Goal: Information Seeking & Learning: Compare options

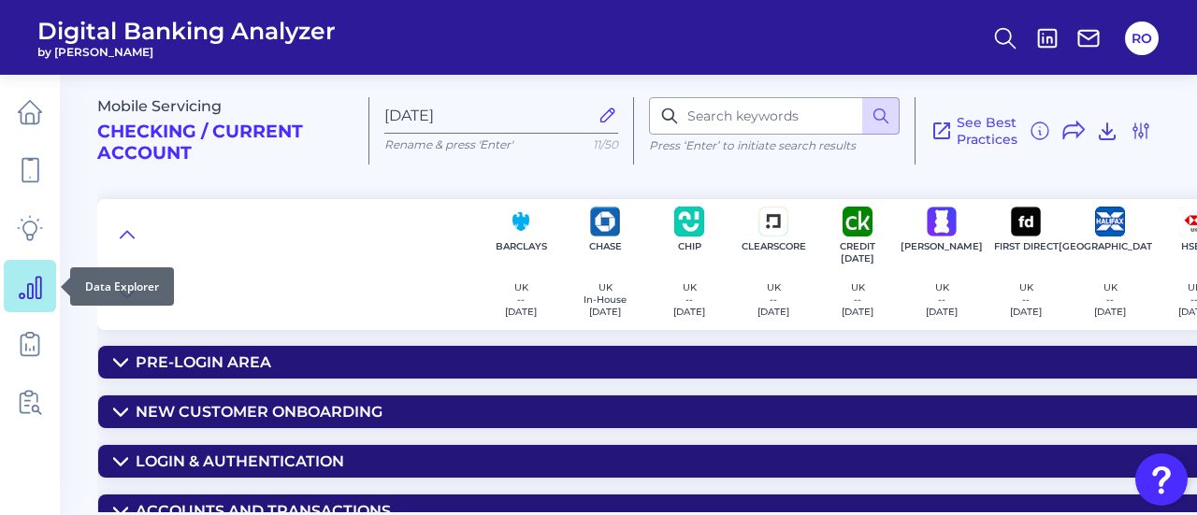
scroll to position [449, 0]
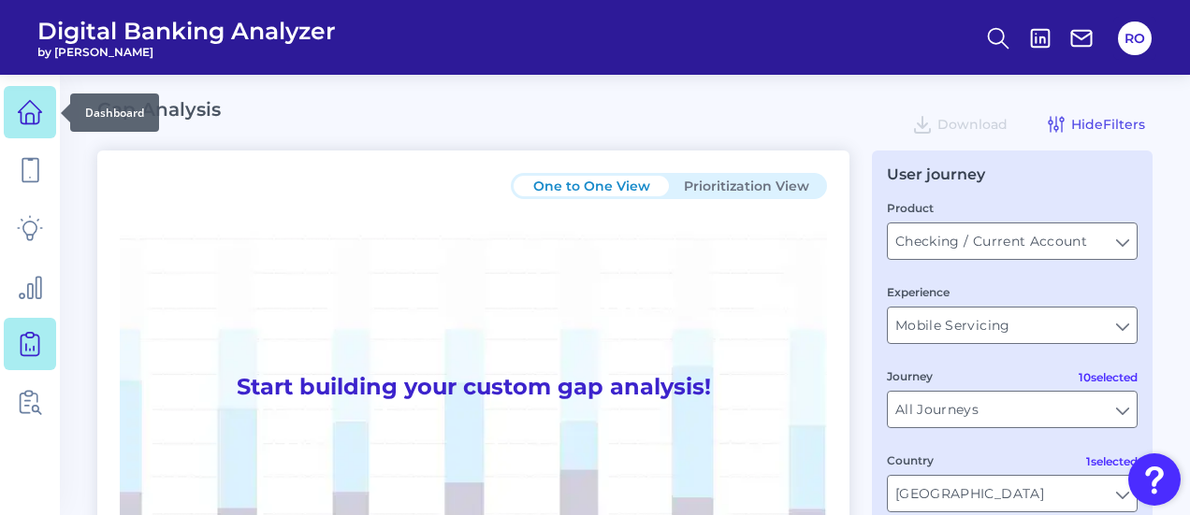
click at [17, 96] on link at bounding box center [30, 112] width 52 height 52
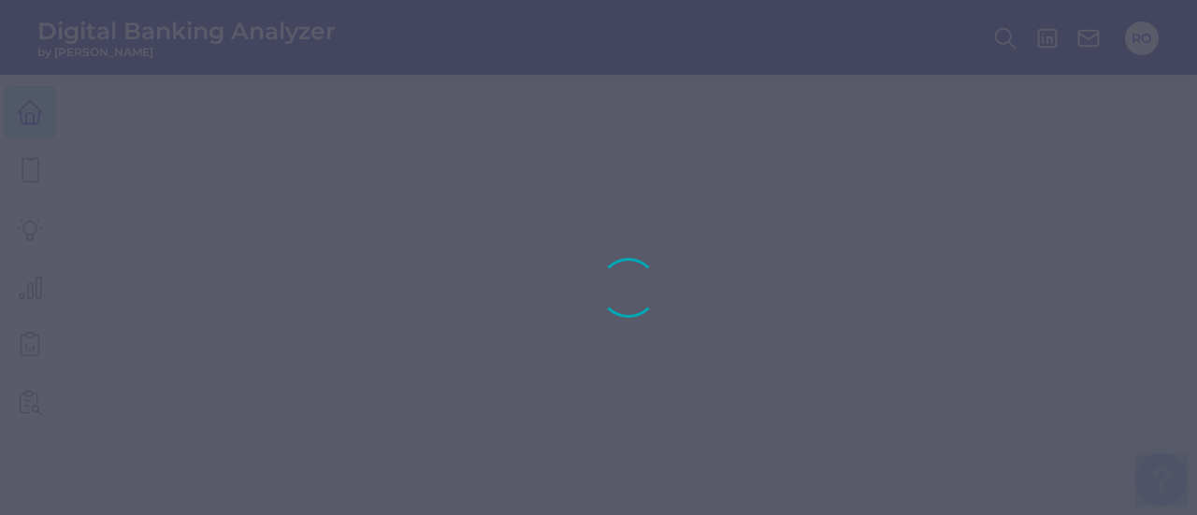
click at [19, 96] on div at bounding box center [598, 257] width 1197 height 515
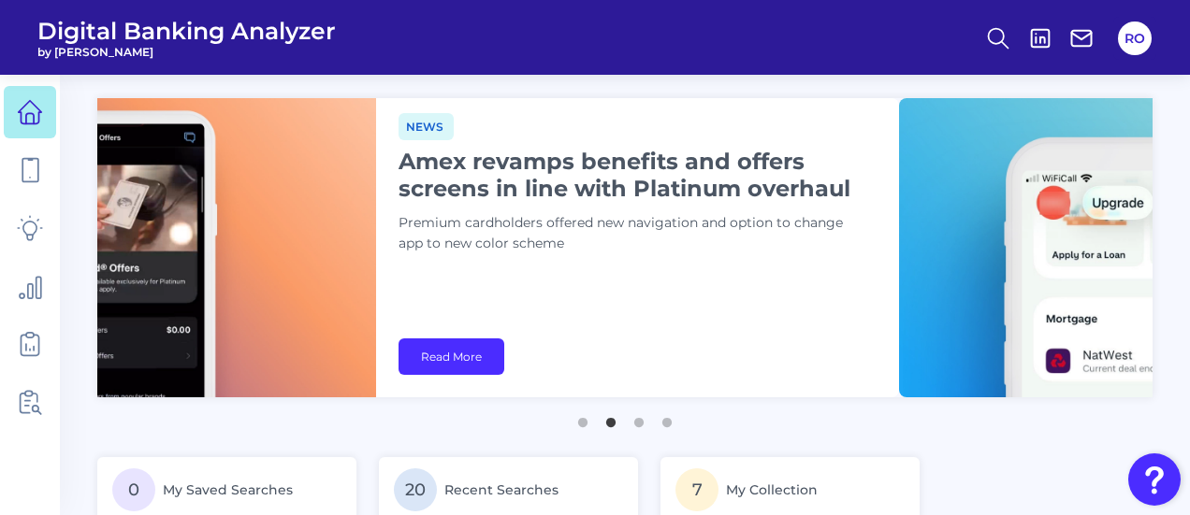
drag, startPoint x: 890, startPoint y: 265, endPoint x: 765, endPoint y: 156, distance: 165.1
click at [745, 147] on div "News Amex revamps benefits and offers screens in line with Platinum overhaul Pr…" at bounding box center [632, 191] width 468 height 156
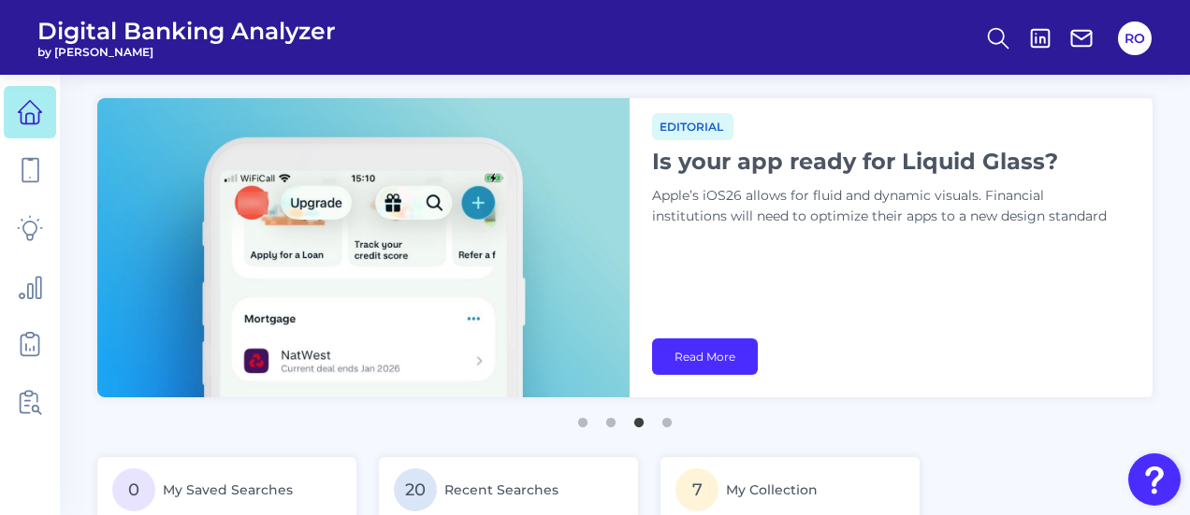
drag, startPoint x: 928, startPoint y: 210, endPoint x: 0, endPoint y: 184, distance: 928.3
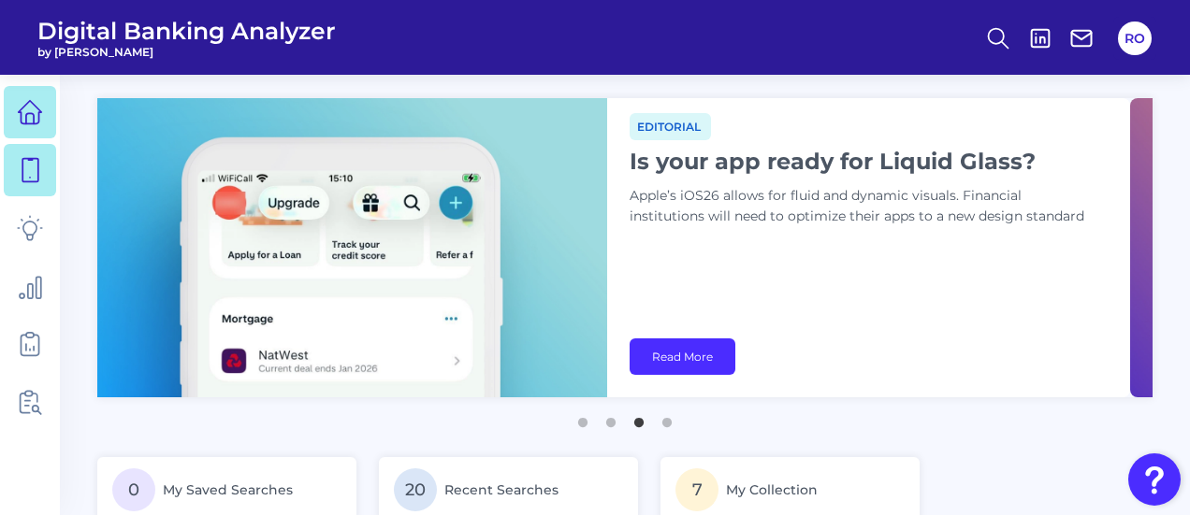
drag, startPoint x: 941, startPoint y: 201, endPoint x: 26, endPoint y: 184, distance: 915.0
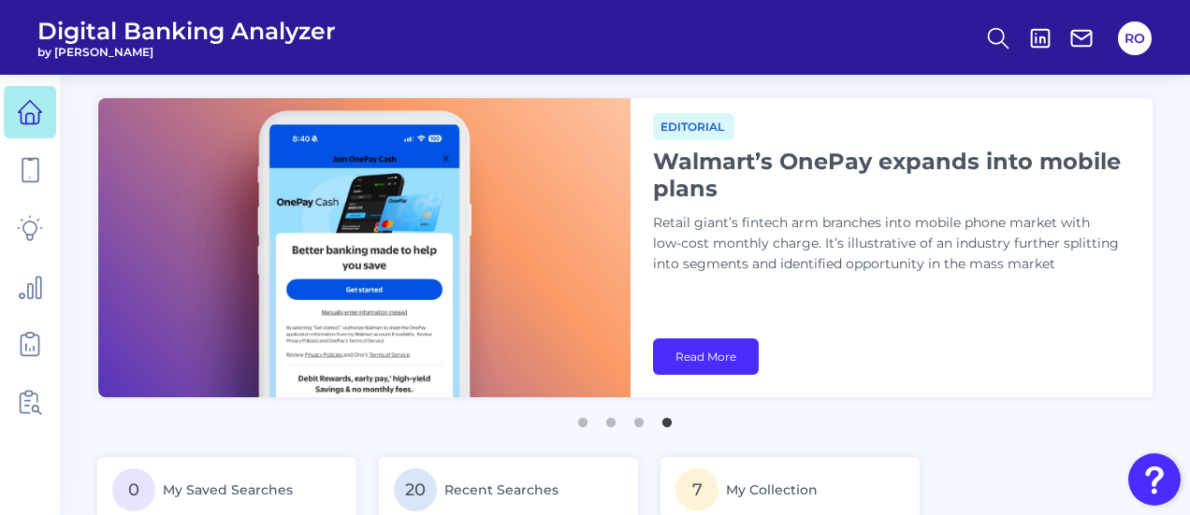
drag, startPoint x: 775, startPoint y: 177, endPoint x: 333, endPoint y: 231, distance: 445.8
click at [653, 231] on div "Editorial Walmart’s OnePay expands into mobile plans Retail giant’s fintech arm…" at bounding box center [887, 201] width 468 height 177
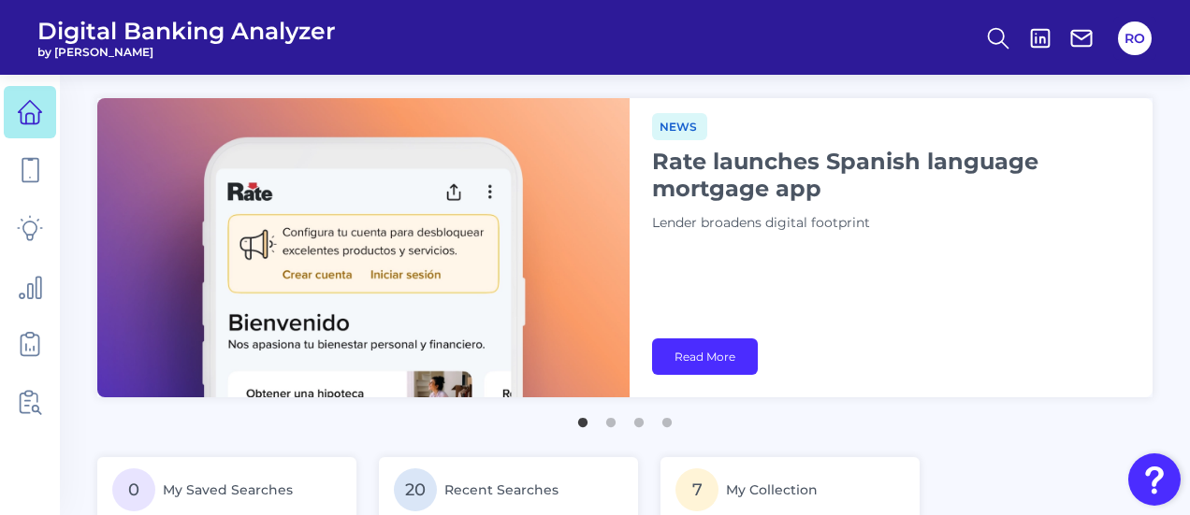
drag, startPoint x: 890, startPoint y: 177, endPoint x: 340, endPoint y: 245, distance: 554.3
click at [340, 245] on div "News Rate launches Spanish language mortgage app Lender broadens digital footpr…" at bounding box center [624, 247] width 1055 height 299
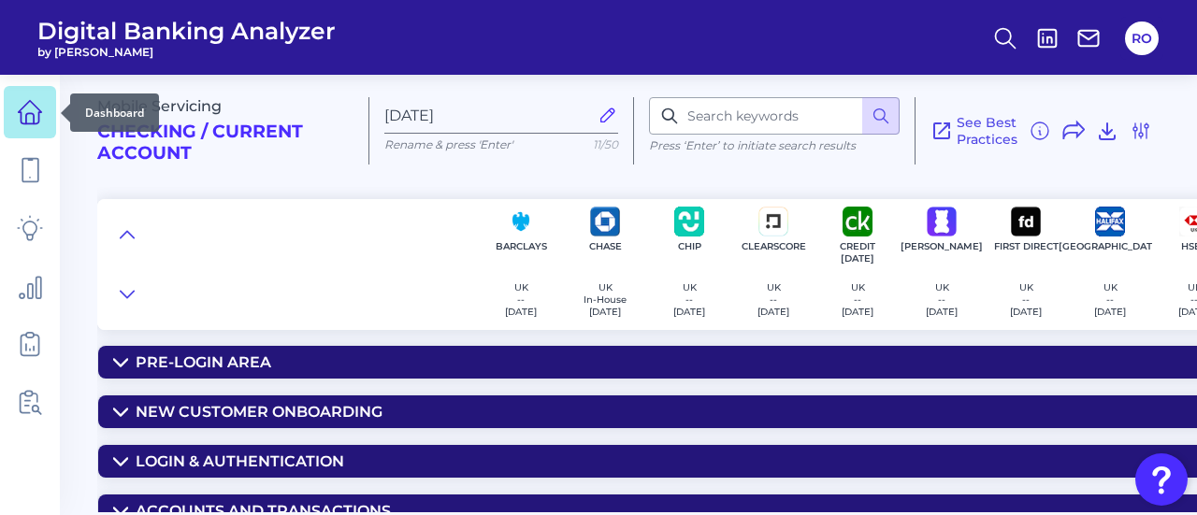
click at [36, 102] on icon at bounding box center [30, 112] width 26 height 26
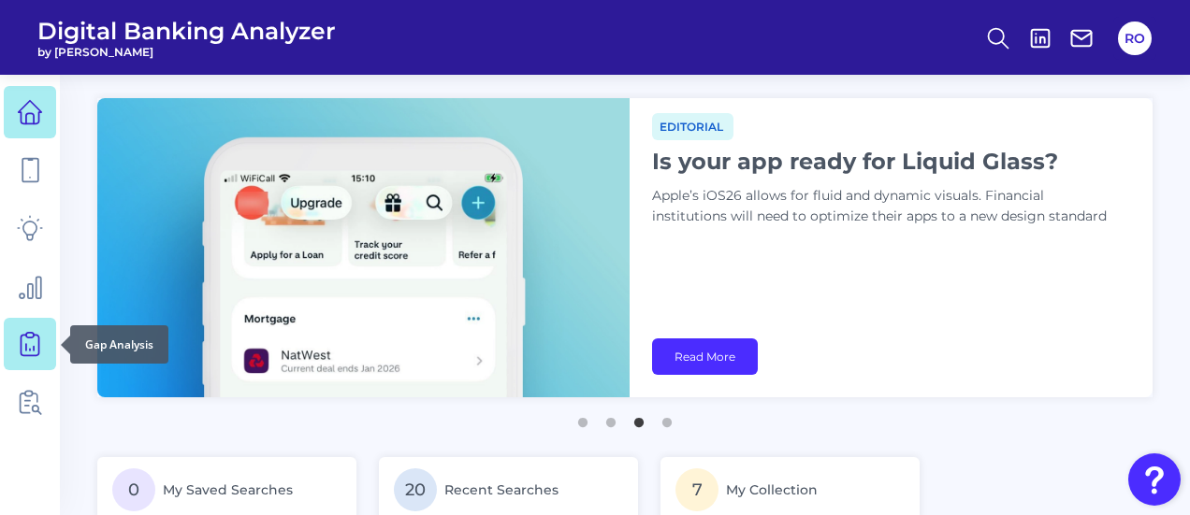
click at [28, 345] on icon at bounding box center [30, 344] width 26 height 26
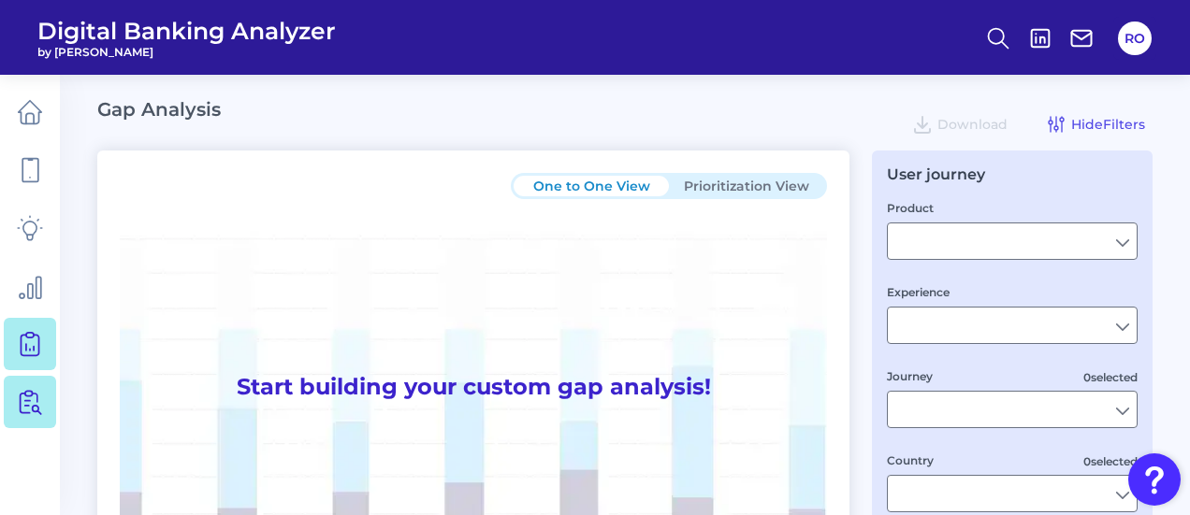
type input "Checking / Current Account"
type input "Mobile Servicing"
type input "Pre-Login Area, New Customer Onboarding, Login & Authentication, Accounts and t…"
type input "[GEOGRAPHIC_DATA]"
type input "All Select individual brands"
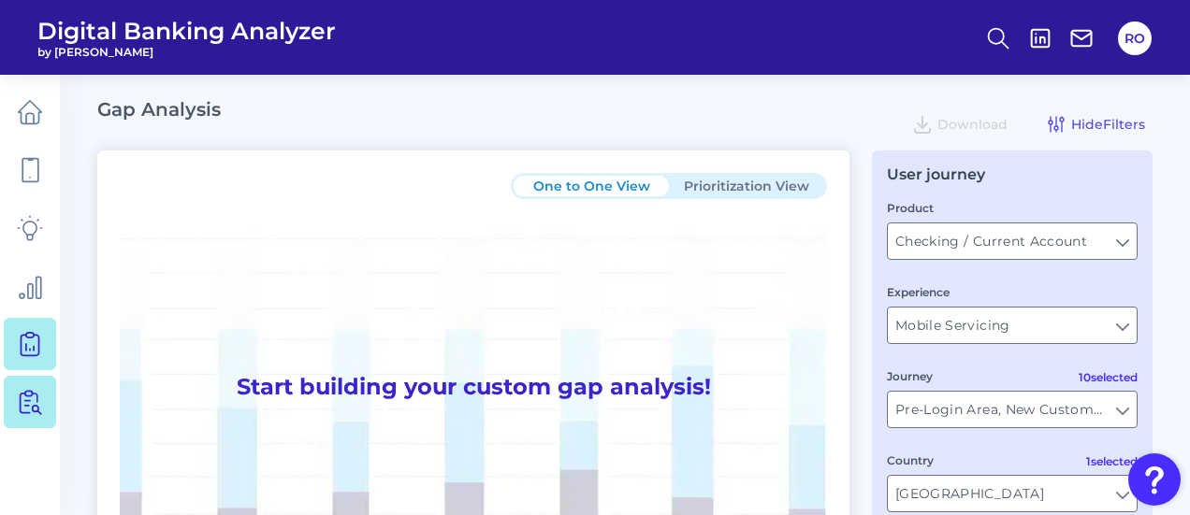
type input "All Journeys"
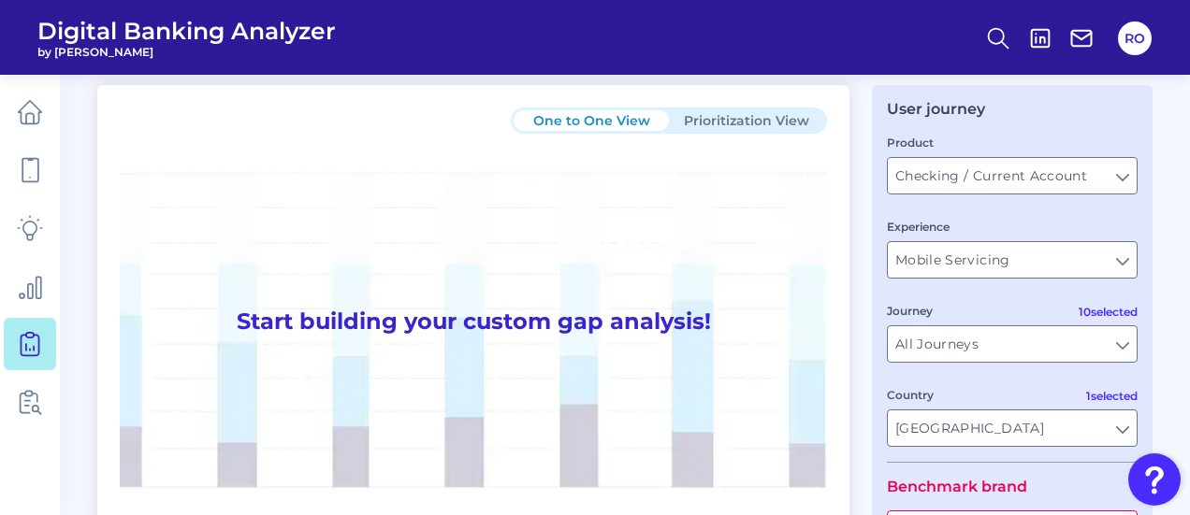
scroll to position [94, 0]
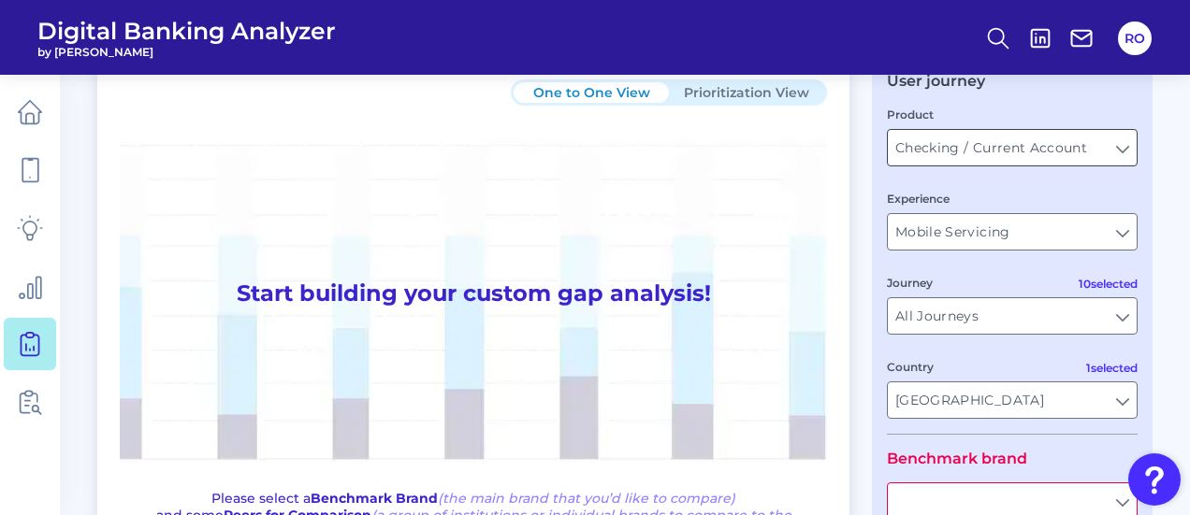
click at [1121, 150] on input "Checking / Current Account" at bounding box center [1012, 148] width 249 height 36
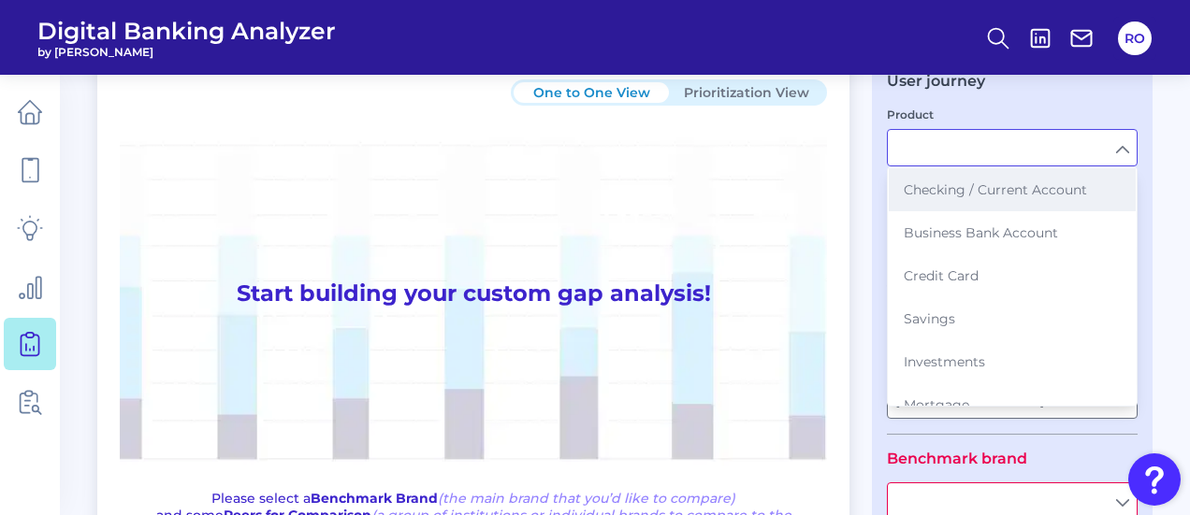
click at [994, 192] on span "Checking / Current Account" at bounding box center [995, 189] width 183 height 17
type input "Checking / Current Account"
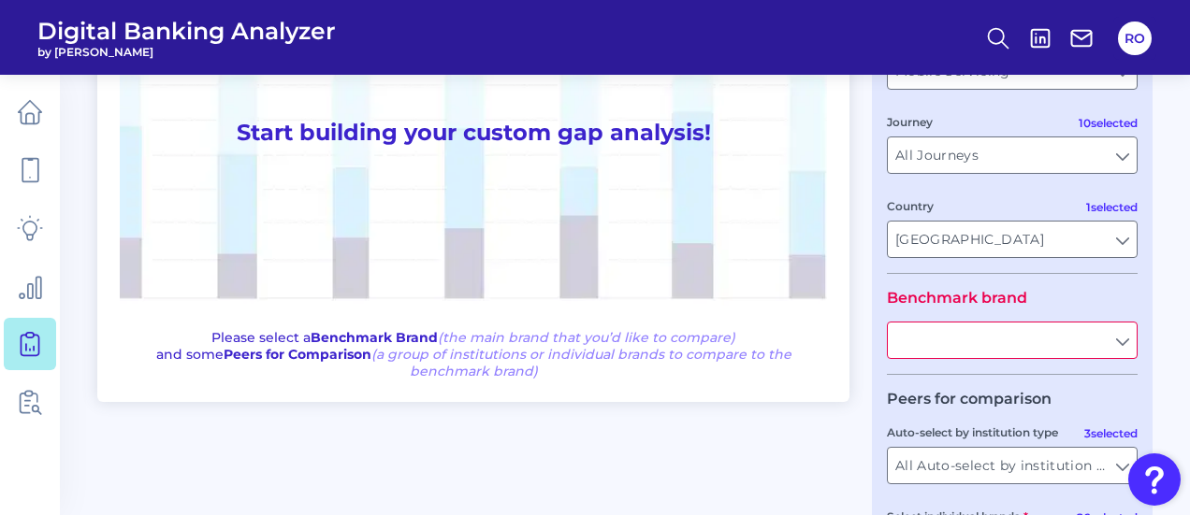
scroll to position [187, 0]
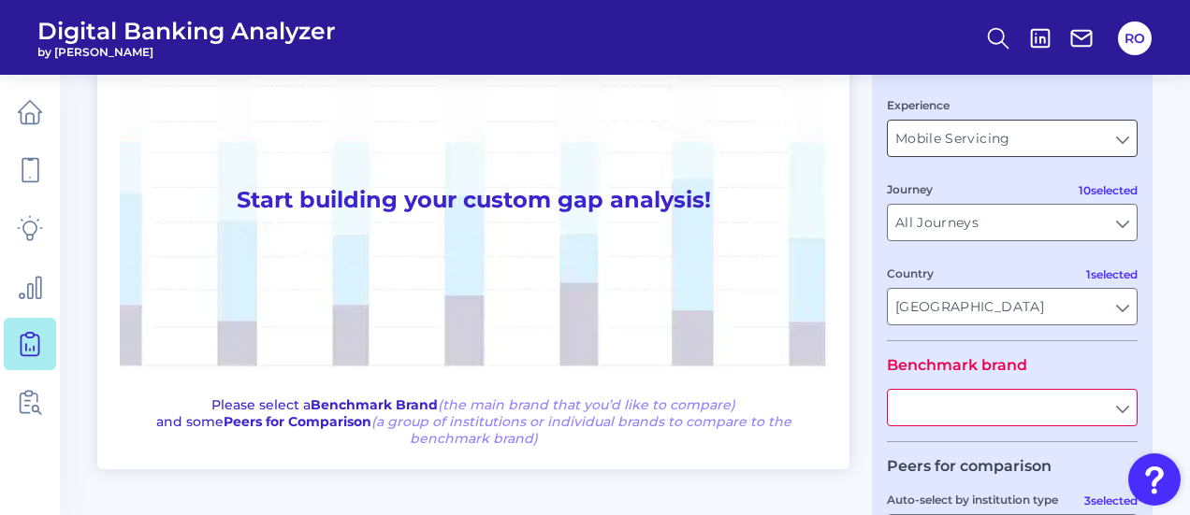
click at [1087, 141] on input "Mobile Servicing" at bounding box center [1012, 139] width 249 height 36
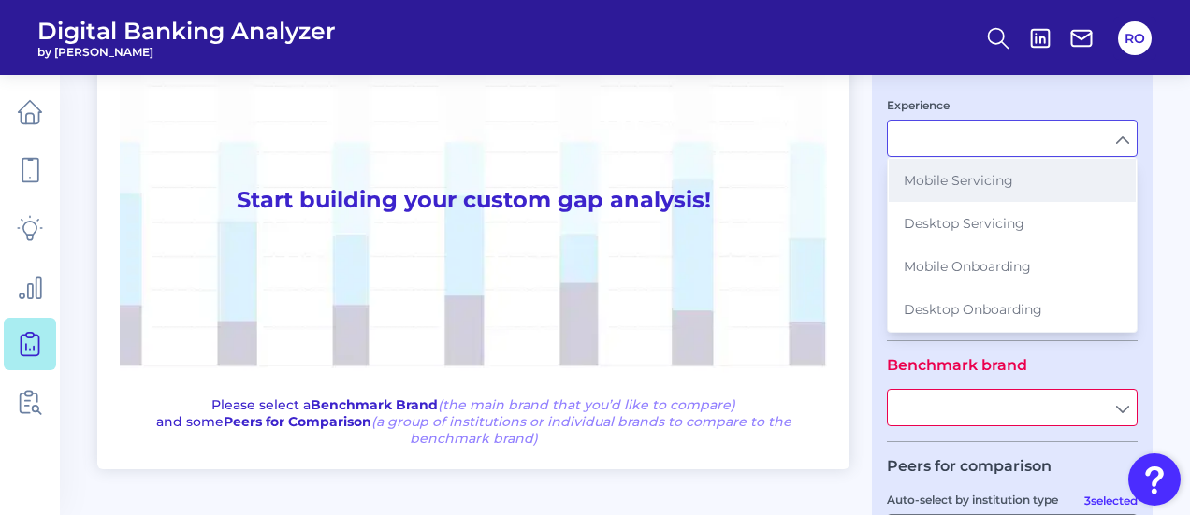
click at [932, 184] on span "Mobile Servicing" at bounding box center [958, 180] width 109 height 17
type input "Mobile Servicing"
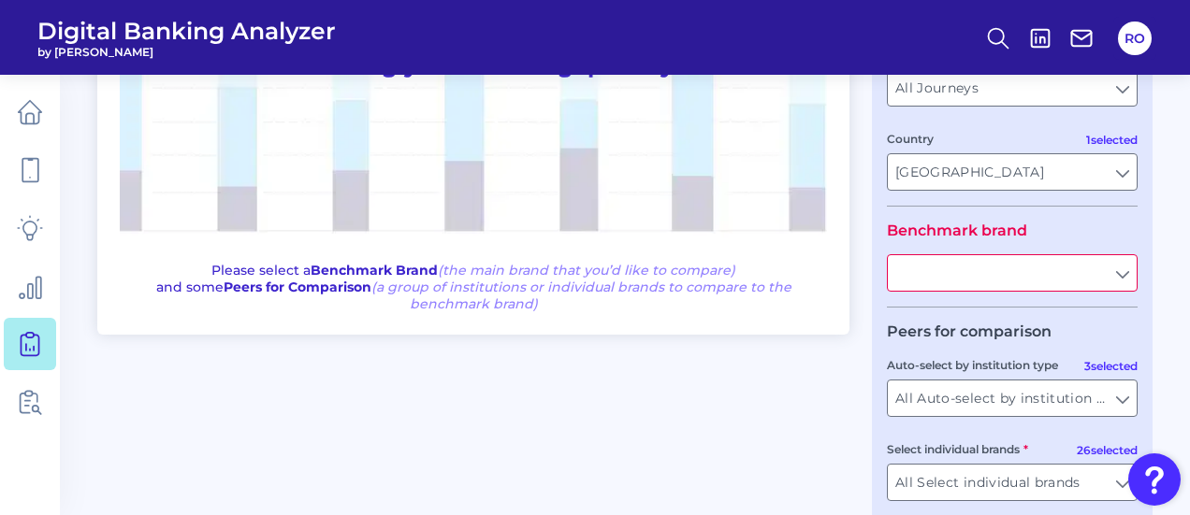
scroll to position [281, 0]
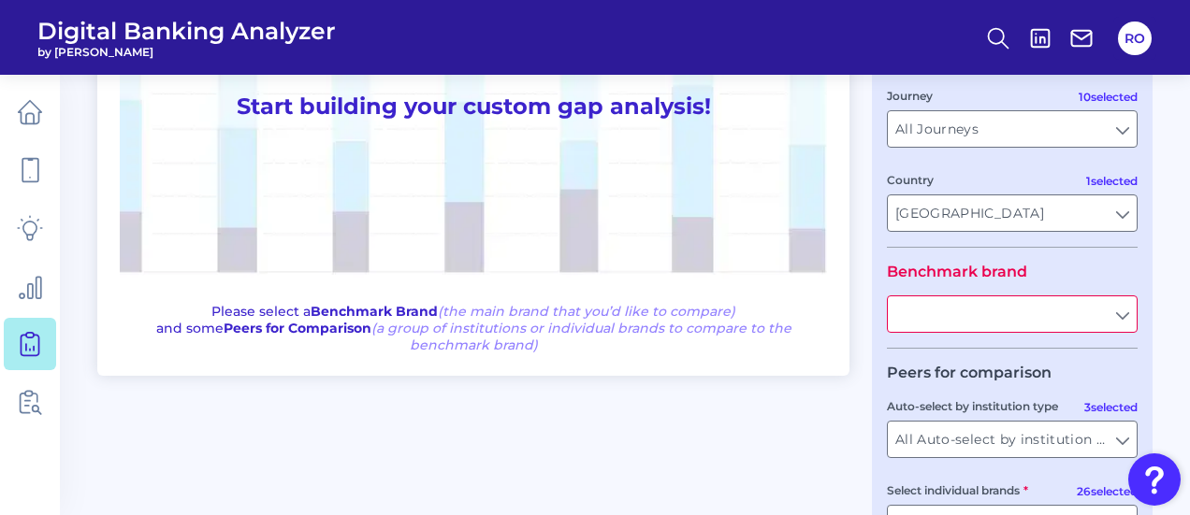
click at [1123, 322] on input "text" at bounding box center [1012, 315] width 249 height 36
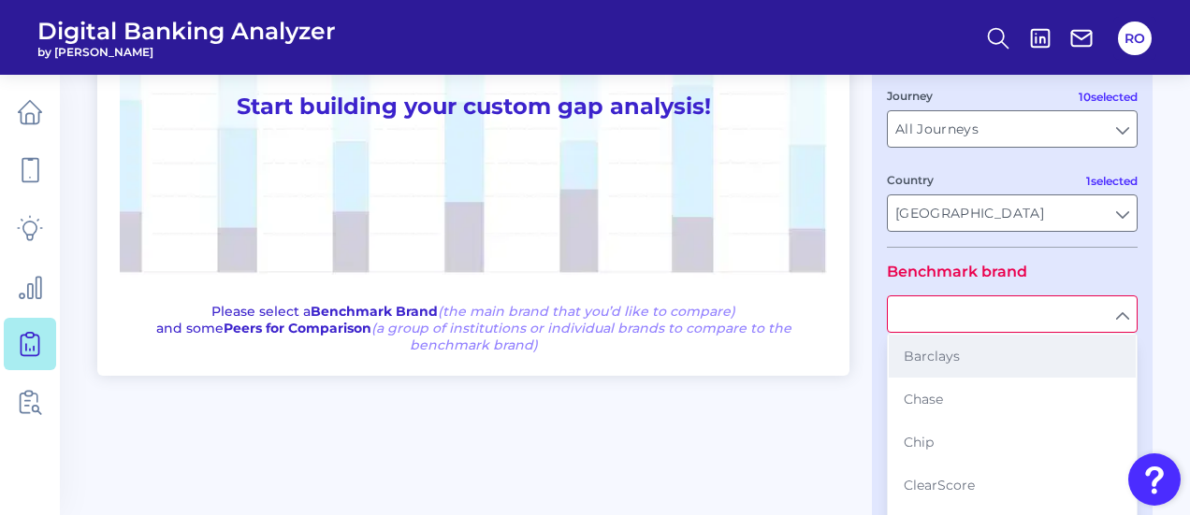
click at [978, 355] on button "Barclays" at bounding box center [1012, 356] width 247 height 43
type input "Barclays"
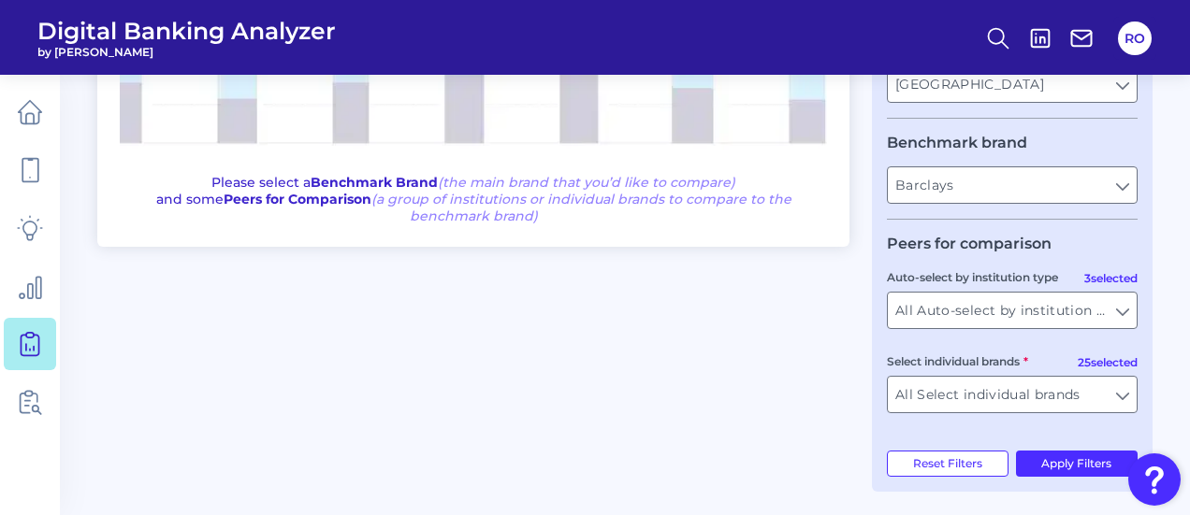
scroll to position [419, 0]
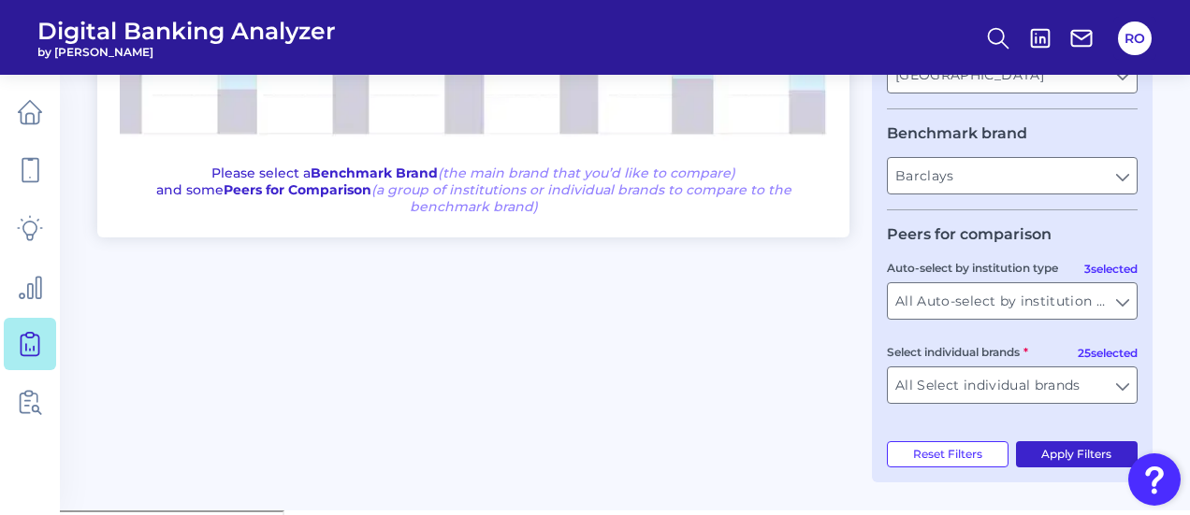
click at [1081, 456] on button "Apply Filters" at bounding box center [1077, 455] width 123 height 26
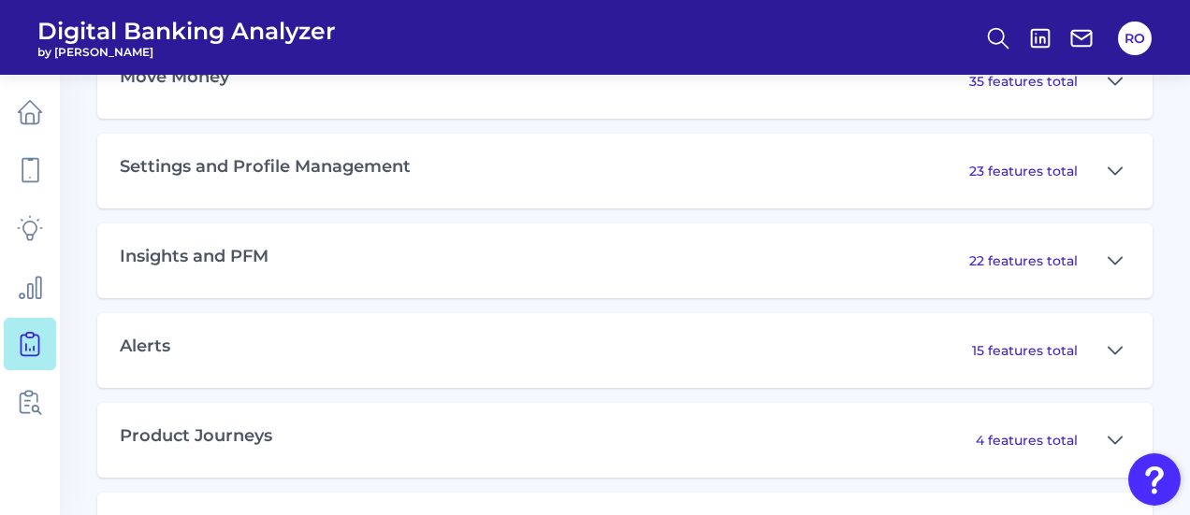
scroll to position [1261, 0]
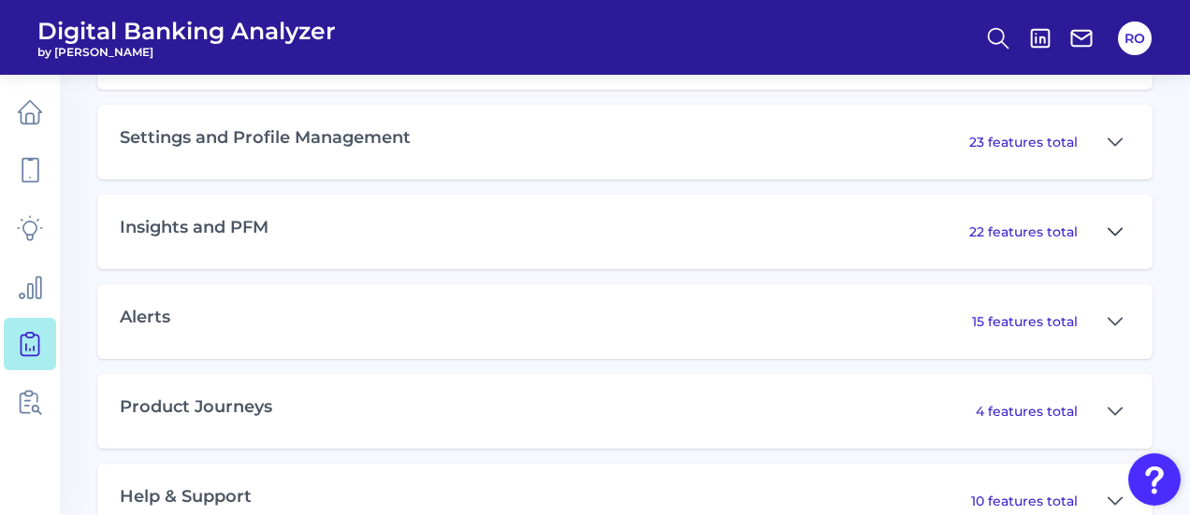
click at [1115, 228] on icon at bounding box center [1115, 232] width 15 height 22
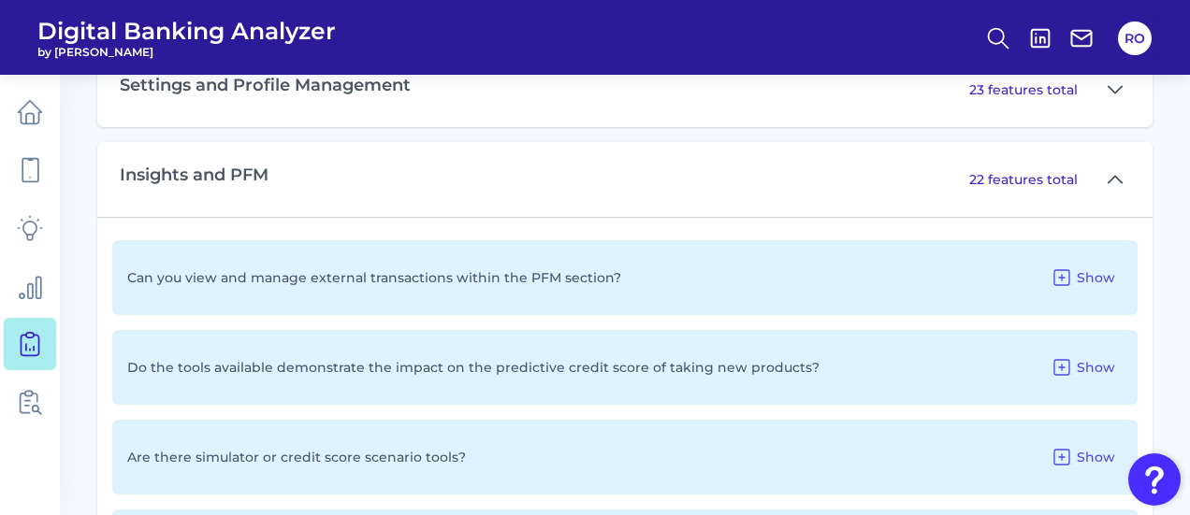
scroll to position [1355, 0]
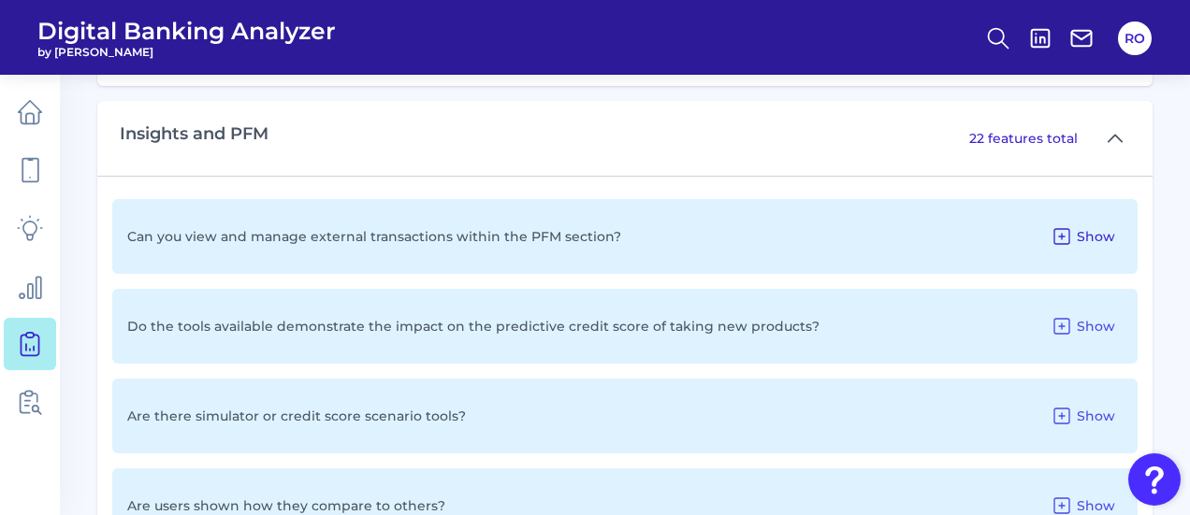
click at [1076, 239] on button "Show" at bounding box center [1083, 237] width 80 height 30
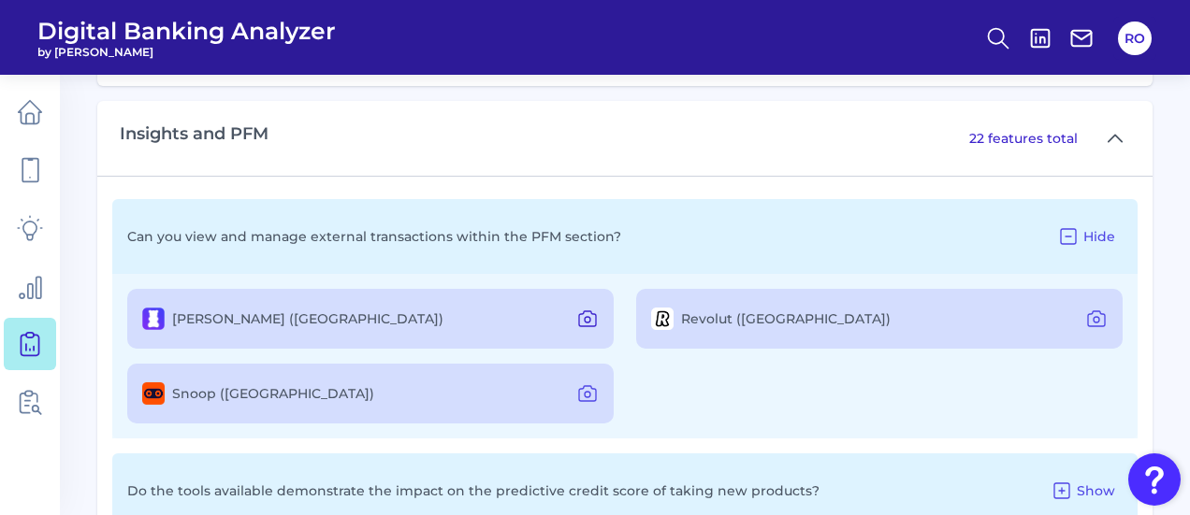
click at [588, 319] on icon at bounding box center [587, 319] width 22 height 22
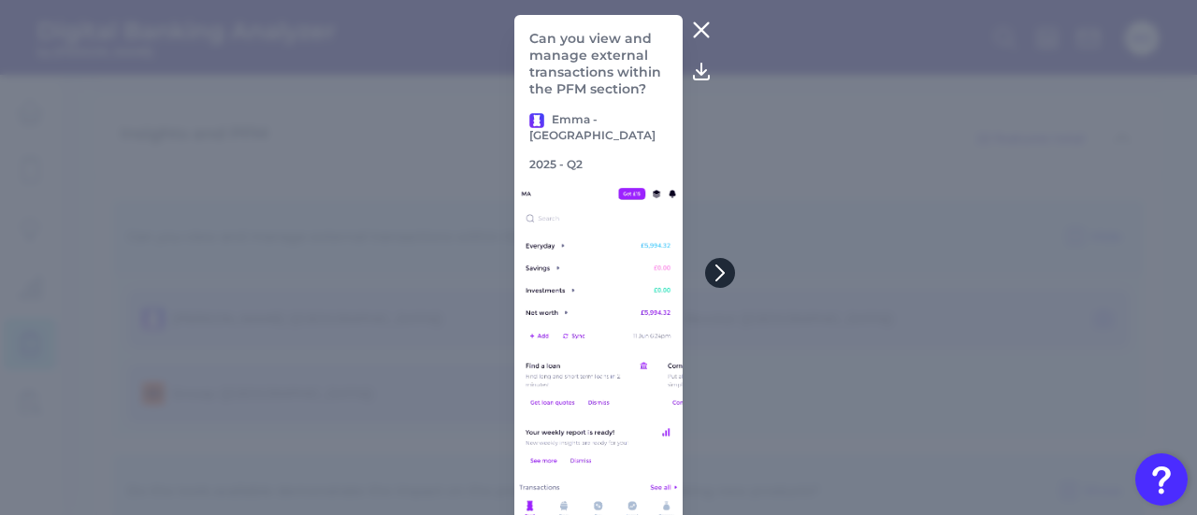
click at [721, 278] on icon at bounding box center [720, 273] width 17 height 17
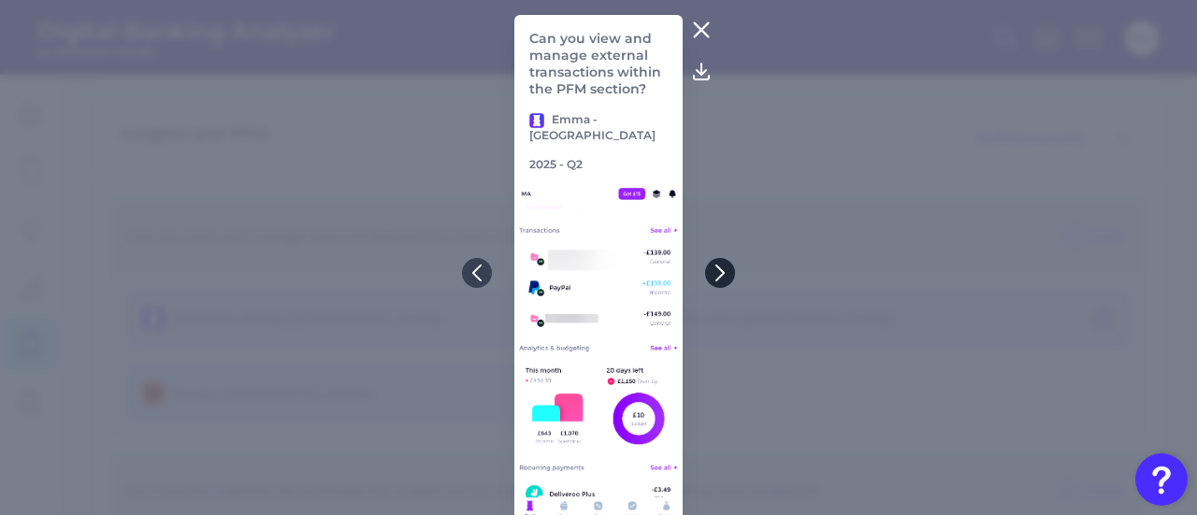
click at [721, 278] on icon at bounding box center [720, 273] width 17 height 17
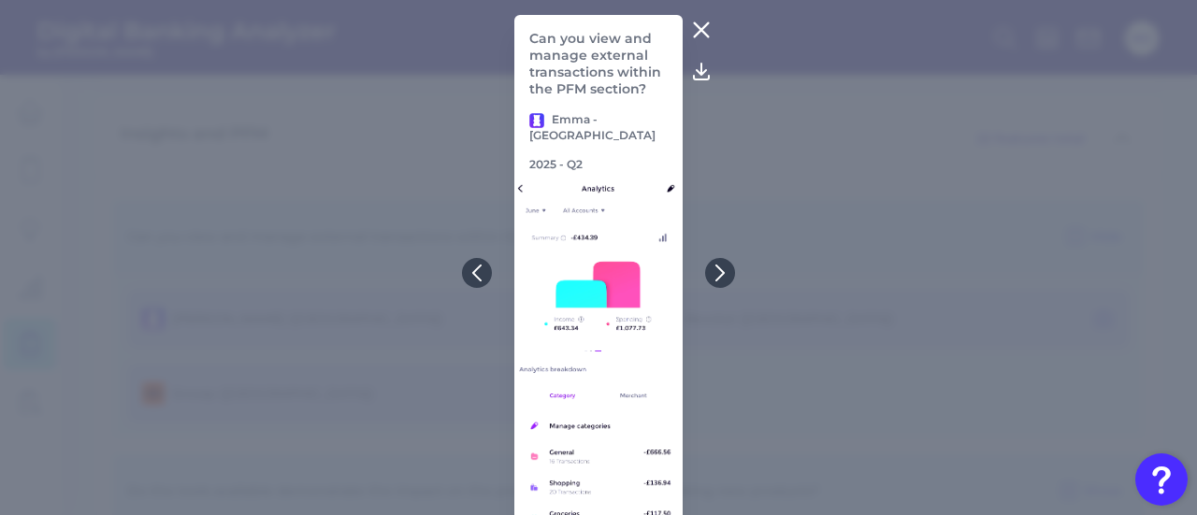
click at [702, 33] on icon at bounding box center [702, 30] width 14 height 14
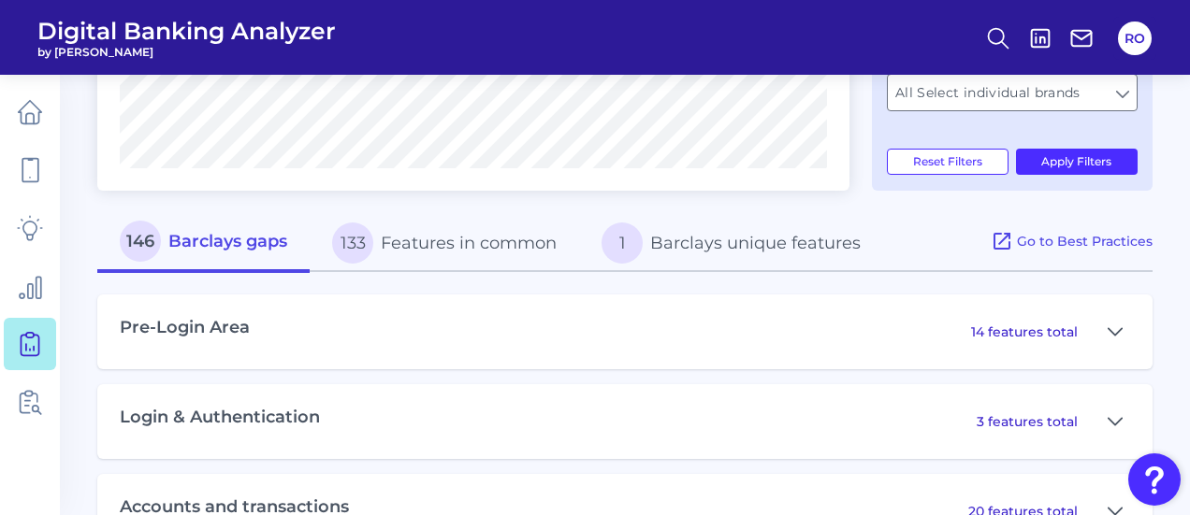
scroll to position [700, 0]
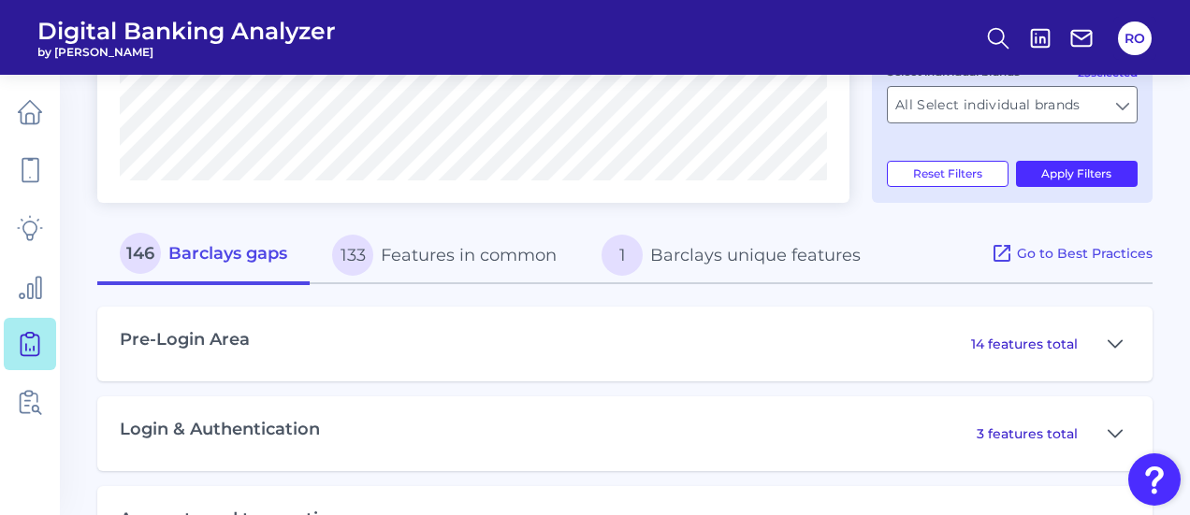
click at [462, 250] on button "133 Features in common" at bounding box center [444, 255] width 269 height 60
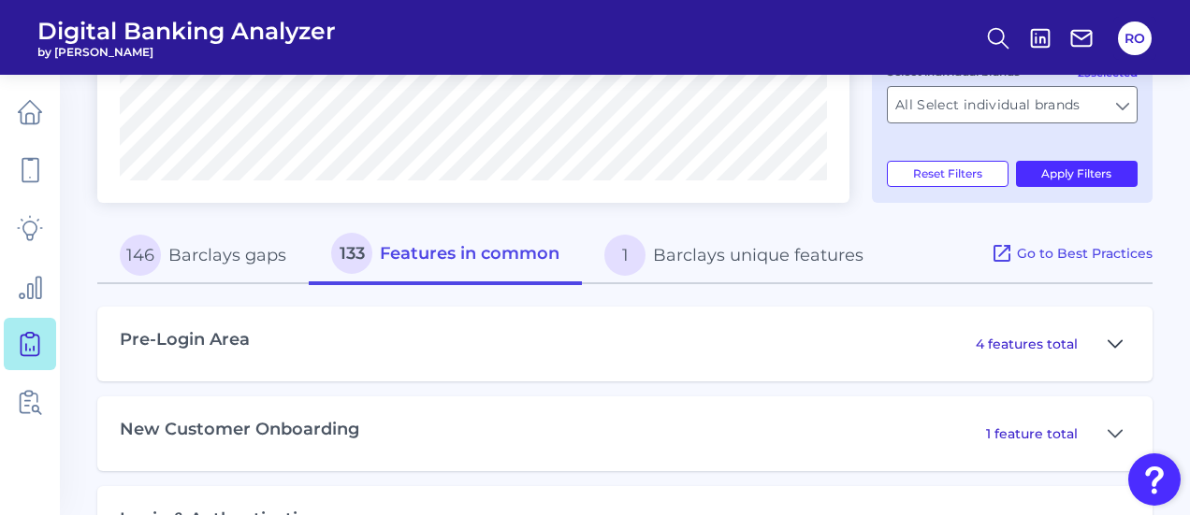
click at [1111, 347] on icon at bounding box center [1114, 343] width 13 height 7
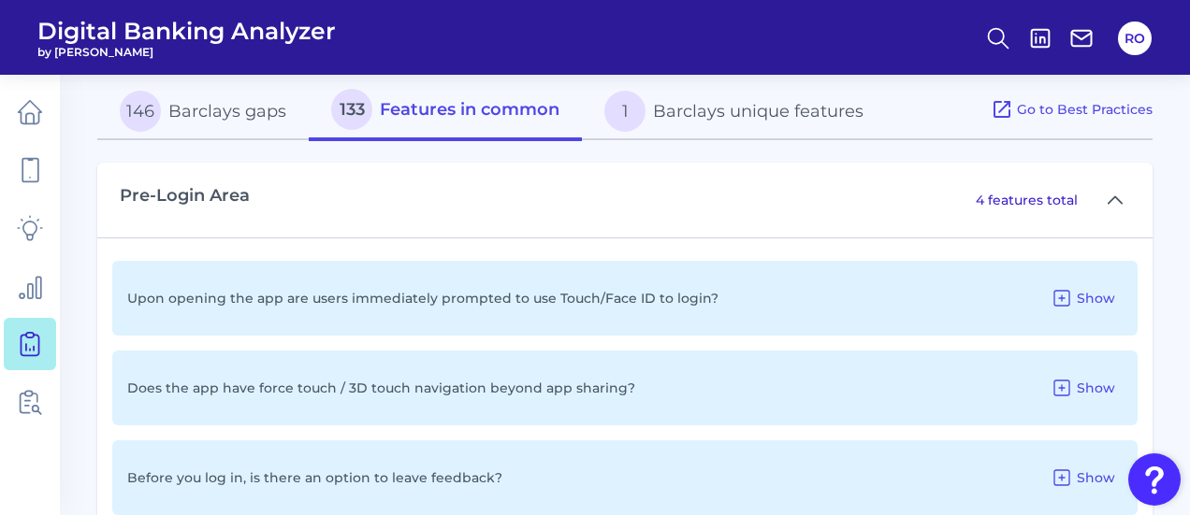
scroll to position [887, 0]
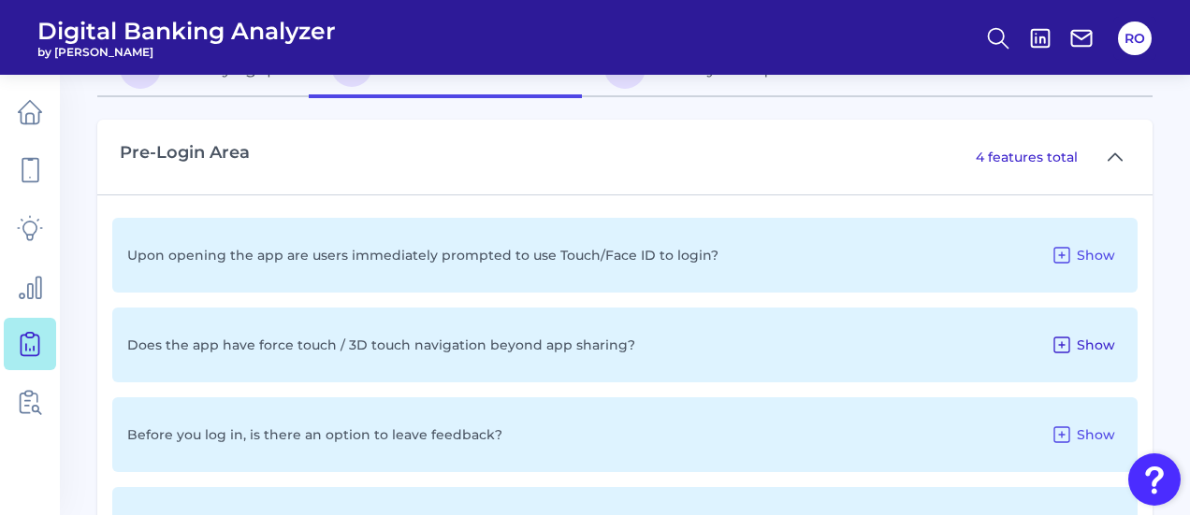
click at [1083, 348] on span "Show" at bounding box center [1096, 345] width 38 height 17
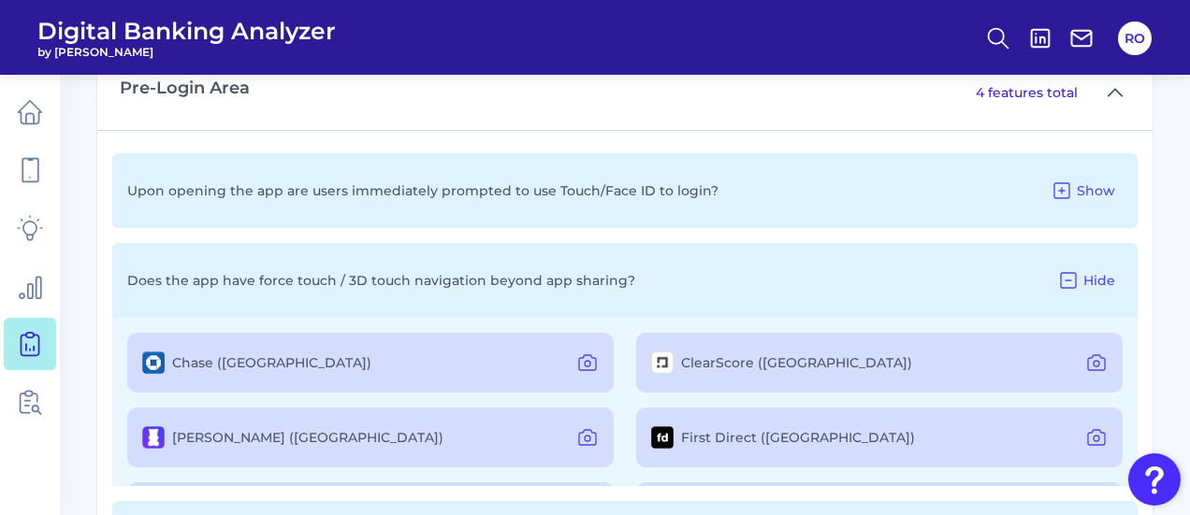
scroll to position [980, 0]
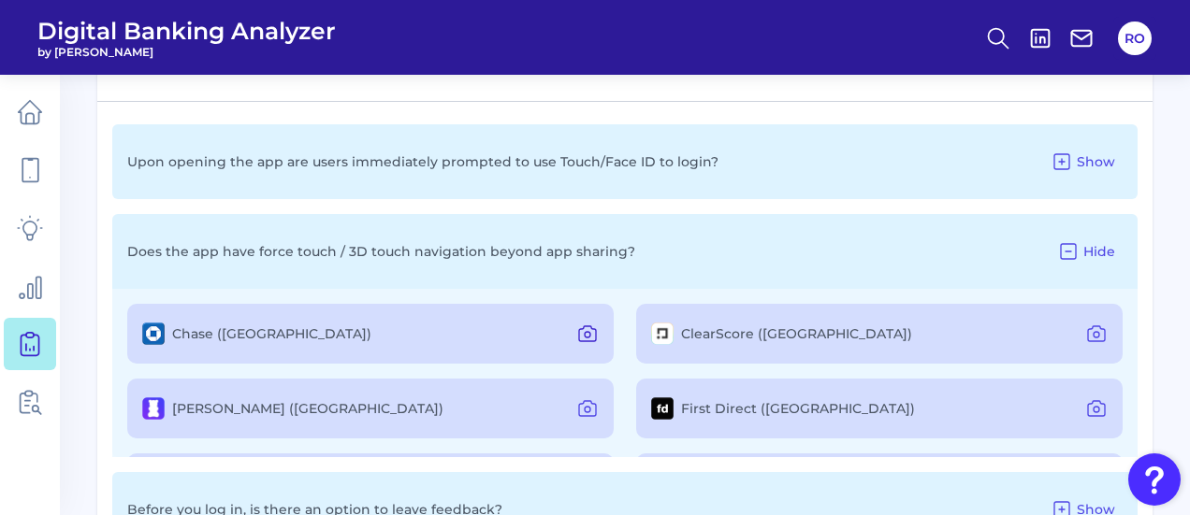
click at [576, 340] on icon at bounding box center [587, 334] width 22 height 22
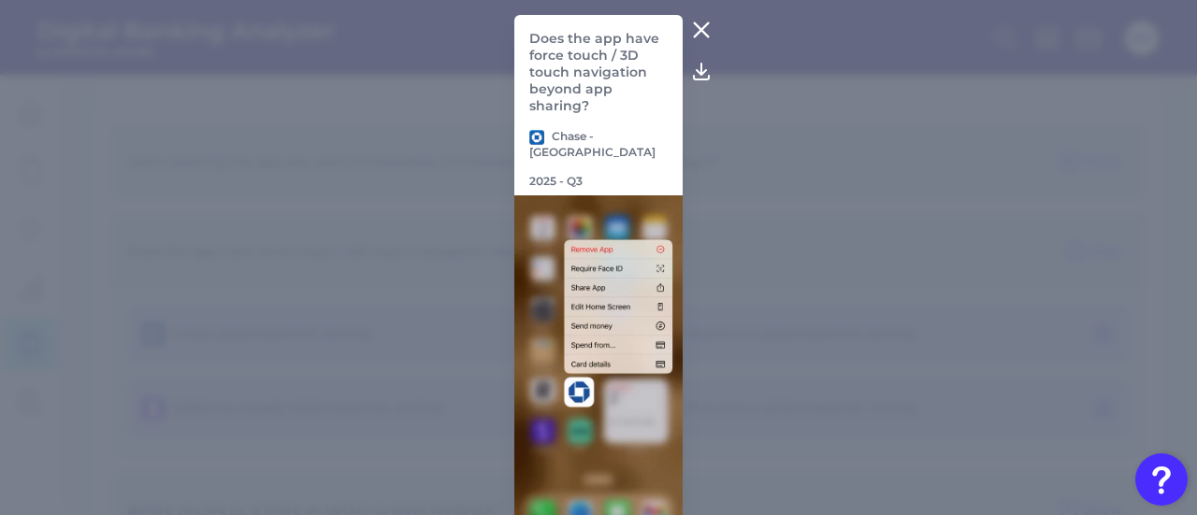
click at [700, 22] on icon at bounding box center [701, 30] width 22 height 22
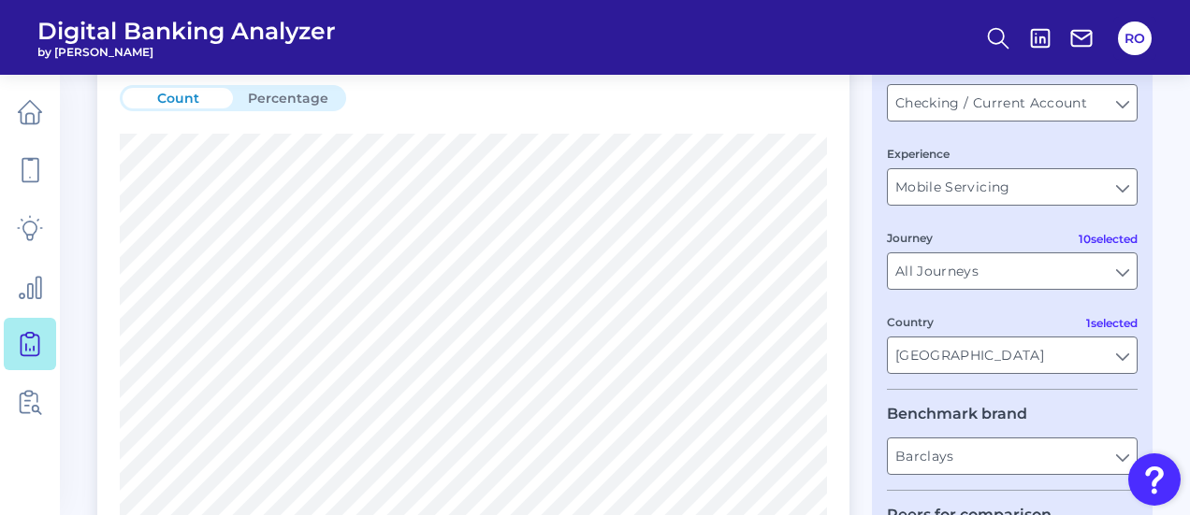
scroll to position [45, 0]
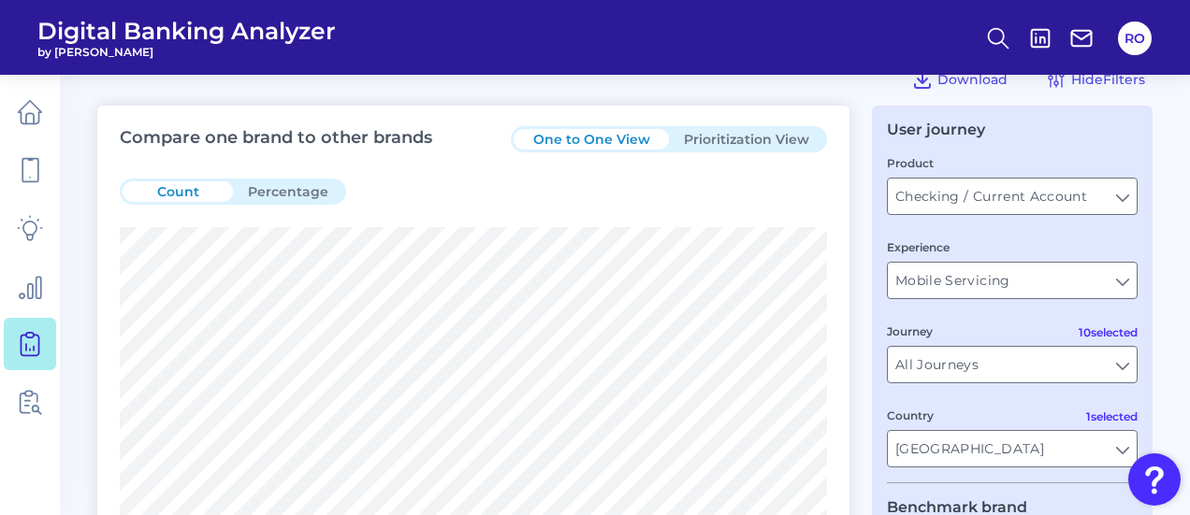
click at [732, 130] on button "Prioritization View" at bounding box center [746, 139] width 155 height 21
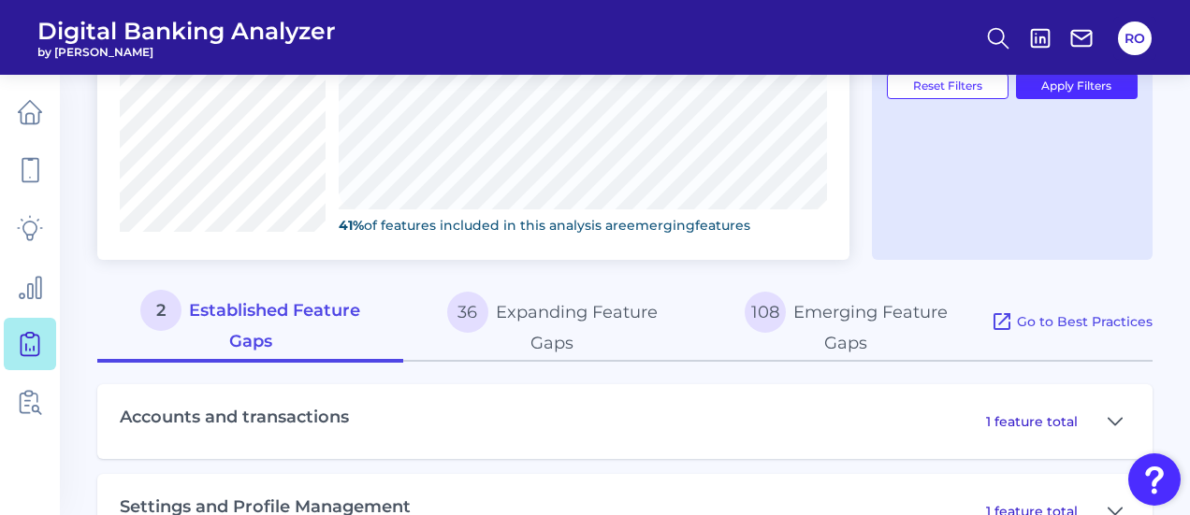
scroll to position [845, 0]
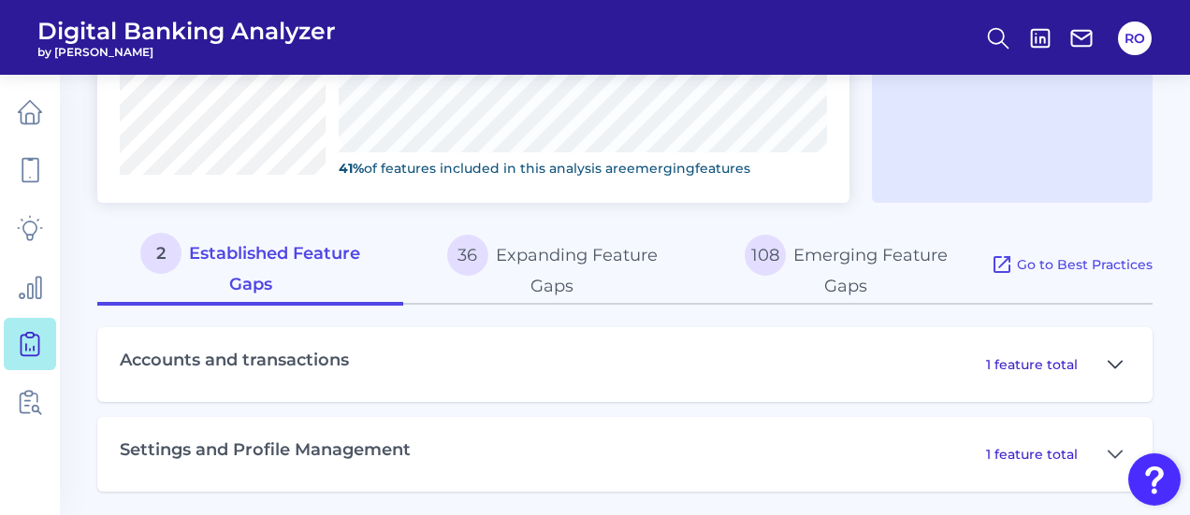
click at [1109, 354] on icon at bounding box center [1115, 365] width 15 height 22
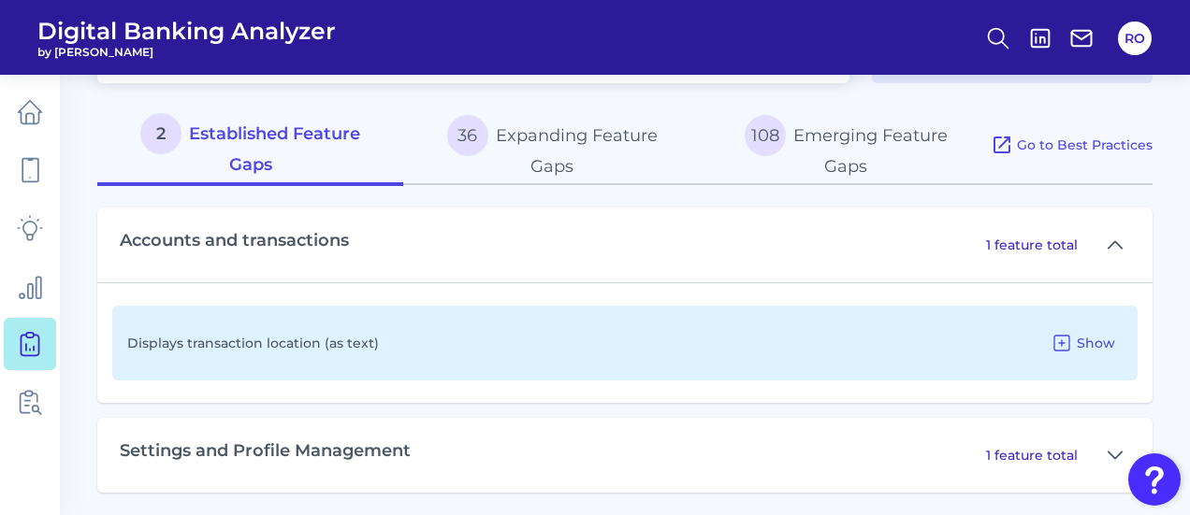
scroll to position [965, 0]
click at [1083, 342] on span "Show" at bounding box center [1096, 342] width 38 height 17
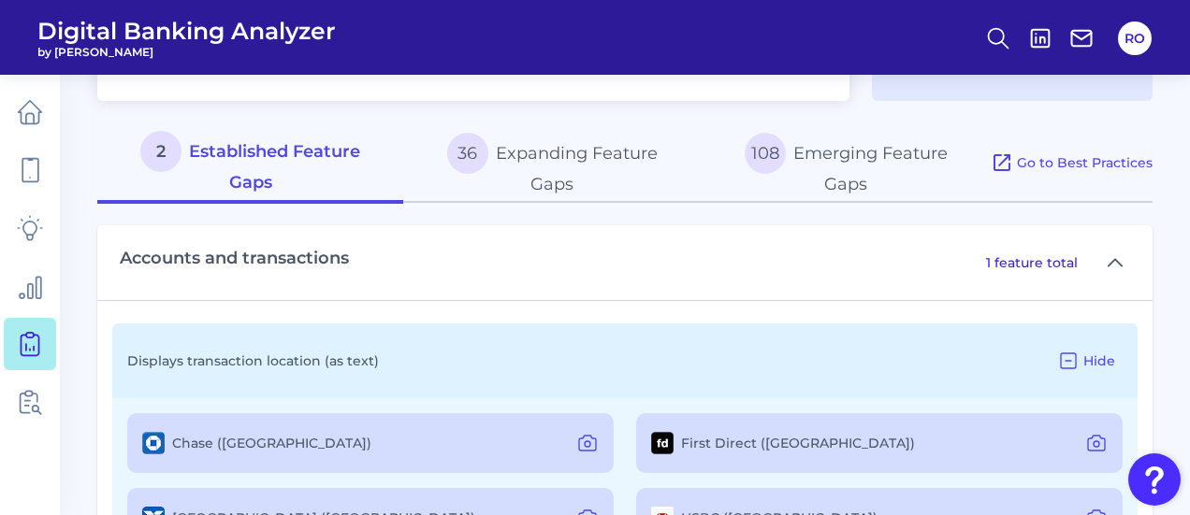
scroll to position [853, 0]
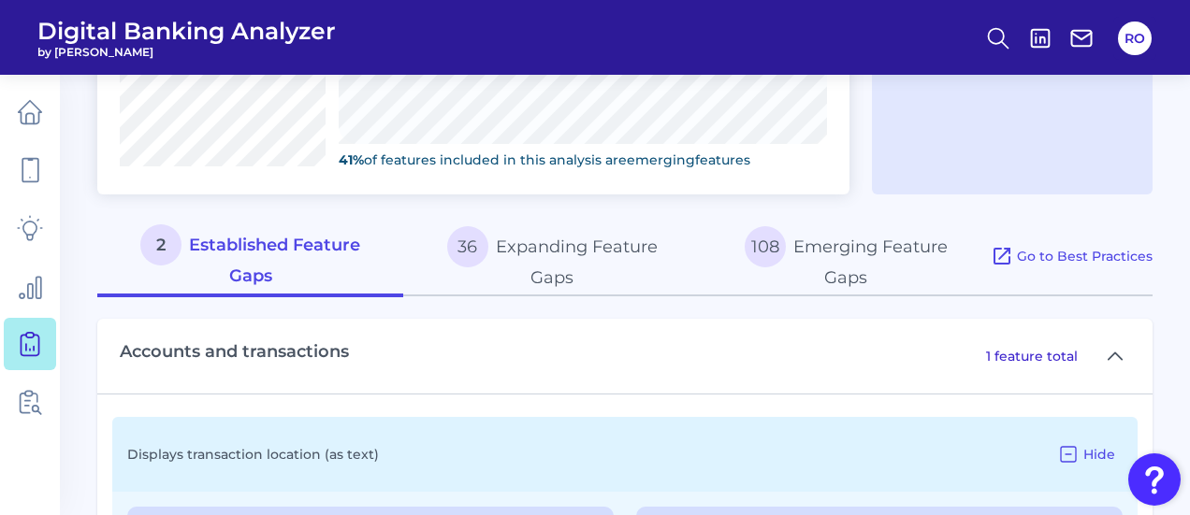
click at [853, 245] on button "108 Emerging Feature Gaps" at bounding box center [846, 257] width 290 height 80
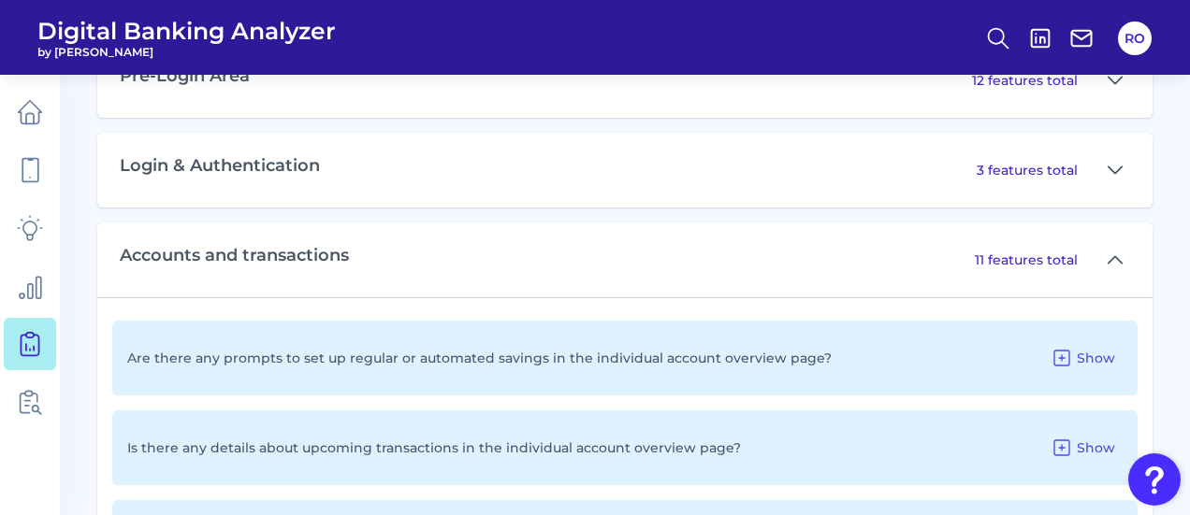
scroll to position [1134, 0]
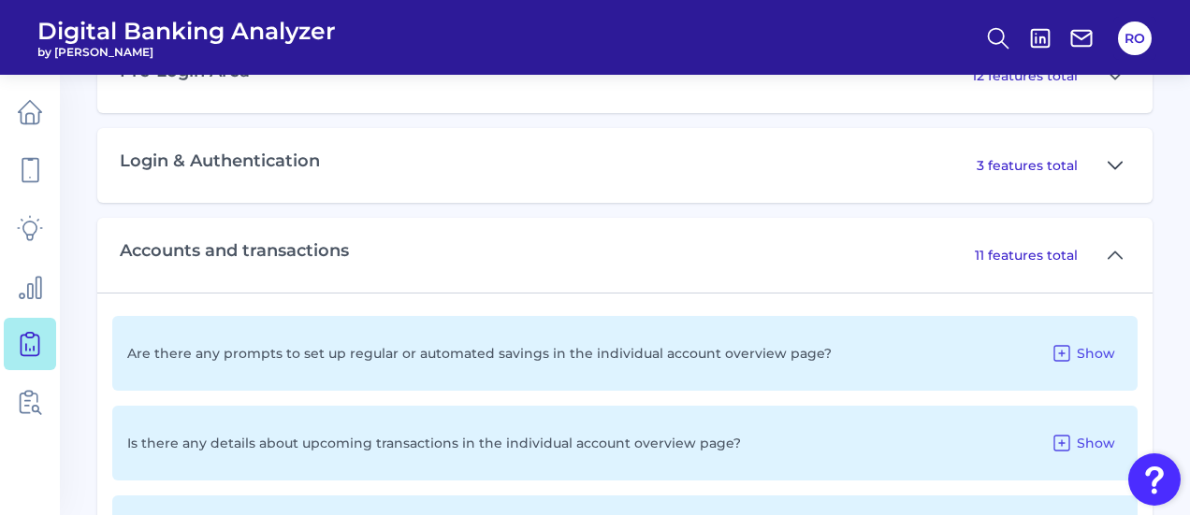
click at [1109, 162] on icon at bounding box center [1114, 165] width 13 height 7
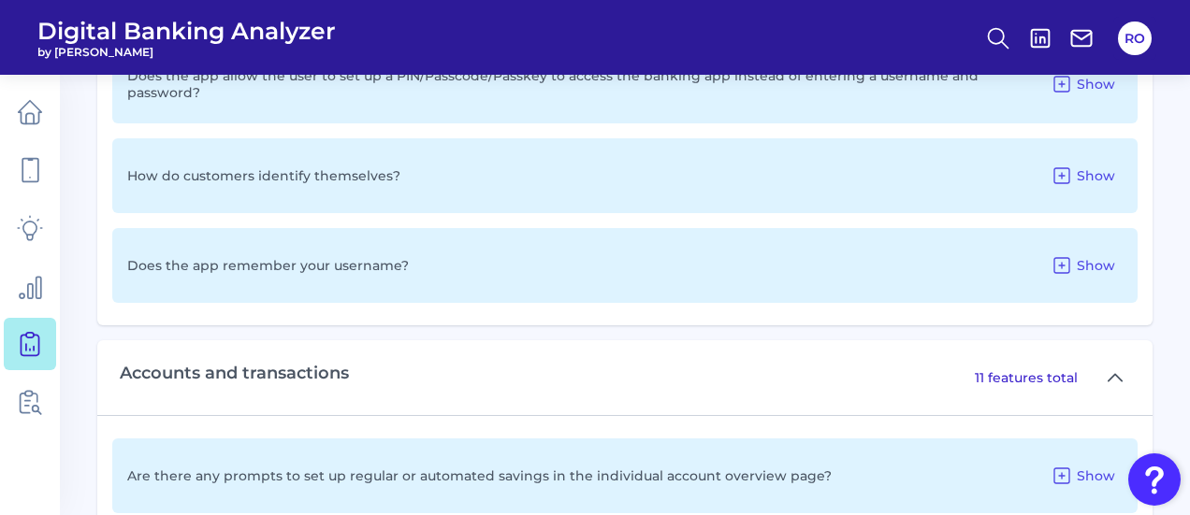
scroll to position [1321, 0]
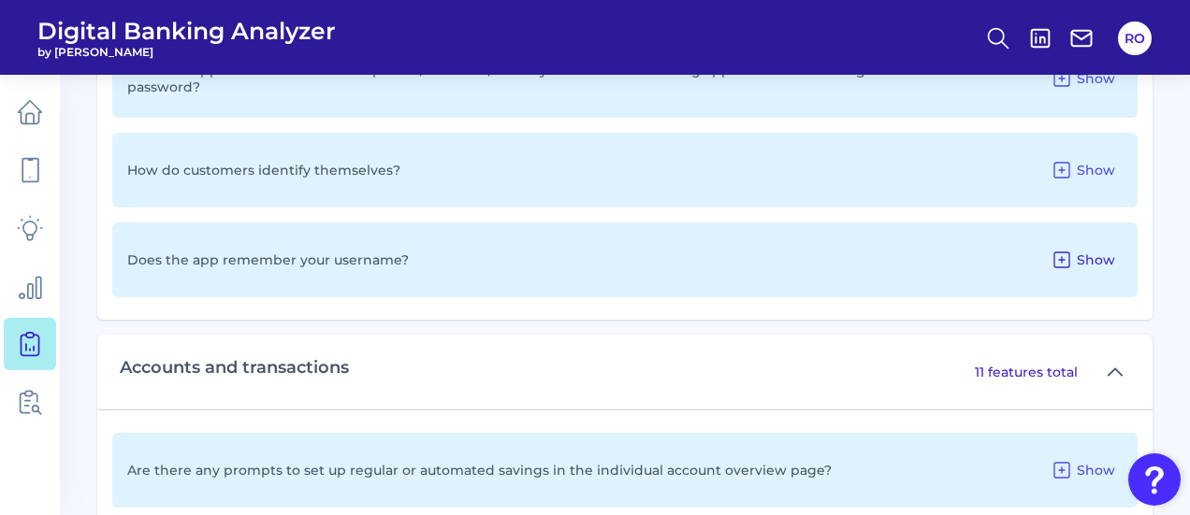
click at [1078, 255] on span "Show" at bounding box center [1096, 260] width 38 height 17
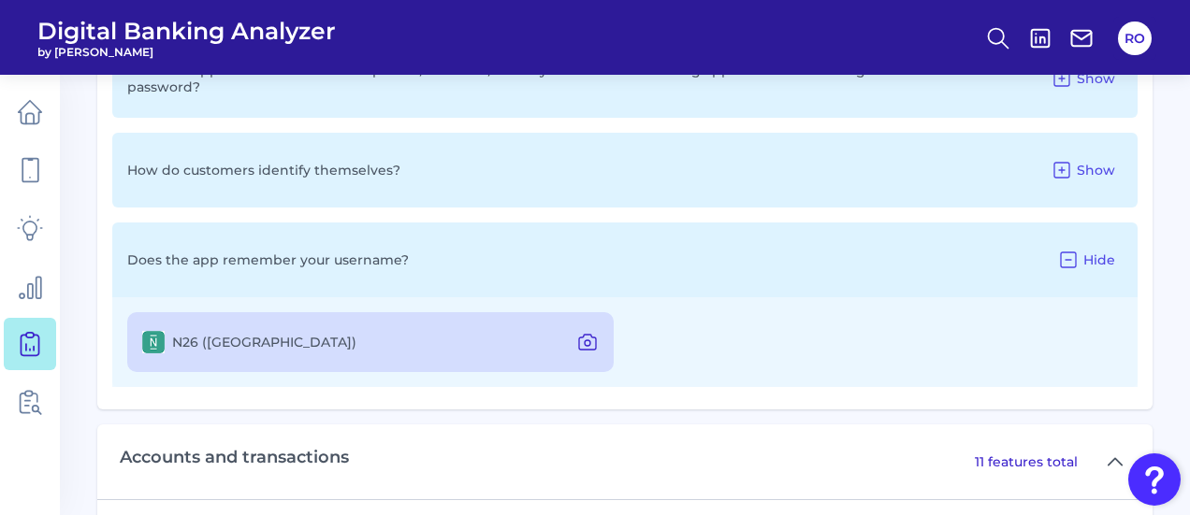
click at [589, 331] on icon at bounding box center [587, 342] width 22 height 22
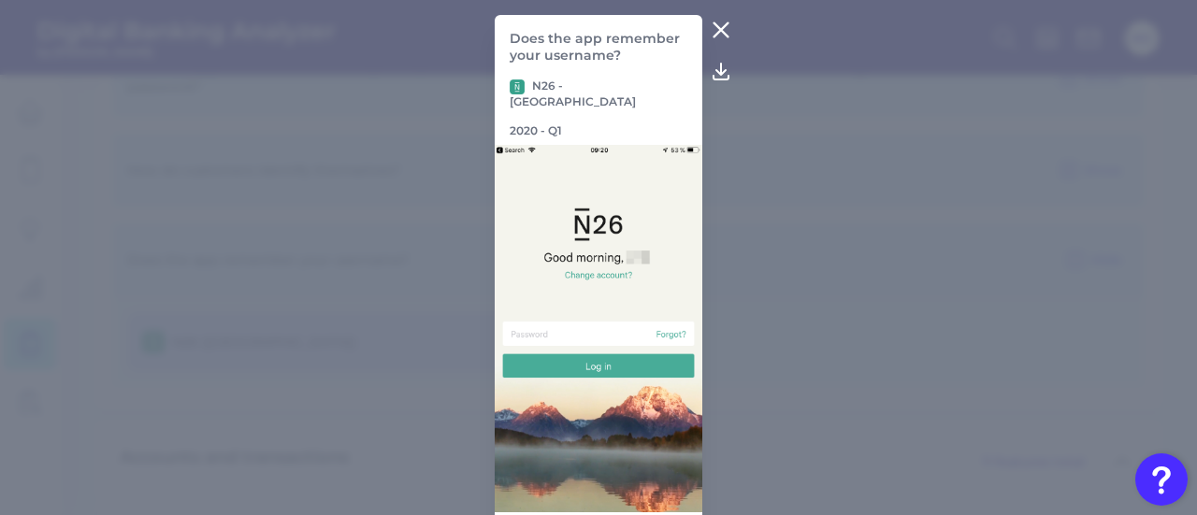
click at [724, 22] on icon at bounding box center [721, 30] width 22 height 22
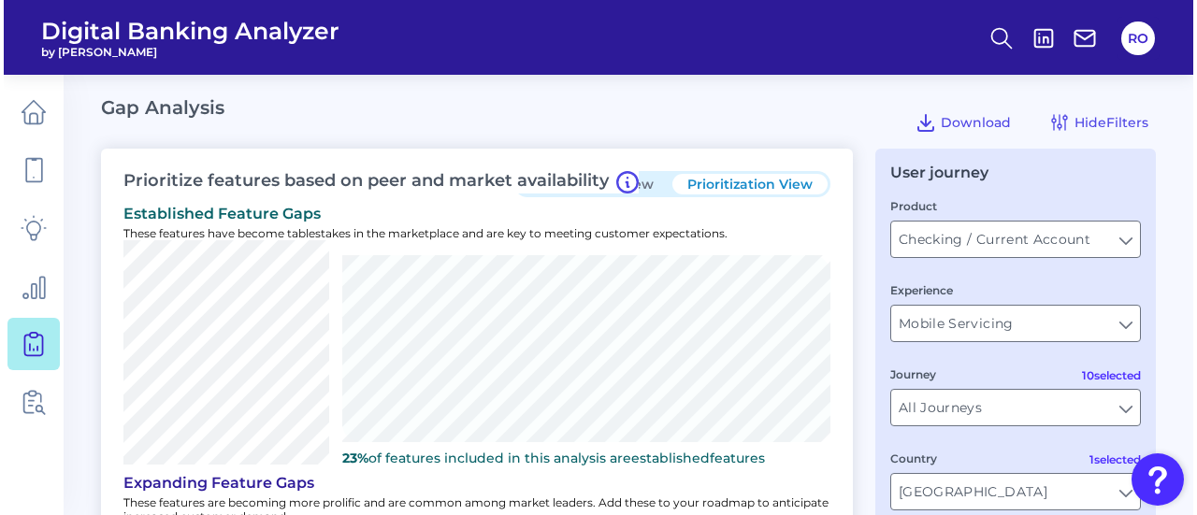
scroll to position [0, 0]
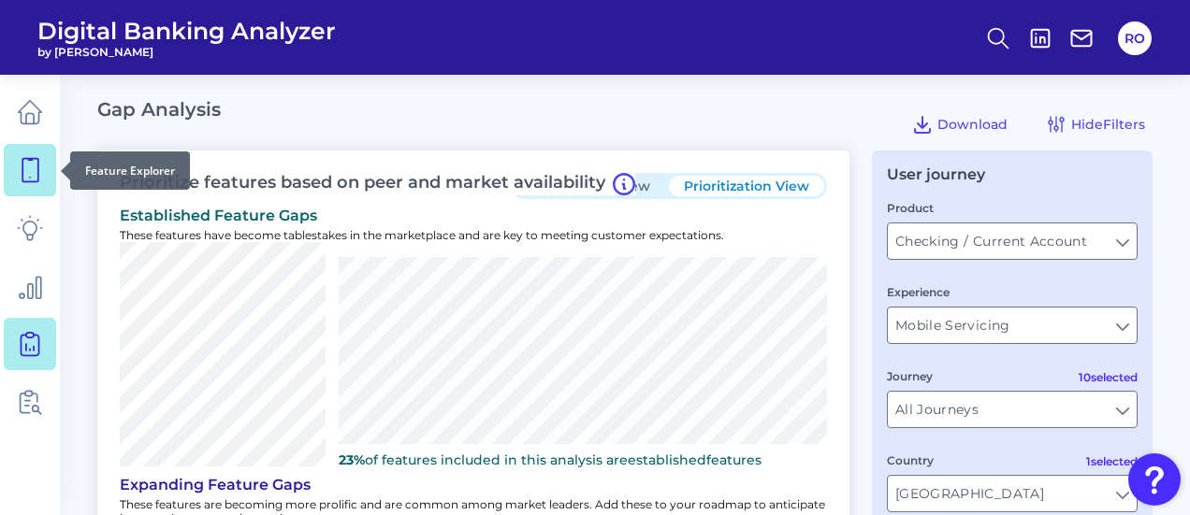
click at [22, 162] on icon at bounding box center [30, 170] width 16 height 23
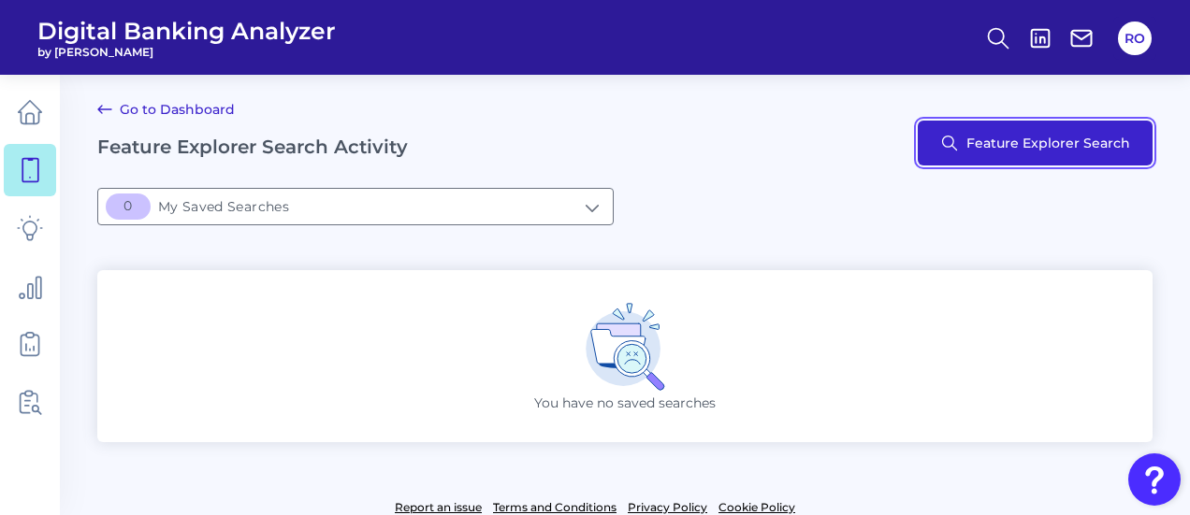
click at [1064, 145] on button "Feature Explorer Search" at bounding box center [1035, 143] width 235 height 45
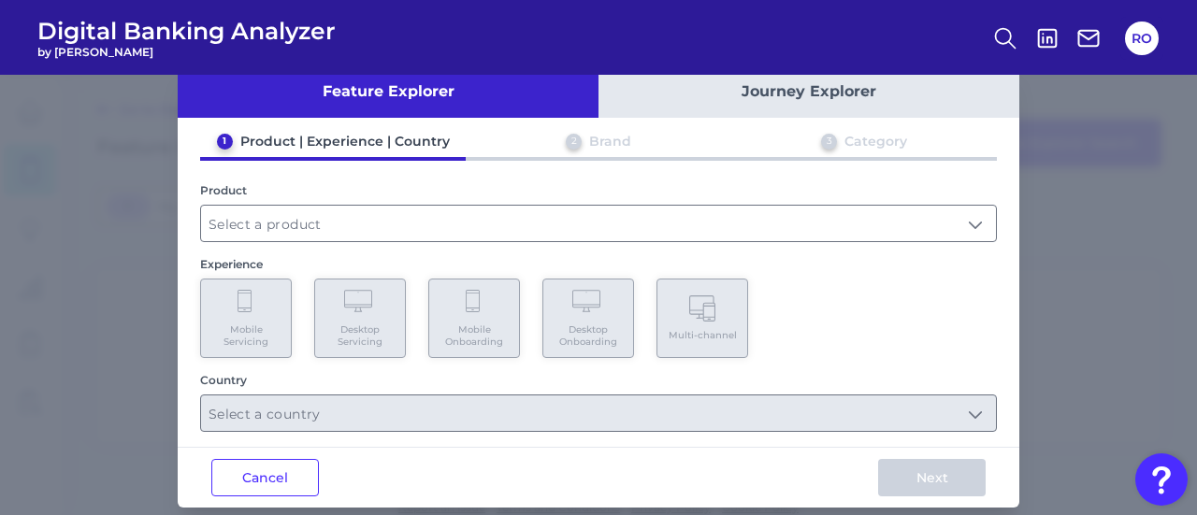
scroll to position [57, 0]
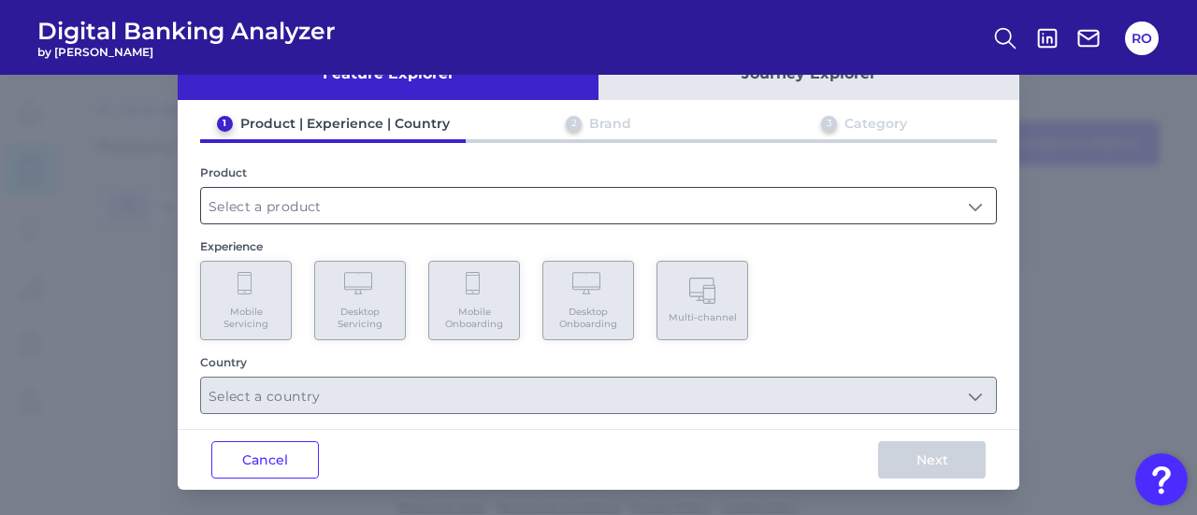
click at [912, 216] on input "text" at bounding box center [598, 206] width 795 height 36
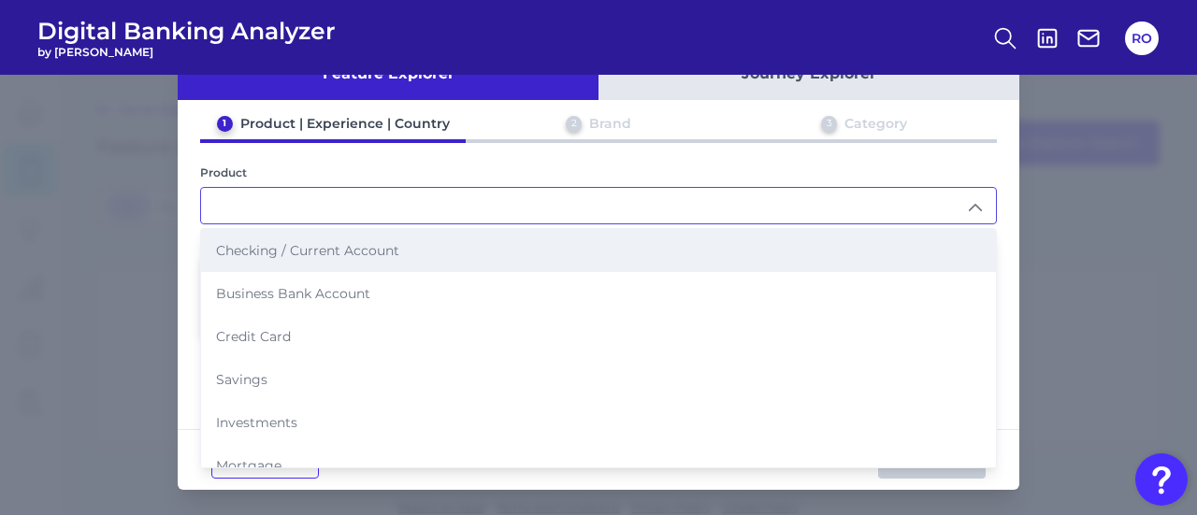
click at [454, 252] on li "Checking / Current Account" at bounding box center [598, 250] width 795 height 43
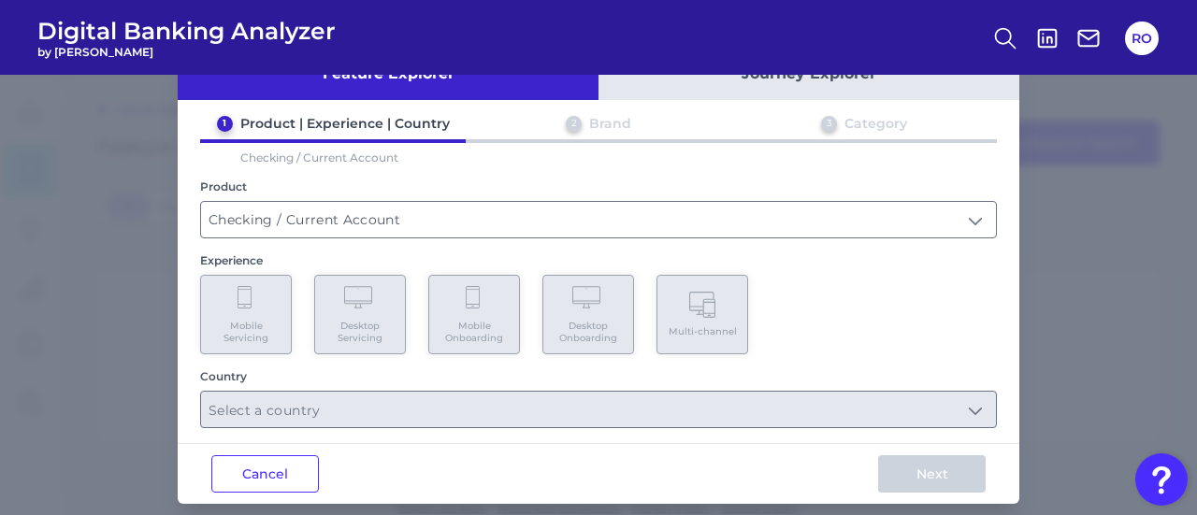
type input "Checking / Current Account"
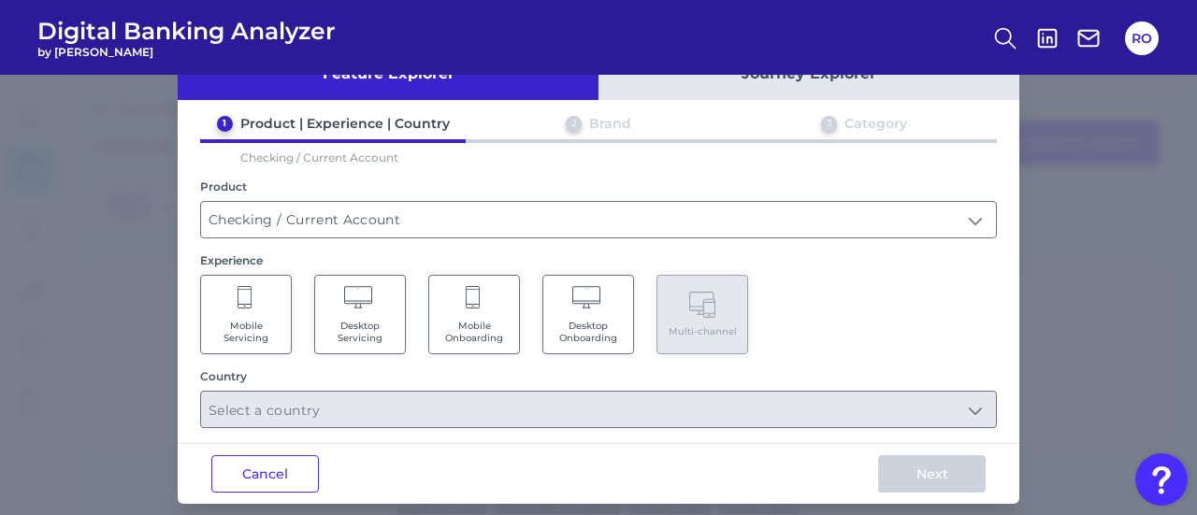
click at [247, 315] on Servicing "Mobile Servicing" at bounding box center [246, 315] width 92 height 80
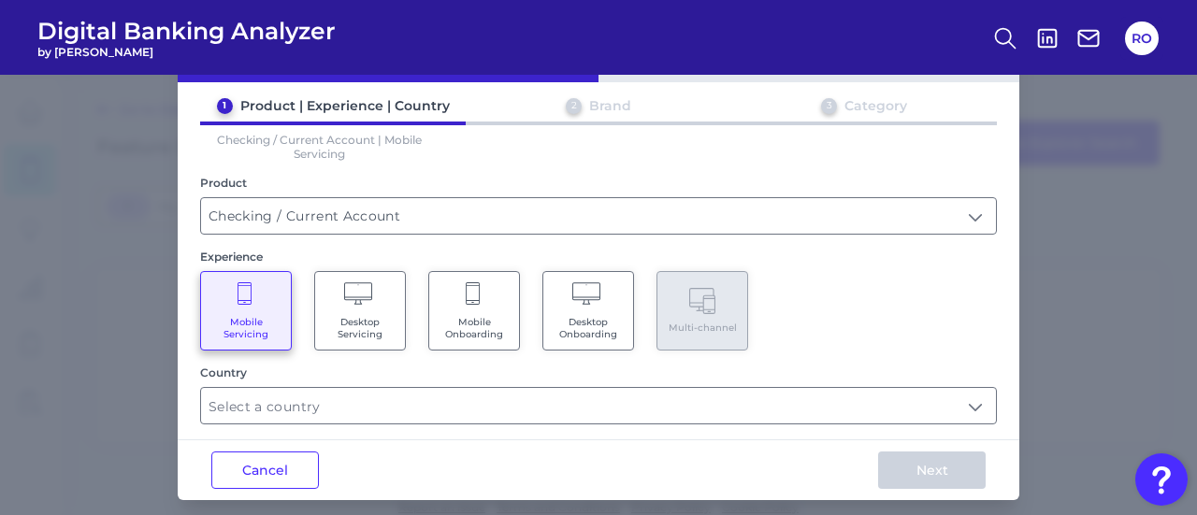
scroll to position [84, 0]
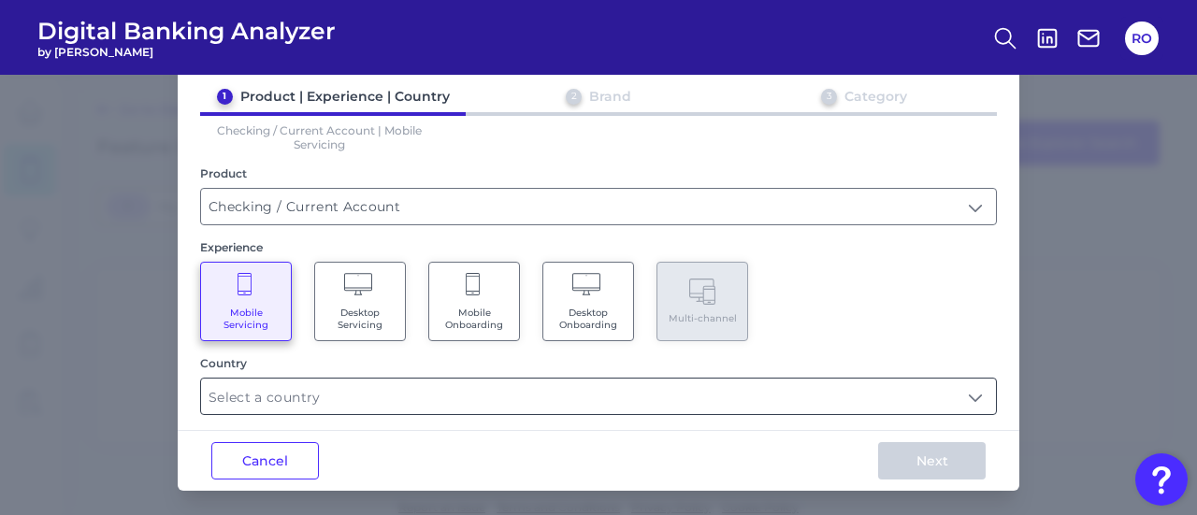
click at [979, 391] on input "text" at bounding box center [598, 397] width 795 height 36
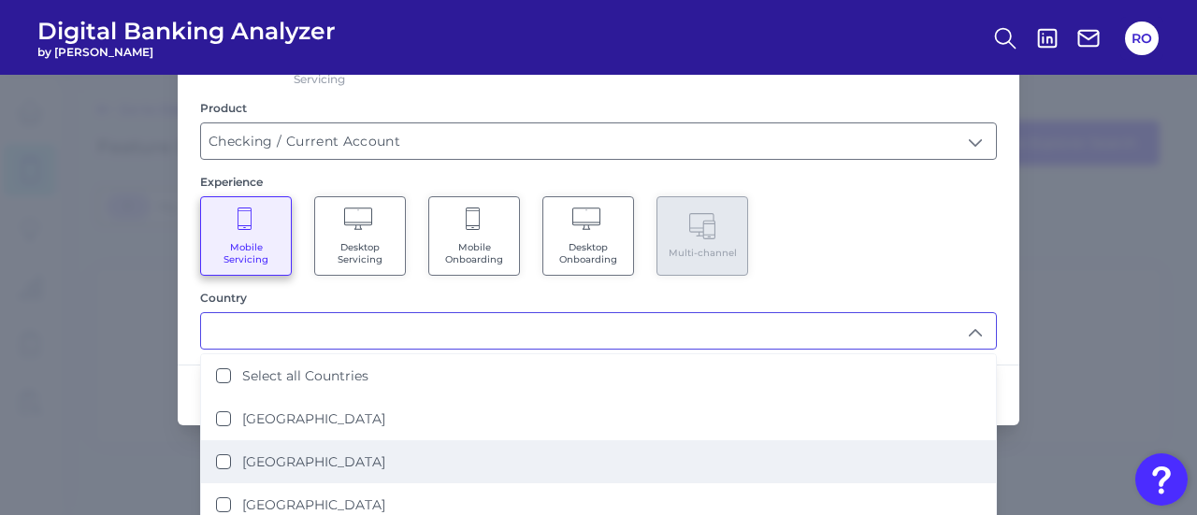
scroll to position [225, 0]
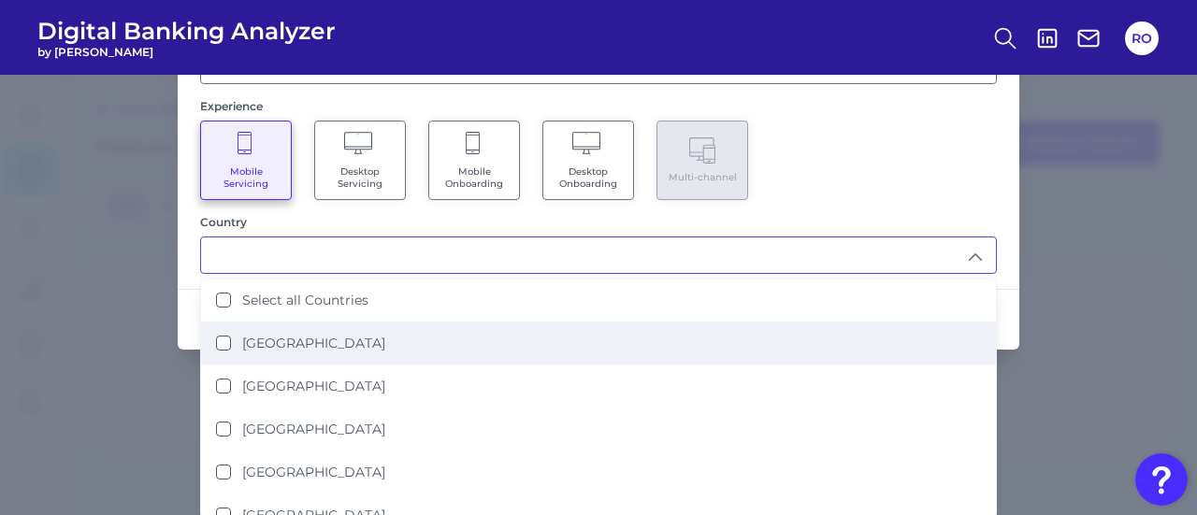
click at [262, 340] on label "[GEOGRAPHIC_DATA]" at bounding box center [313, 343] width 143 height 17
type input "[GEOGRAPHIC_DATA]"
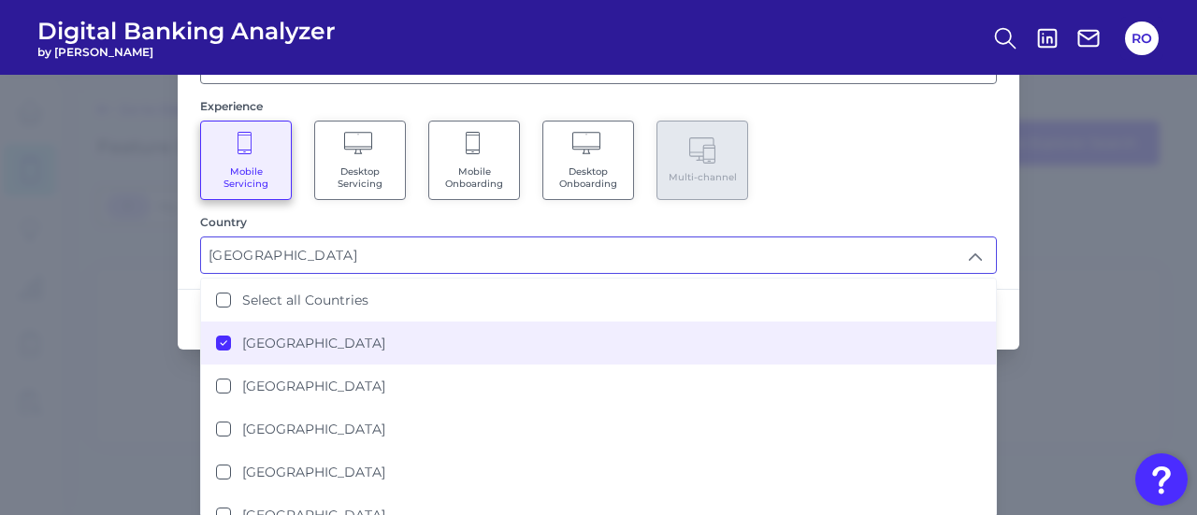
scroll to position [0, 0]
click at [898, 190] on div "Mobile Servicing Desktop Servicing Mobile Onboarding Desktop Onboarding Multi-c…" at bounding box center [598, 161] width 797 height 80
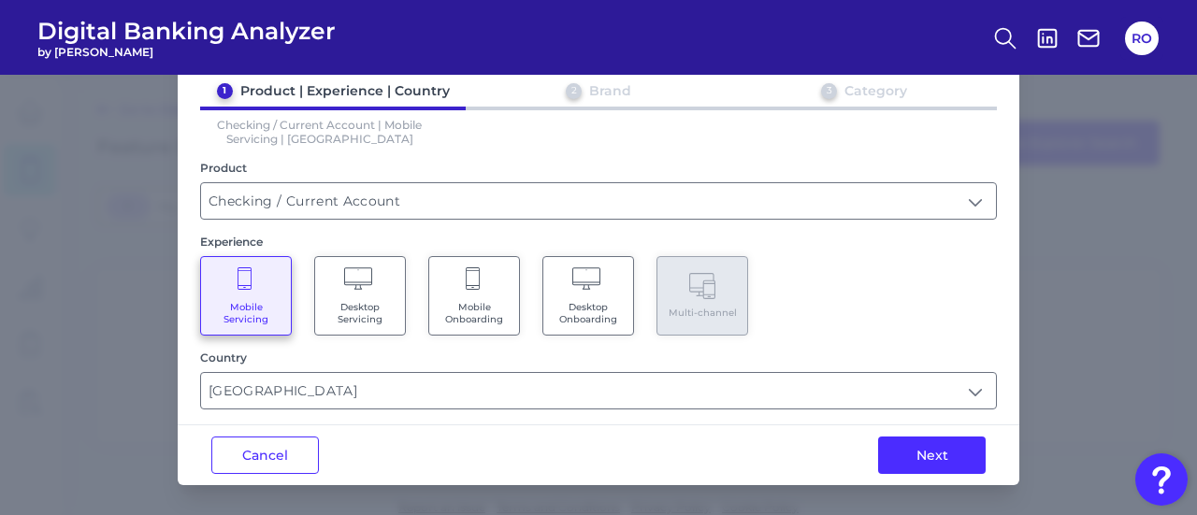
scroll to position [84, 0]
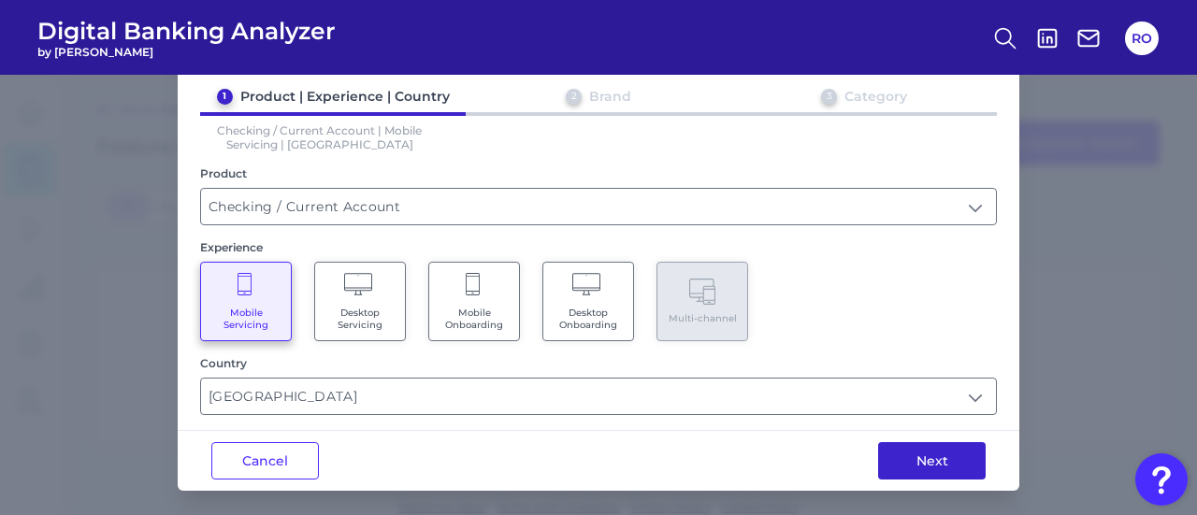
click at [942, 464] on button "Next" at bounding box center [932, 460] width 108 height 37
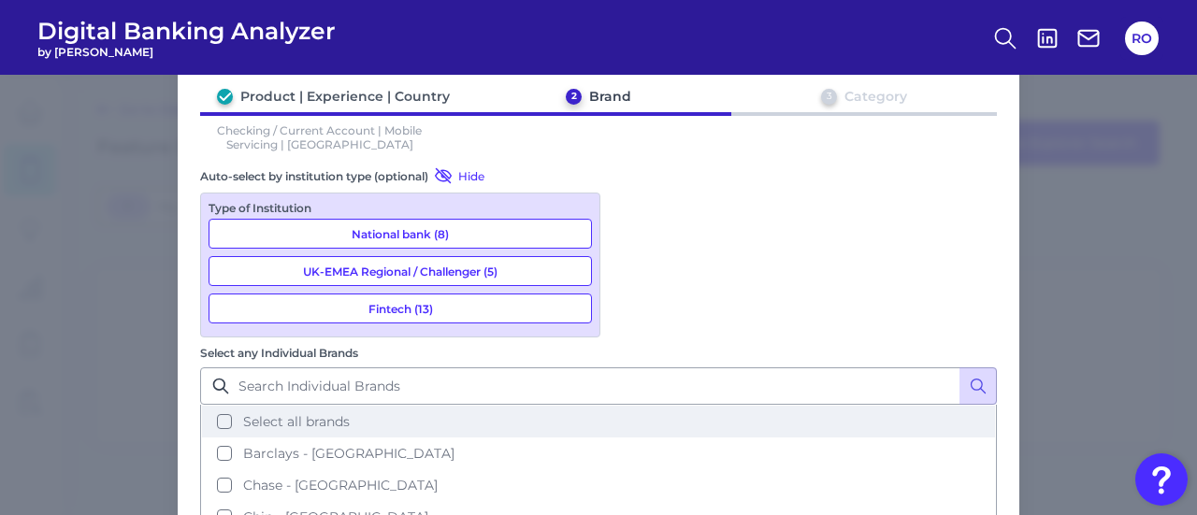
click at [350, 413] on span "Select all brands" at bounding box center [296, 421] width 107 height 17
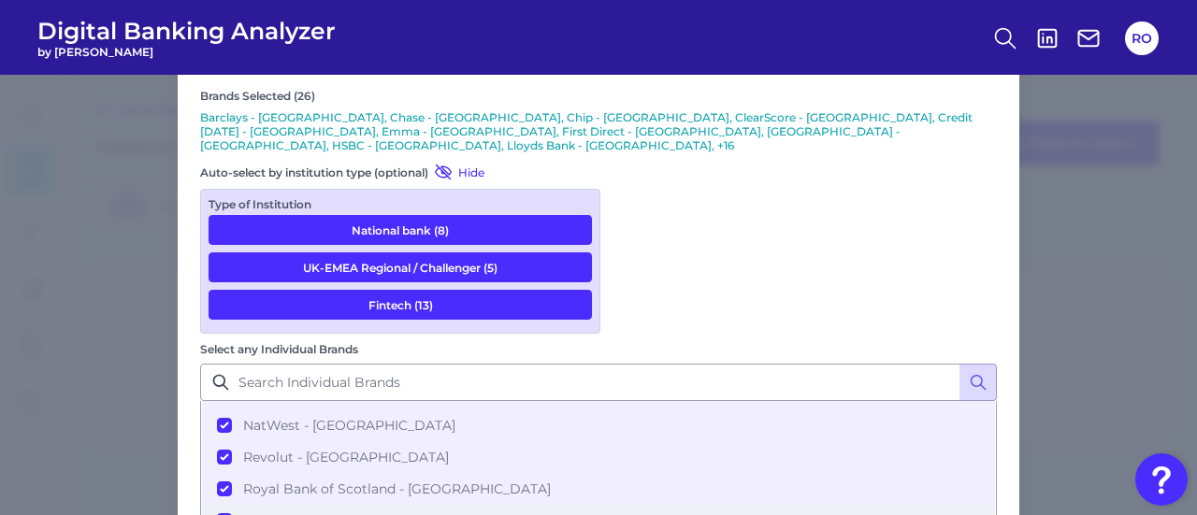
scroll to position [221, 0]
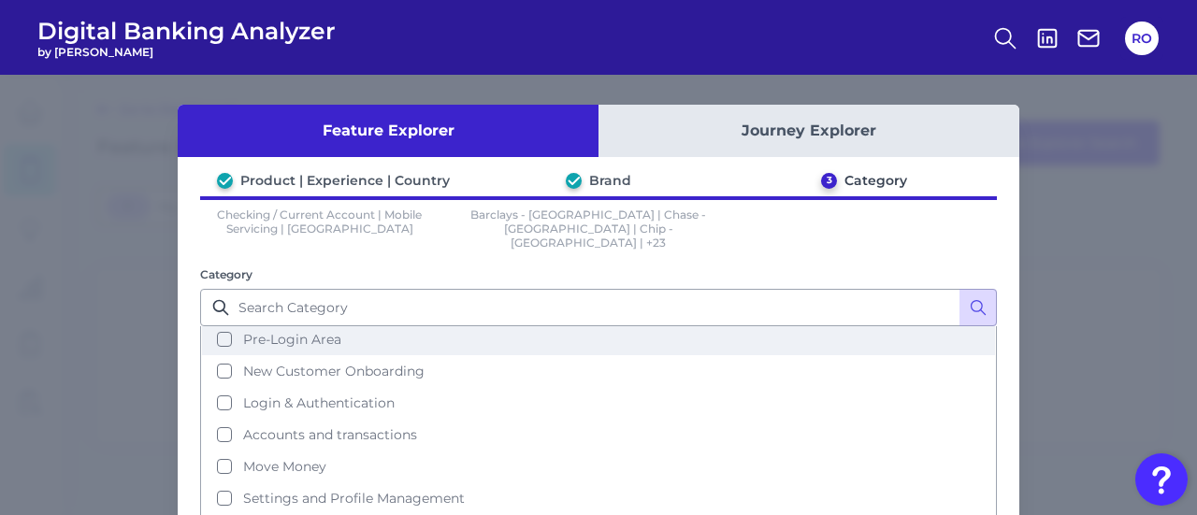
scroll to position [0, 0]
click at [496, 327] on button "Select all categories" at bounding box center [598, 343] width 793 height 32
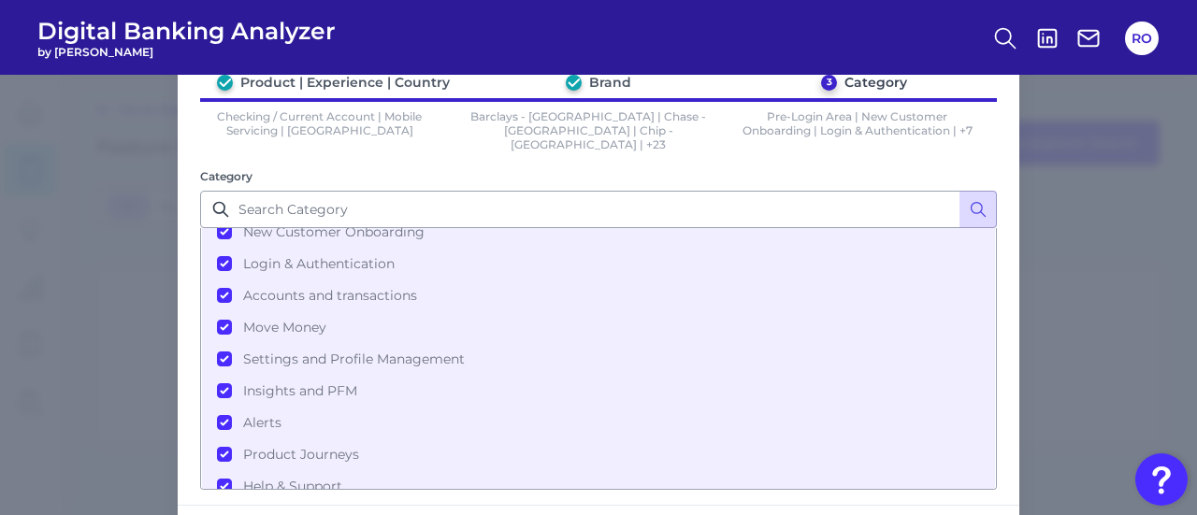
scroll to position [161, 0]
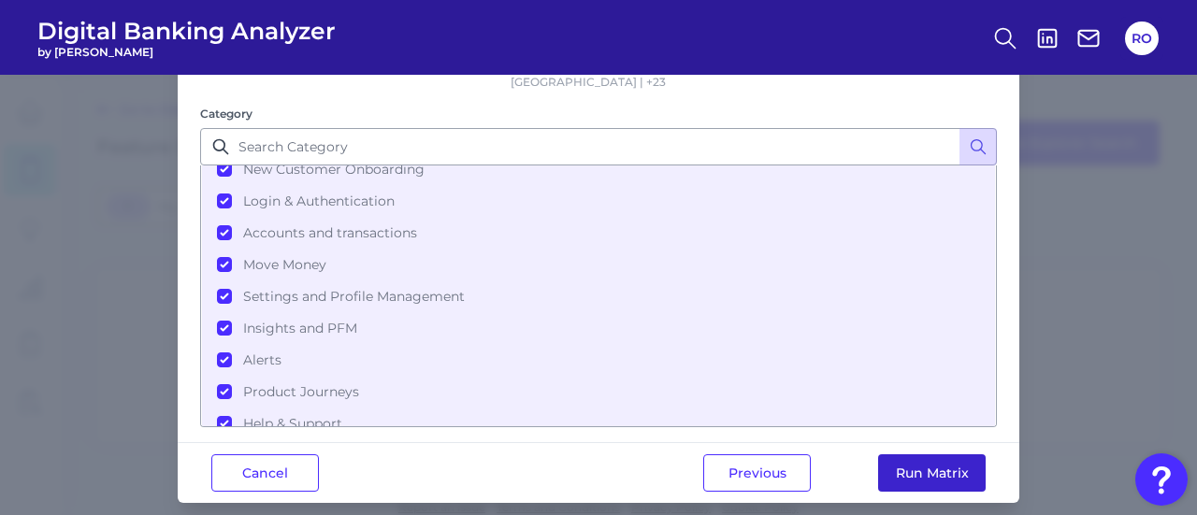
click at [922, 458] on button "Run Matrix" at bounding box center [932, 473] width 108 height 37
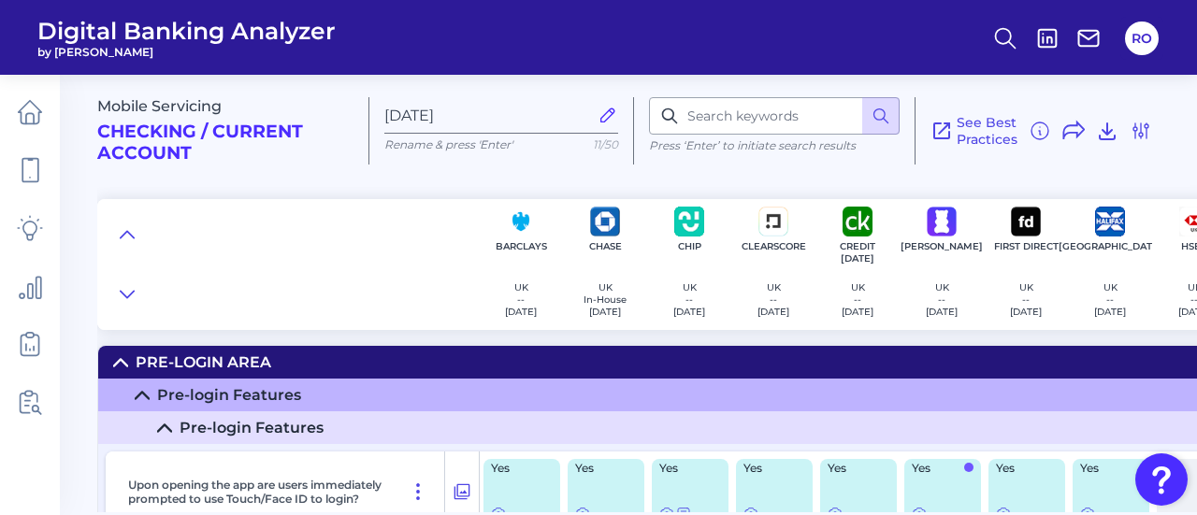
scroll to position [94, 0]
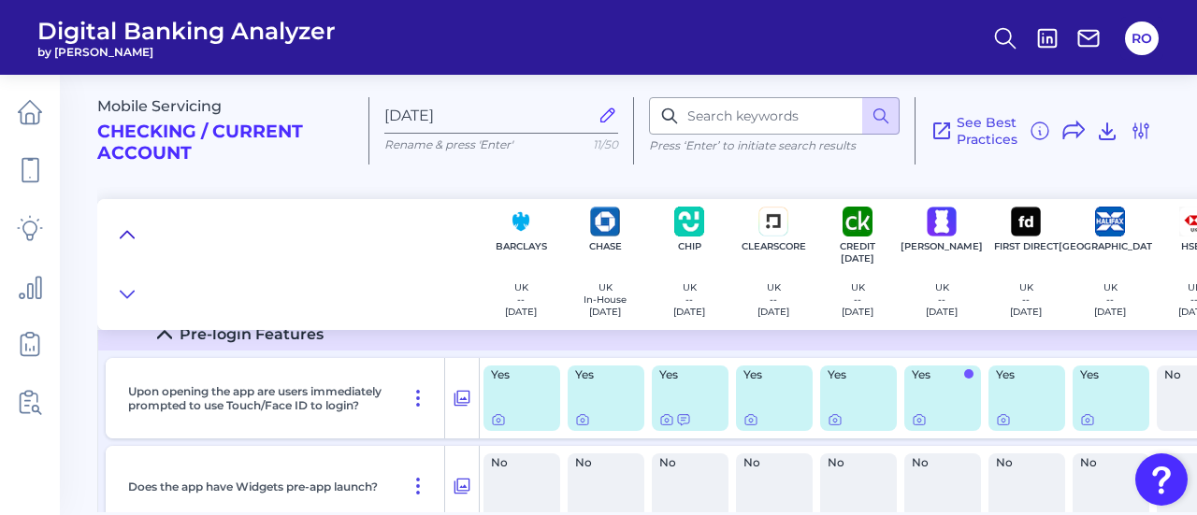
click at [133, 235] on icon at bounding box center [127, 234] width 15 height 19
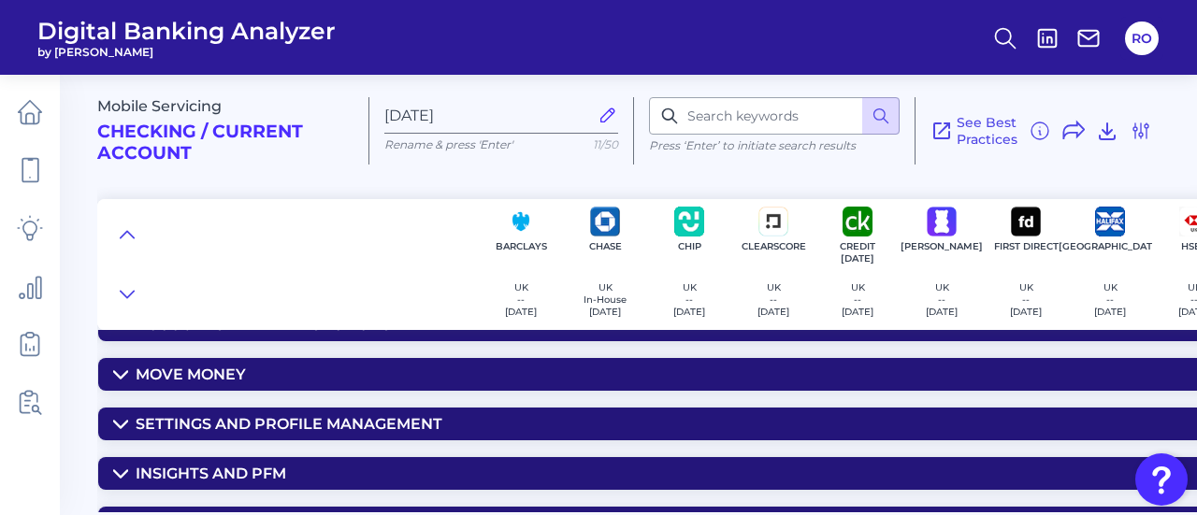
scroll to position [187, 0]
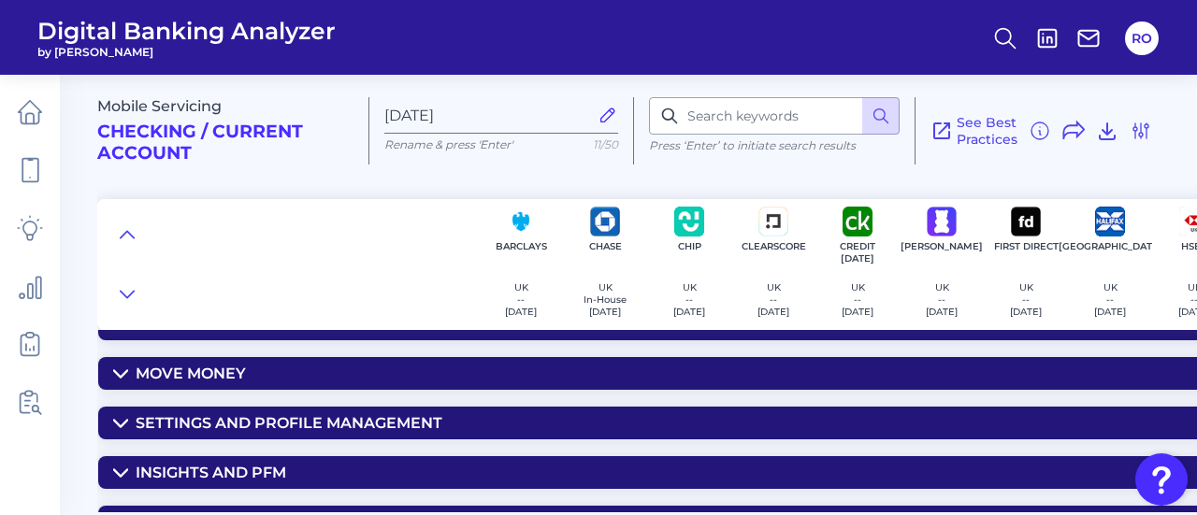
click at [118, 371] on icon at bounding box center [120, 374] width 15 height 15
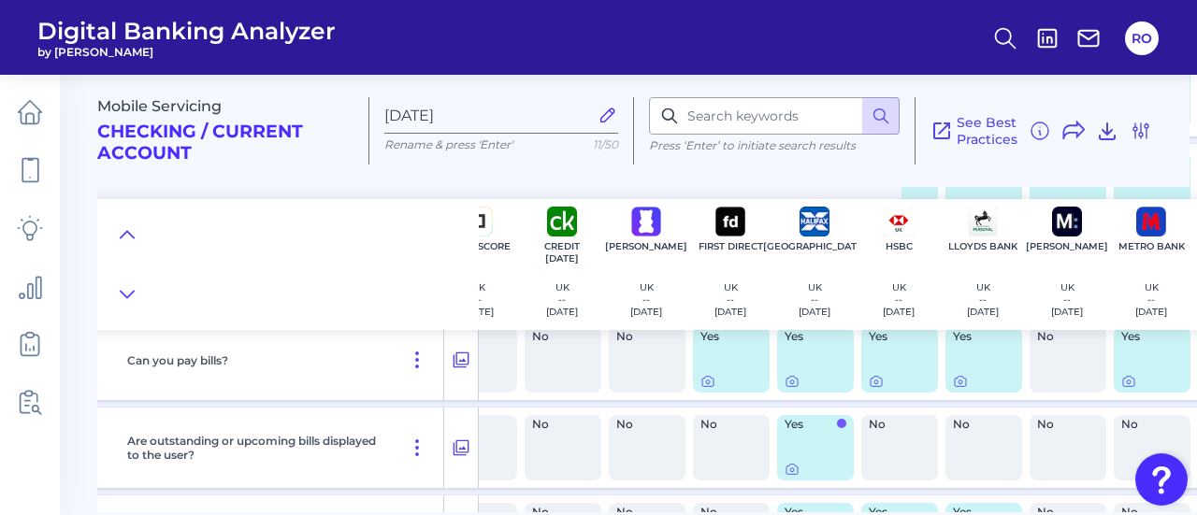
scroll to position [561, 297]
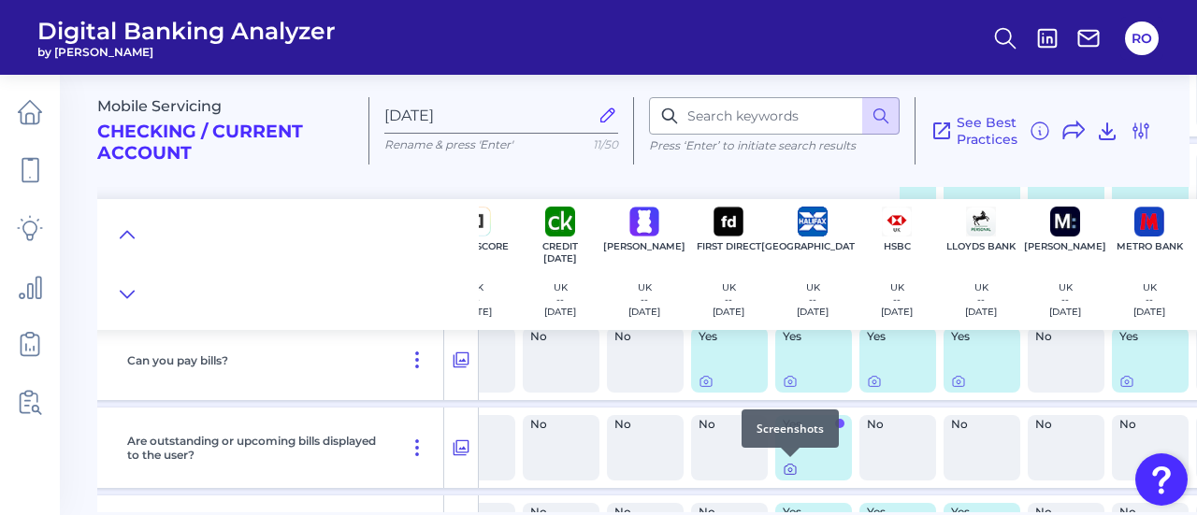
click at [789, 470] on icon at bounding box center [790, 469] width 15 height 15
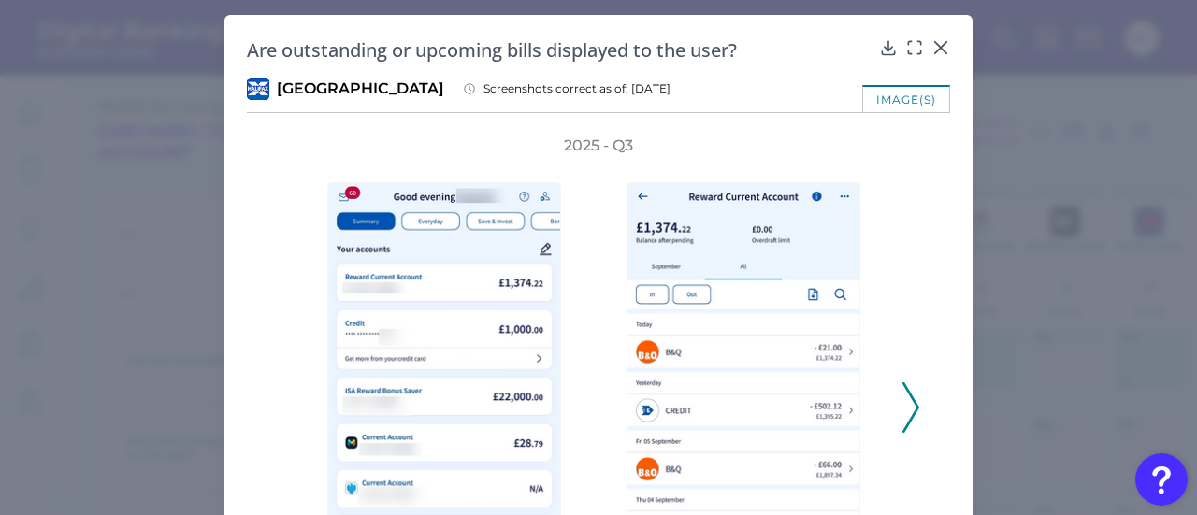
click at [914, 414] on icon at bounding box center [911, 408] width 17 height 51
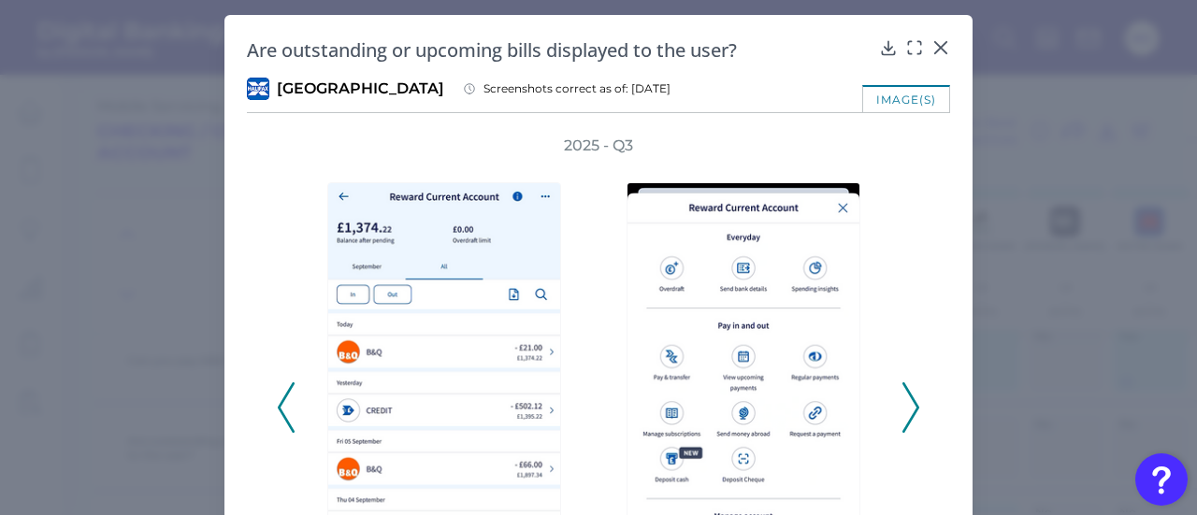
click at [914, 414] on icon at bounding box center [911, 408] width 17 height 51
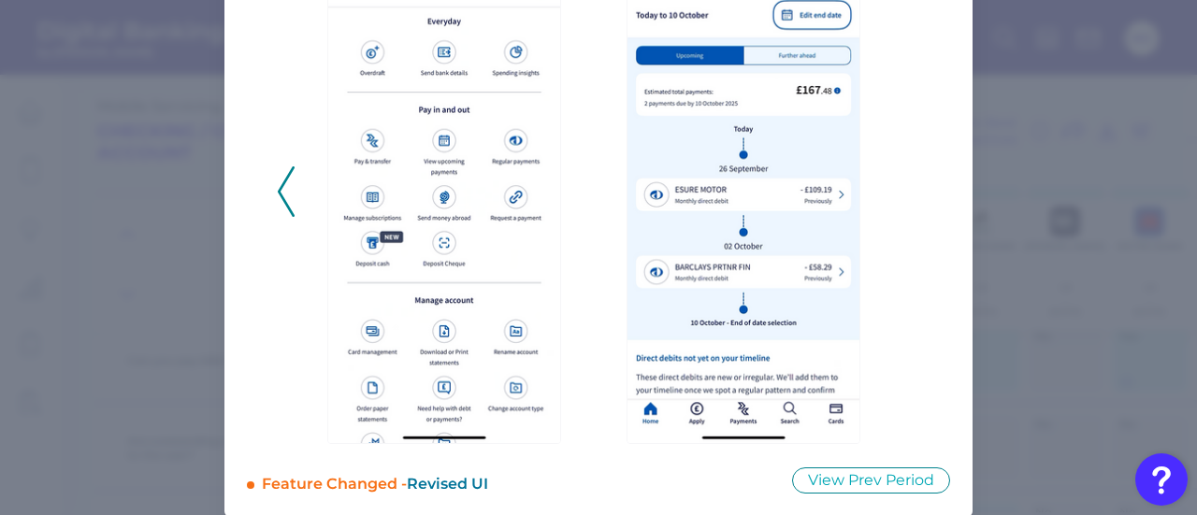
scroll to position [232, 0]
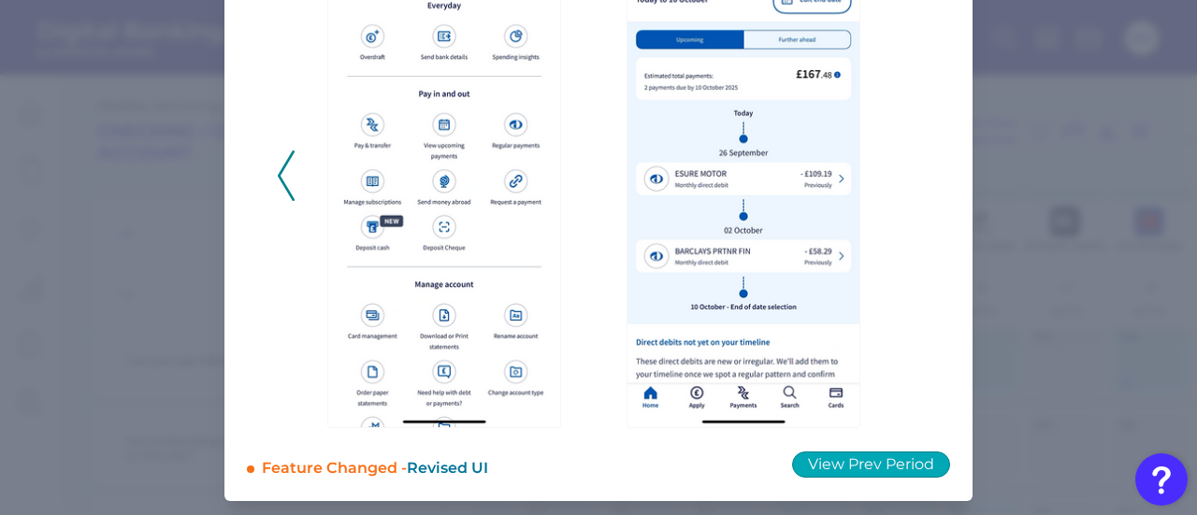
click at [874, 471] on button "View Prev Period" at bounding box center [871, 465] width 158 height 26
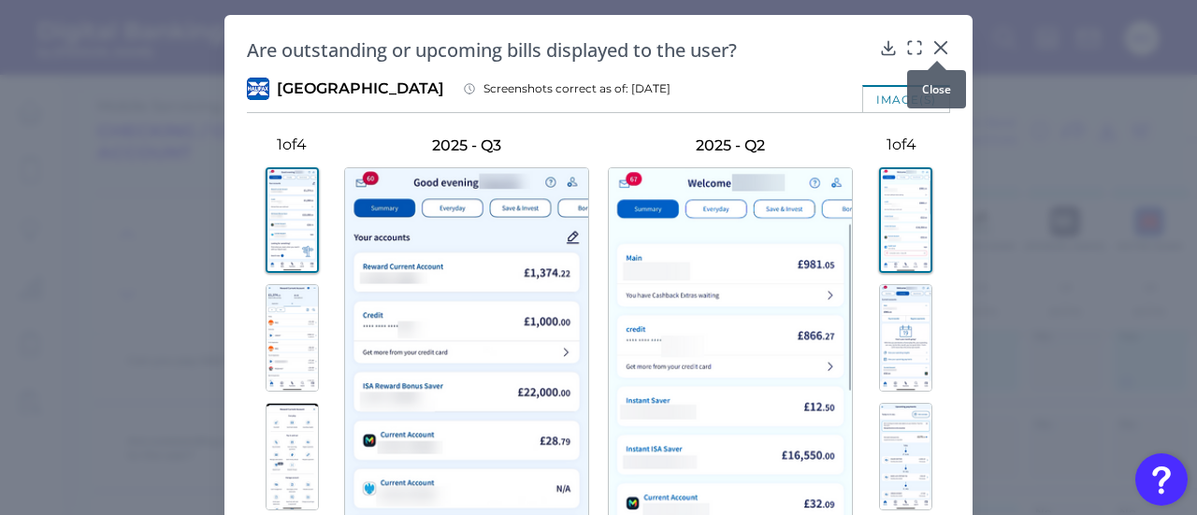
click at [935, 51] on div at bounding box center [937, 60] width 19 height 19
click at [935, 39] on icon at bounding box center [941, 47] width 19 height 19
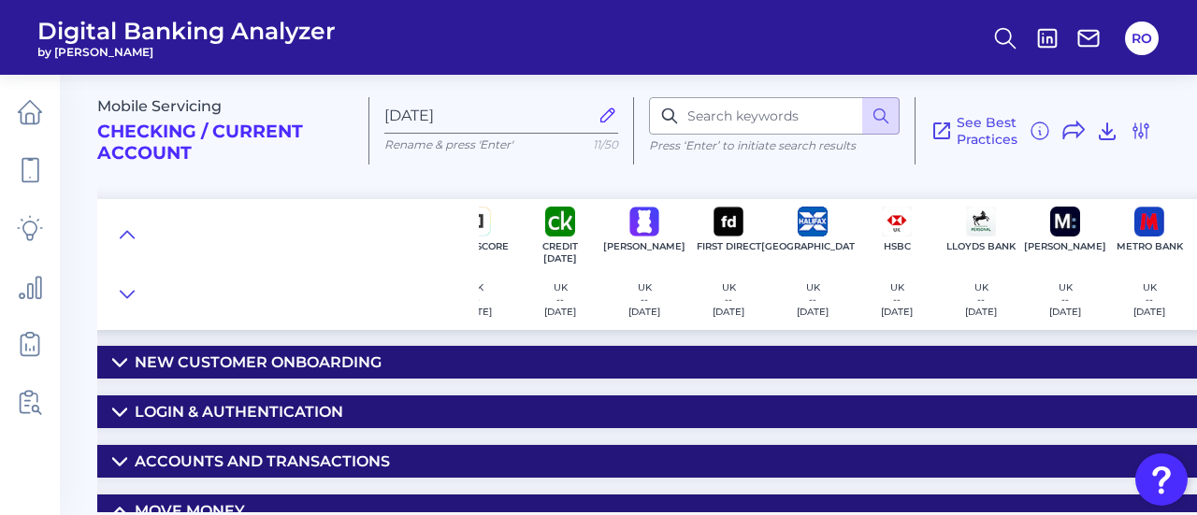
scroll to position [0, 297]
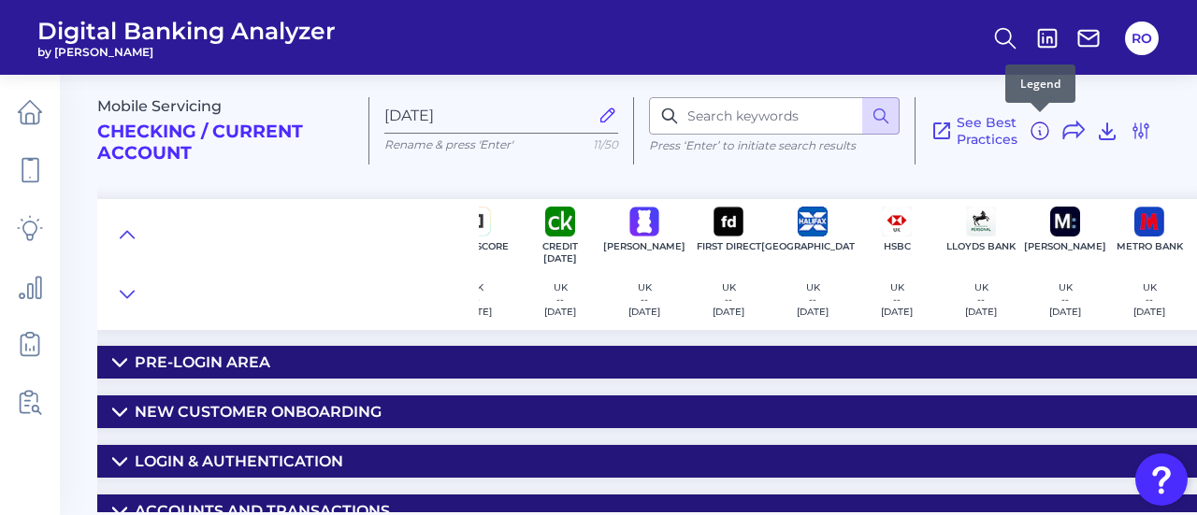
click at [1039, 131] on icon at bounding box center [1040, 133] width 2 height 4
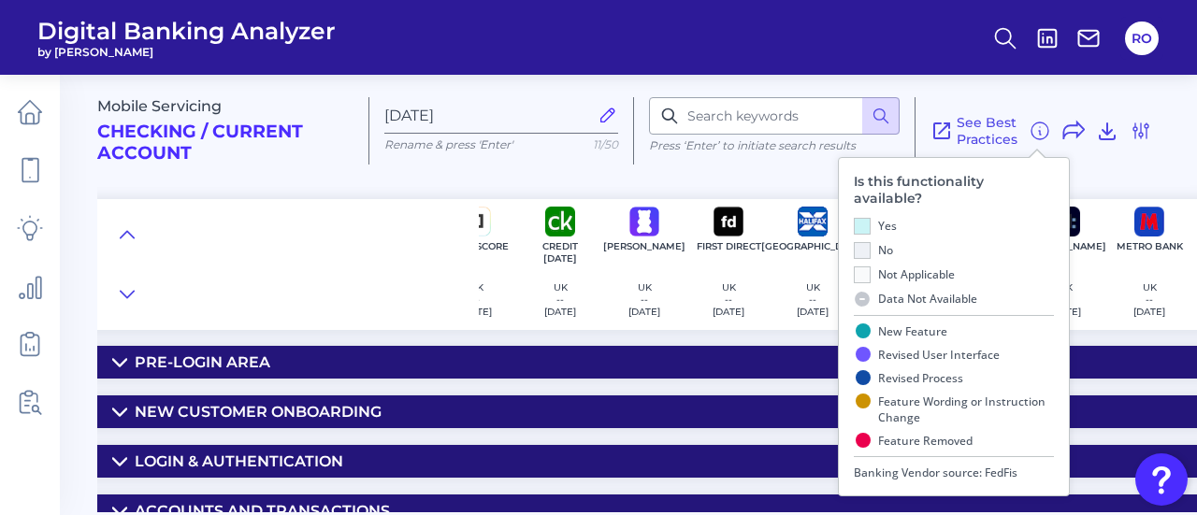
click at [962, 80] on div "Mobile Servicing Checking / Current Account Sep 29 2025 Rename & press 'Enter' …" at bounding box center [643, 123] width 1093 height 127
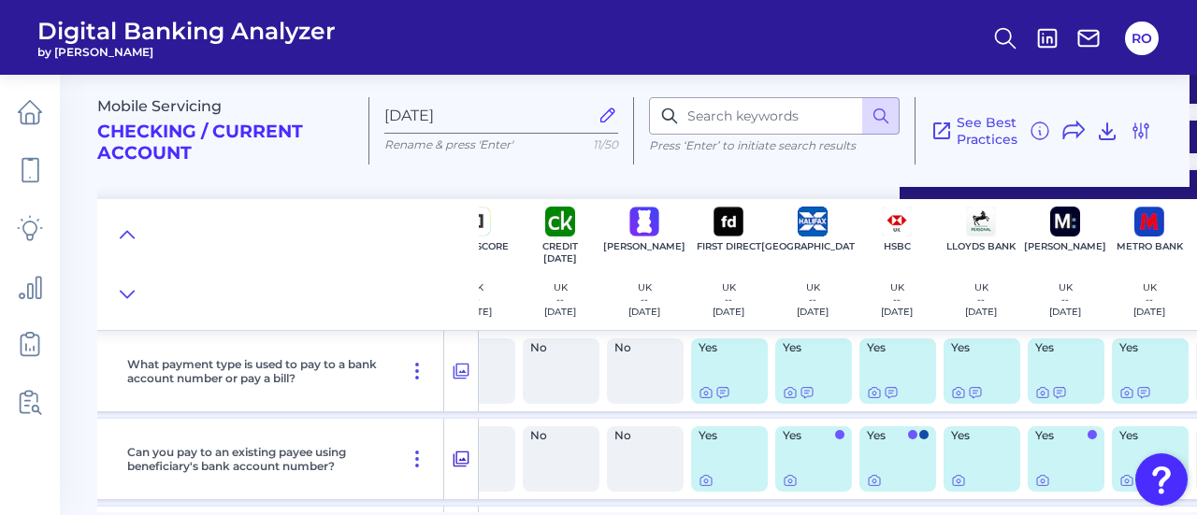
scroll to position [281, 297]
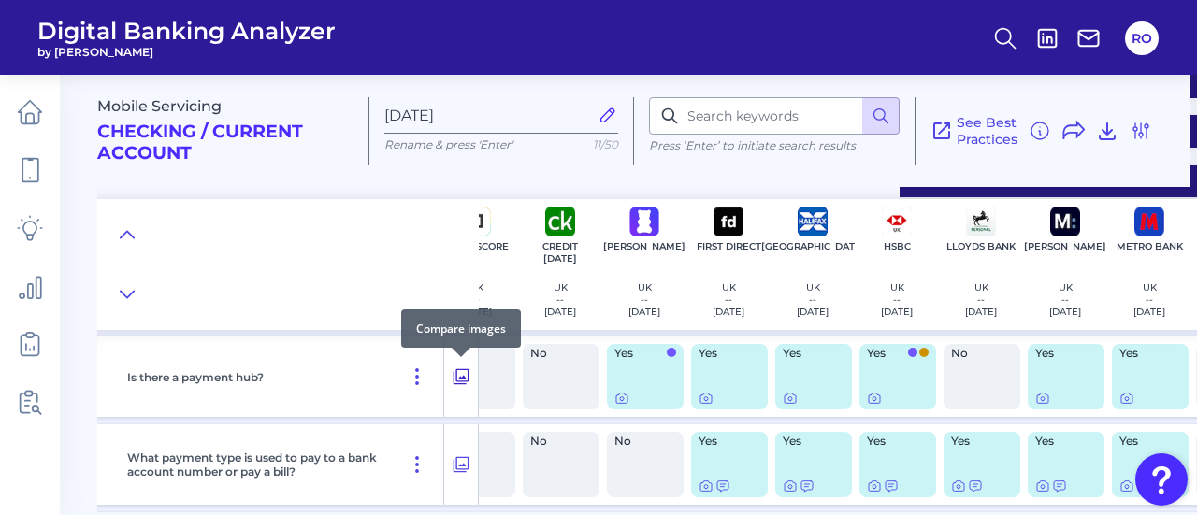
click at [456, 373] on icon at bounding box center [462, 377] width 16 height 16
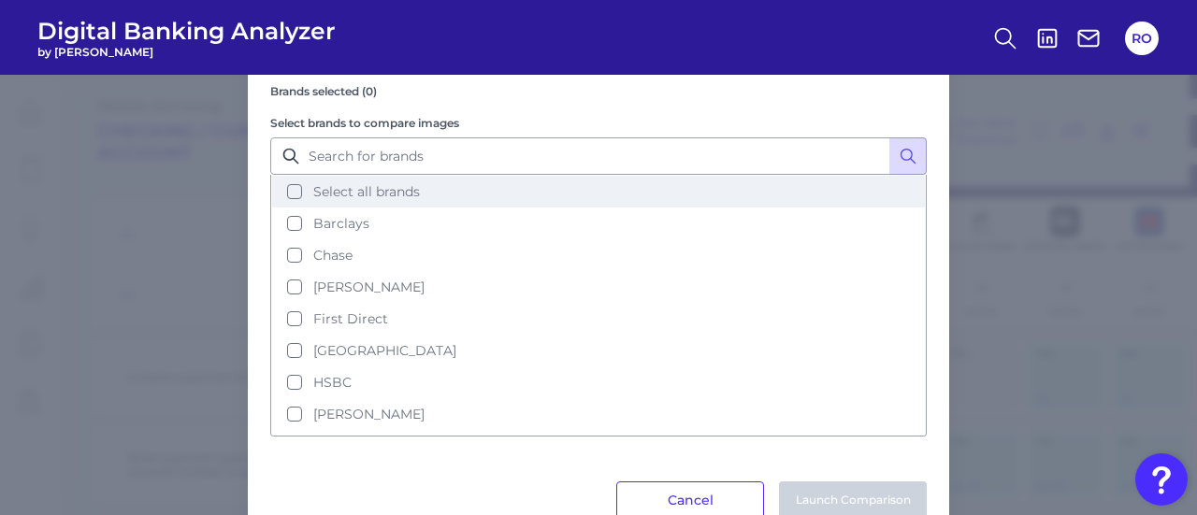
click at [333, 188] on span "Select all brands" at bounding box center [366, 191] width 107 height 17
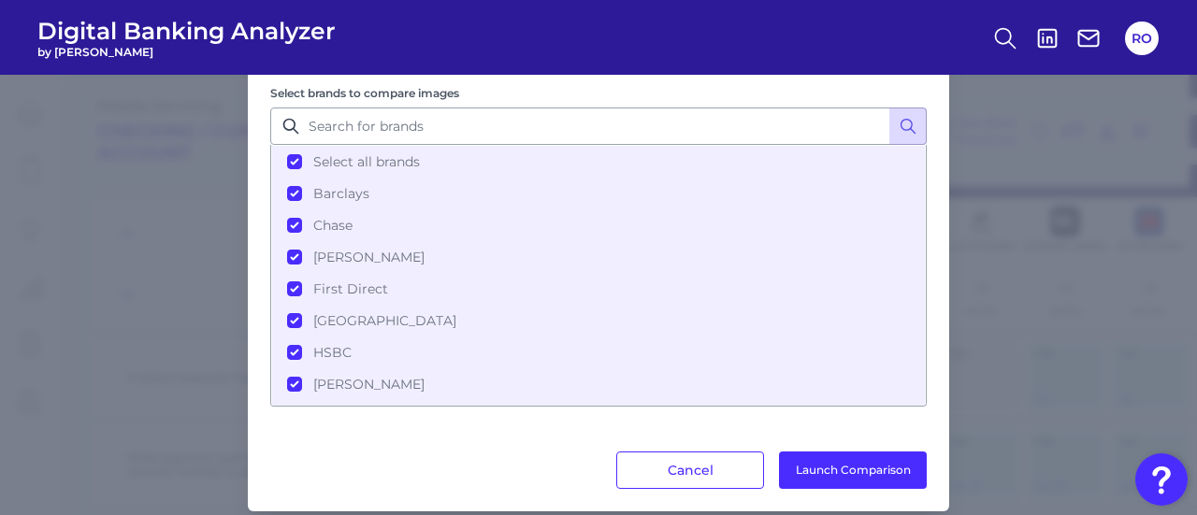
scroll to position [85, 0]
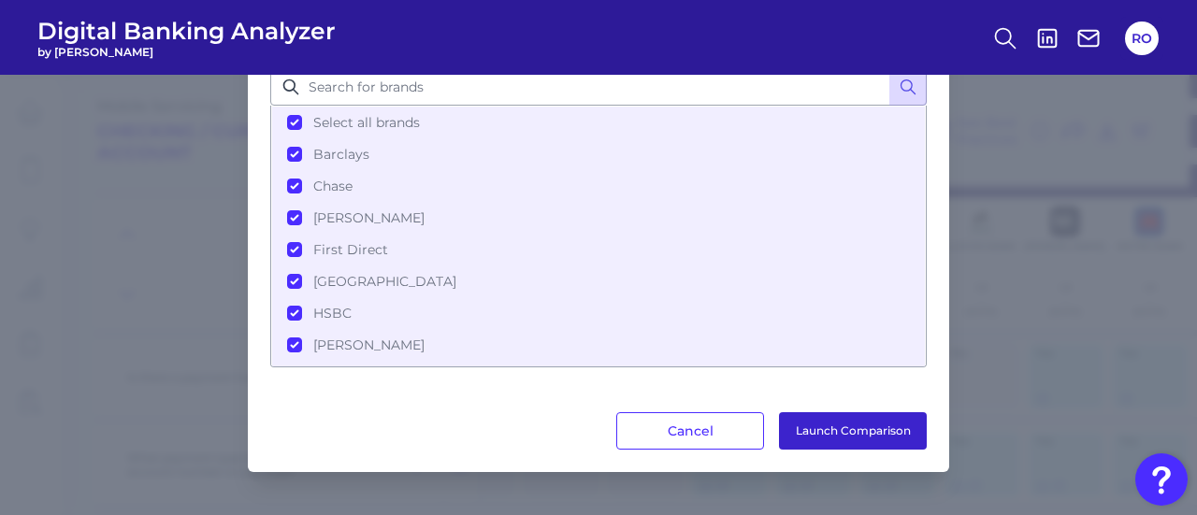
click at [831, 426] on button "Launch Comparison" at bounding box center [853, 431] width 148 height 37
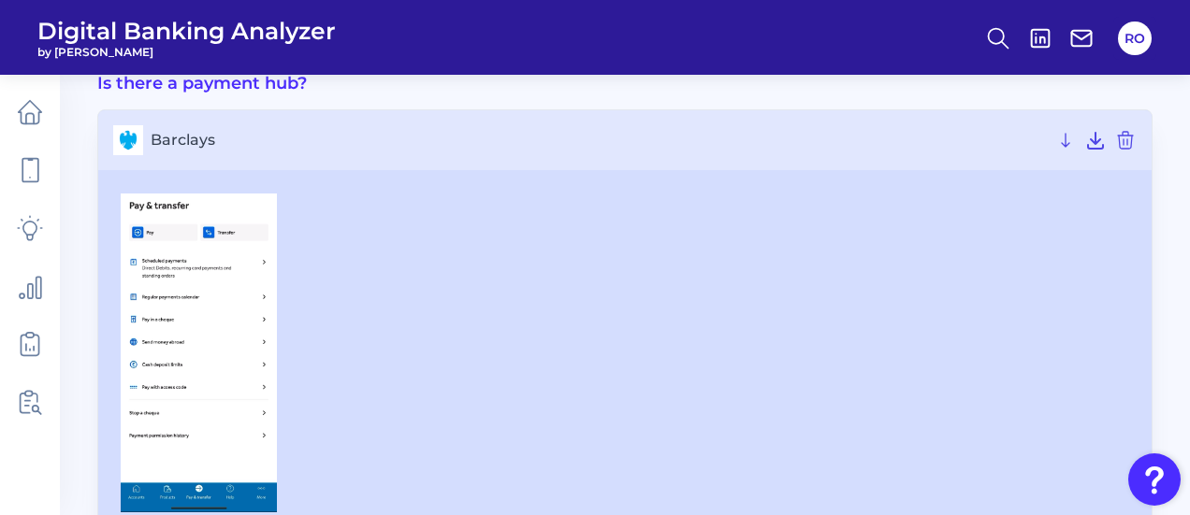
scroll to position [187, 0]
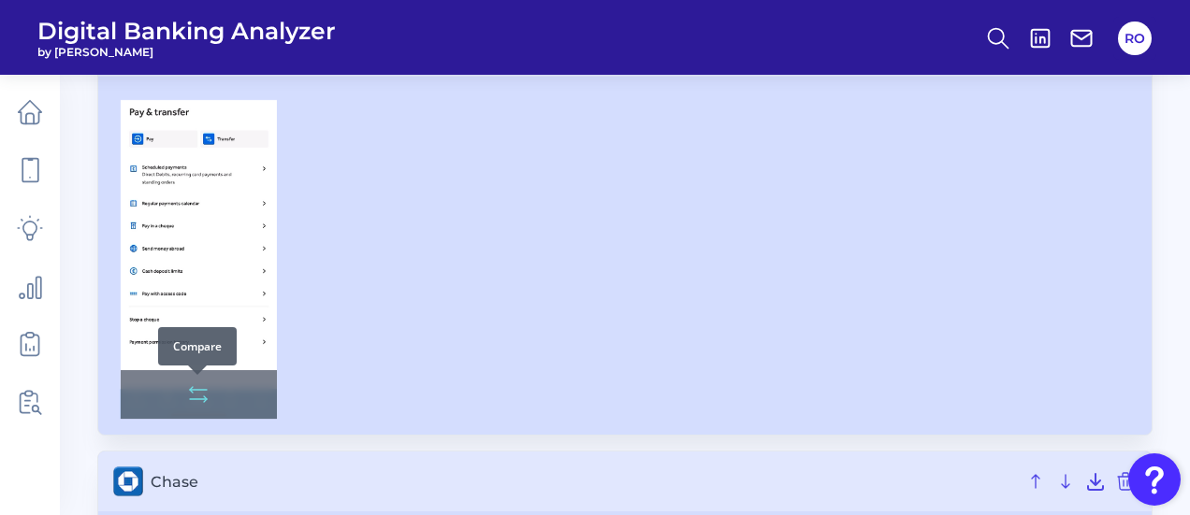
click at [201, 392] on icon at bounding box center [198, 395] width 22 height 22
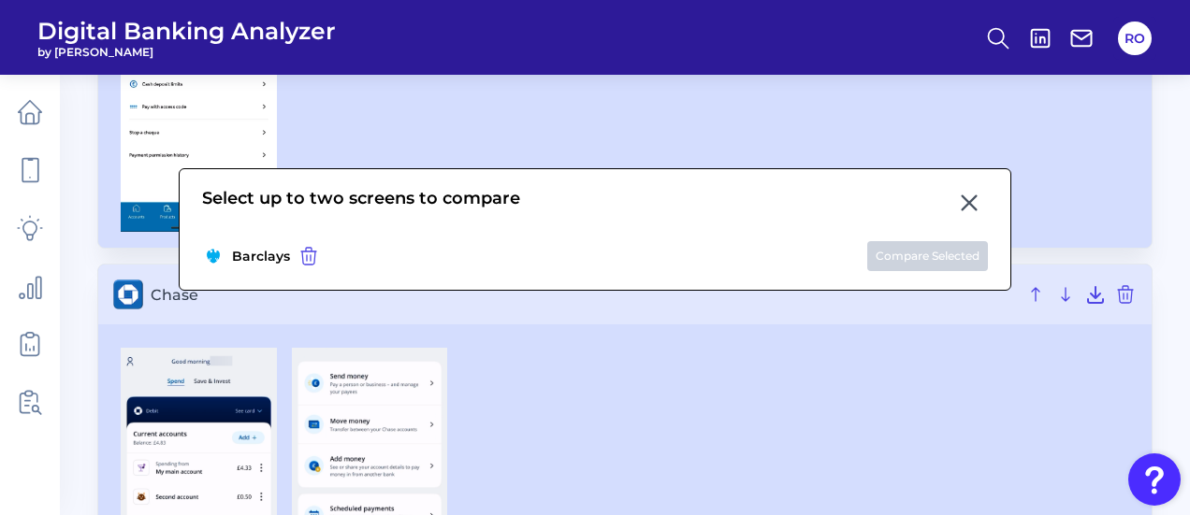
scroll to position [655, 0]
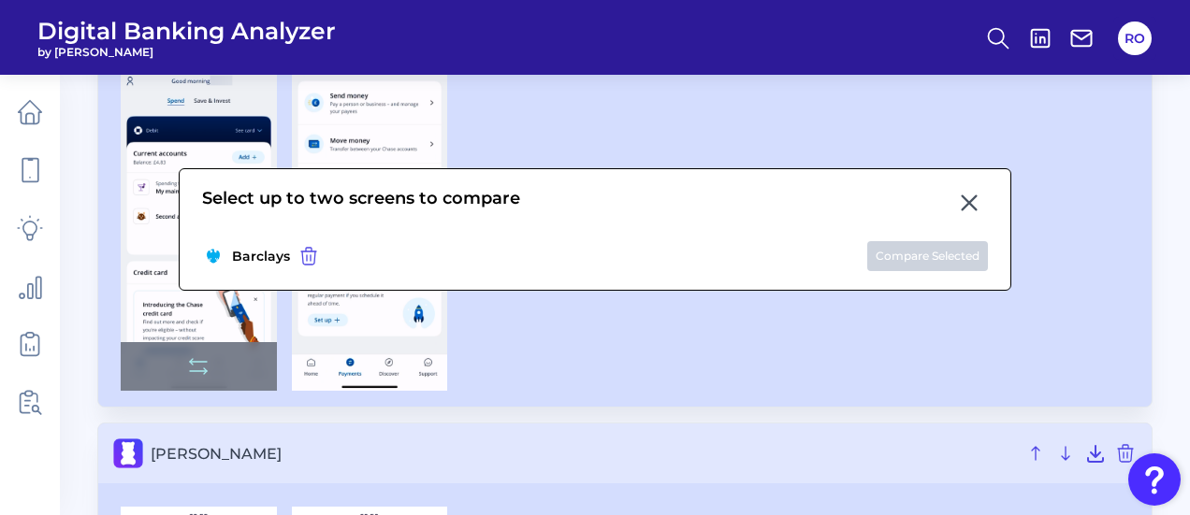
click at [168, 369] on div at bounding box center [199, 366] width 156 height 49
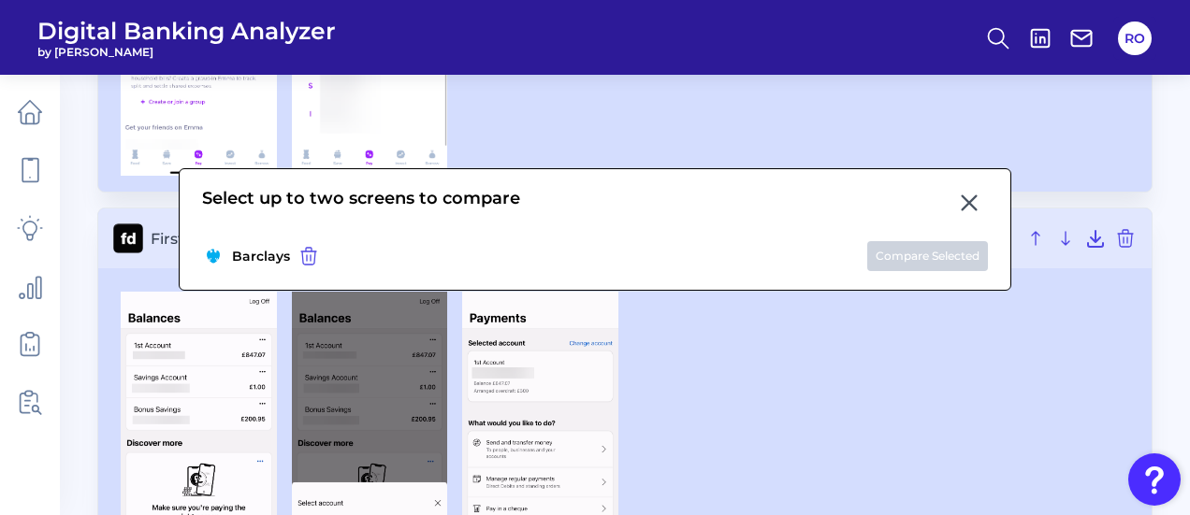
scroll to position [1216, 0]
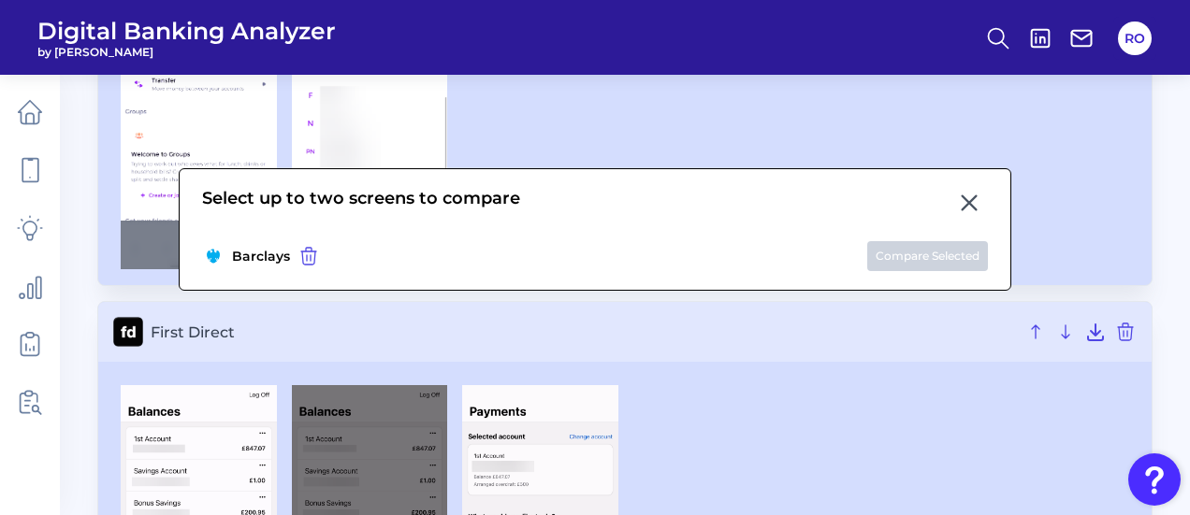
click at [161, 247] on div at bounding box center [199, 245] width 156 height 49
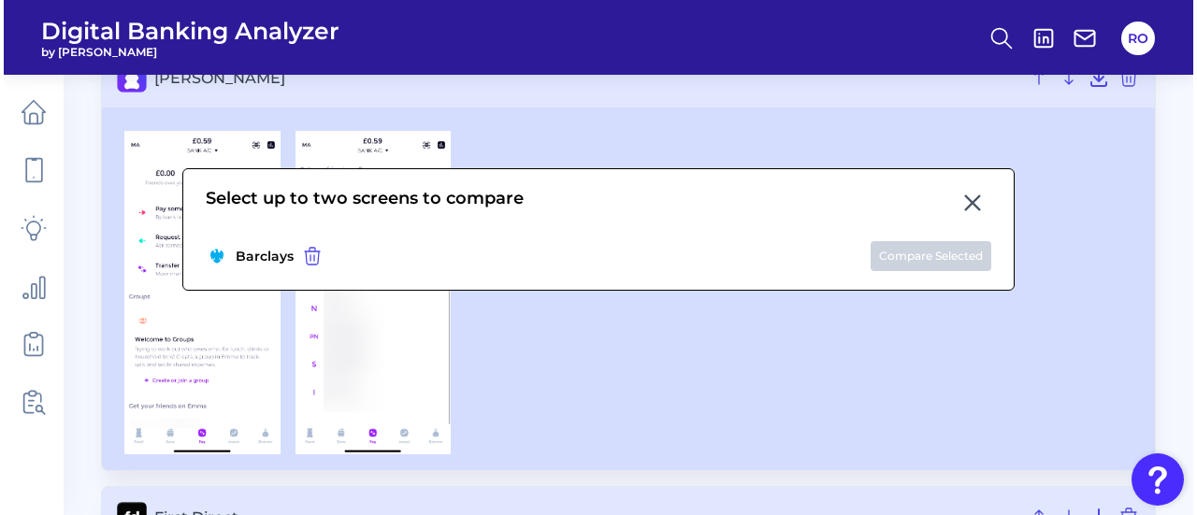
scroll to position [1029, 0]
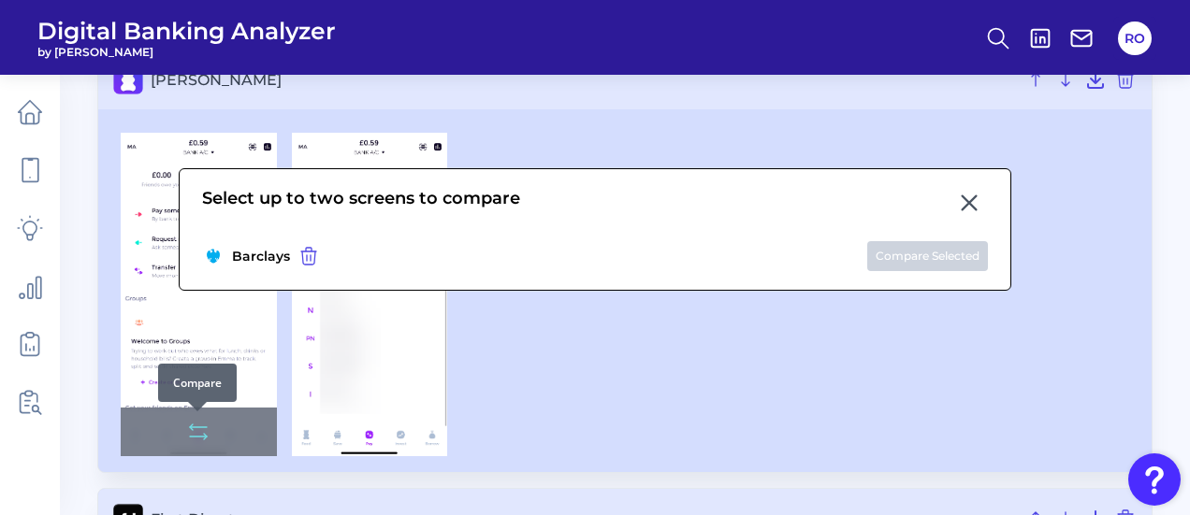
click at [187, 426] on icon at bounding box center [198, 432] width 22 height 22
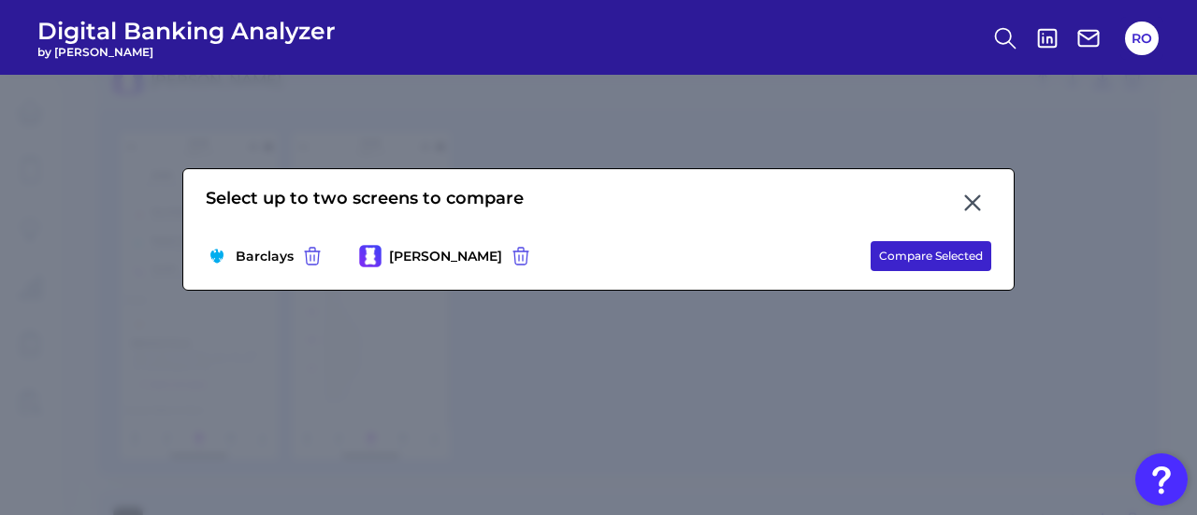
click at [920, 261] on button "Compare Selected" at bounding box center [931, 256] width 121 height 30
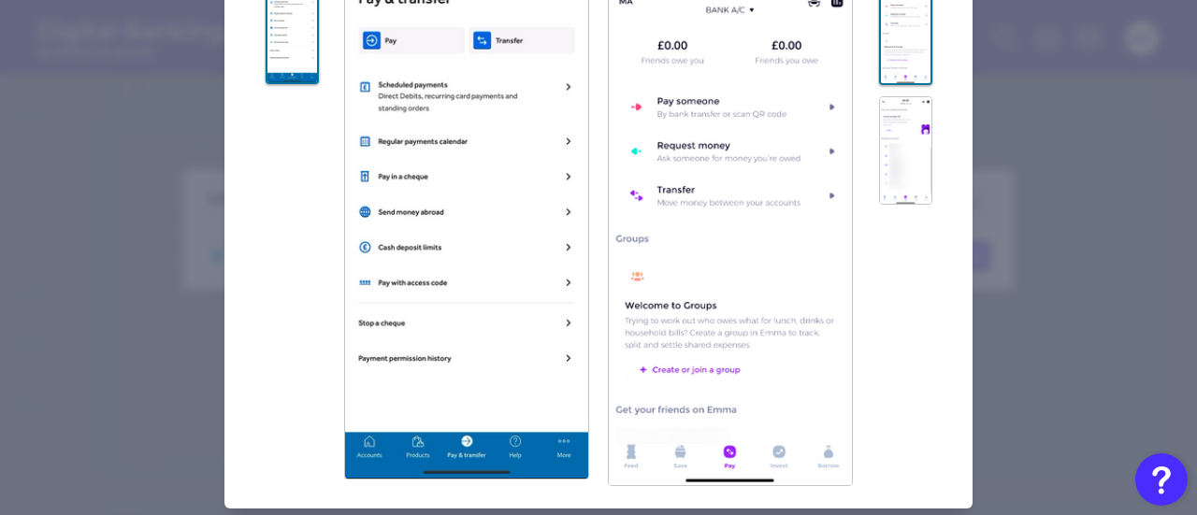
scroll to position [166, 0]
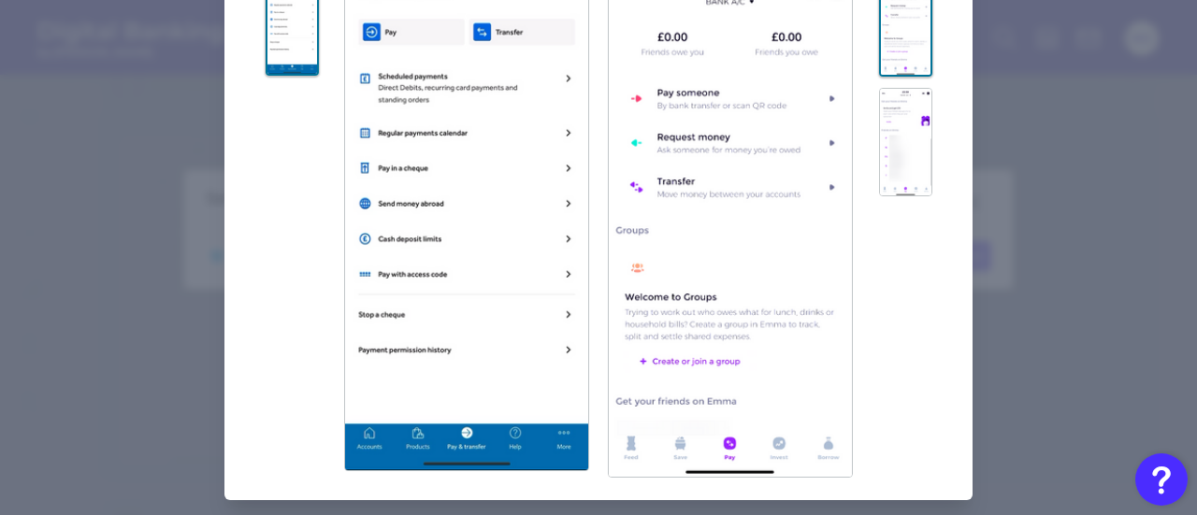
click at [902, 128] on img at bounding box center [905, 142] width 53 height 109
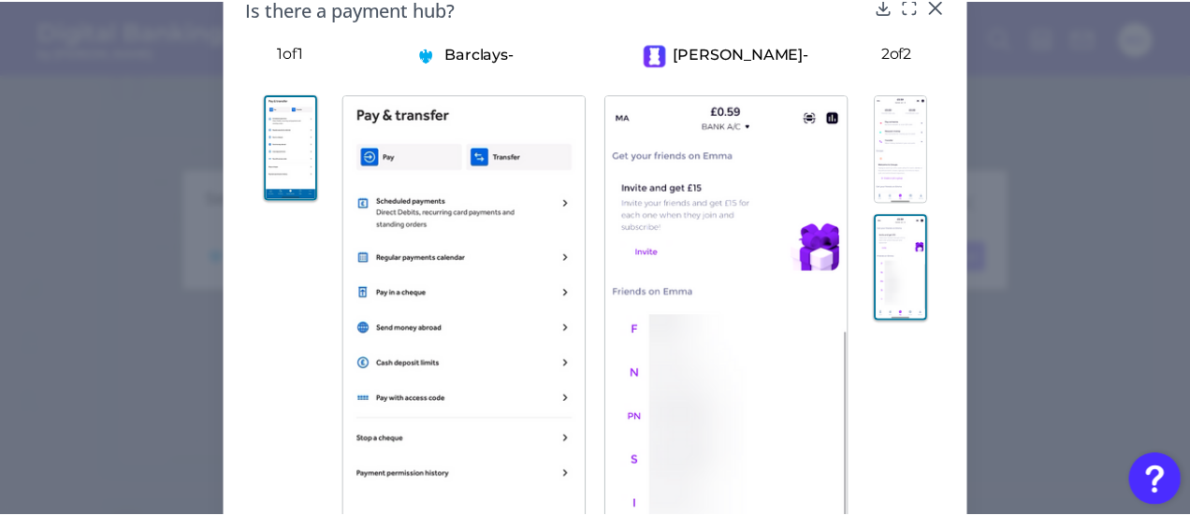
scroll to position [0, 0]
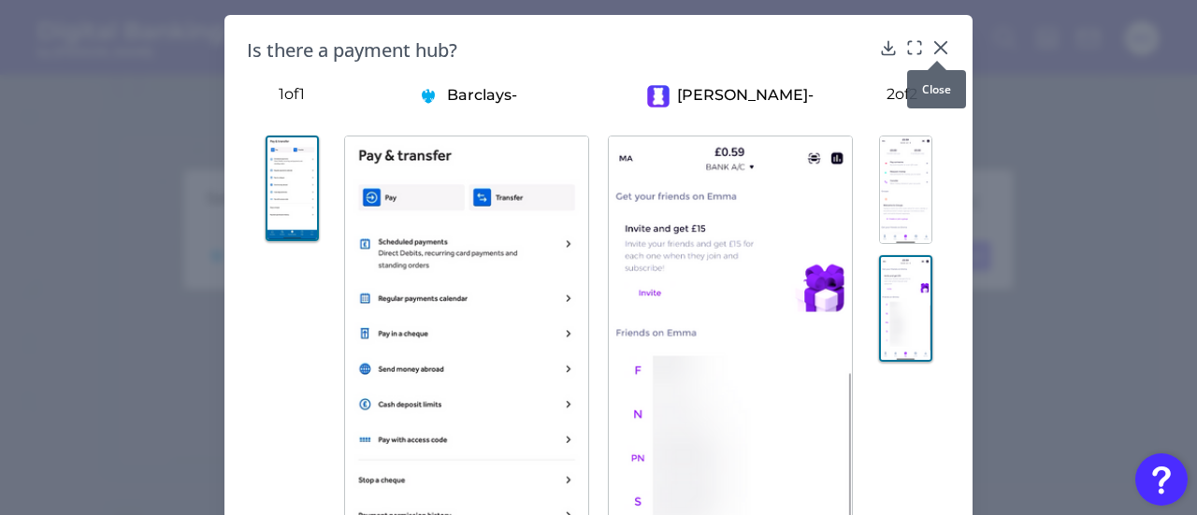
click at [936, 45] on icon at bounding box center [941, 47] width 19 height 19
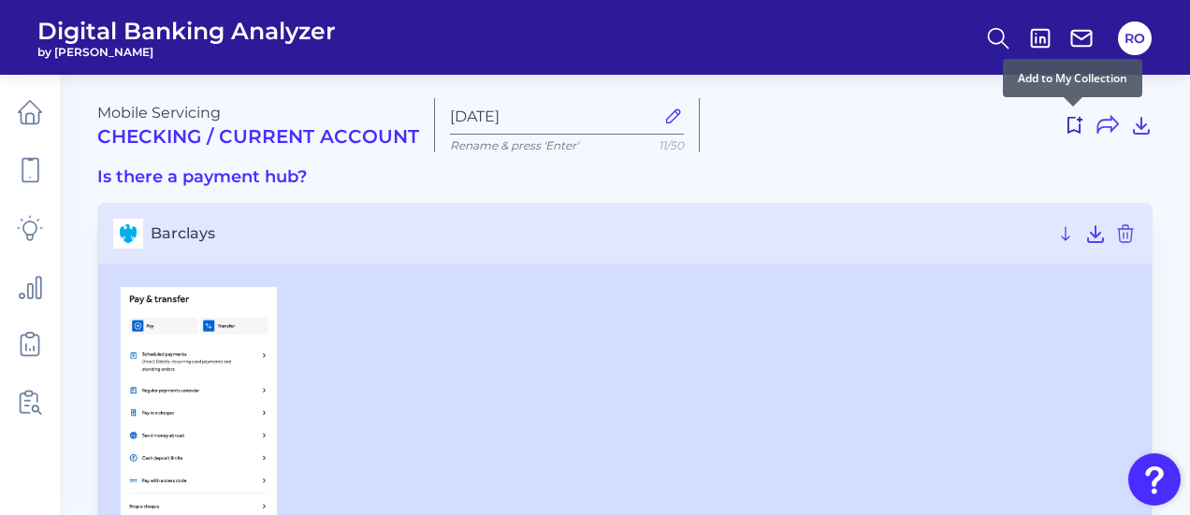
click at [1074, 119] on icon at bounding box center [1074, 125] width 22 height 22
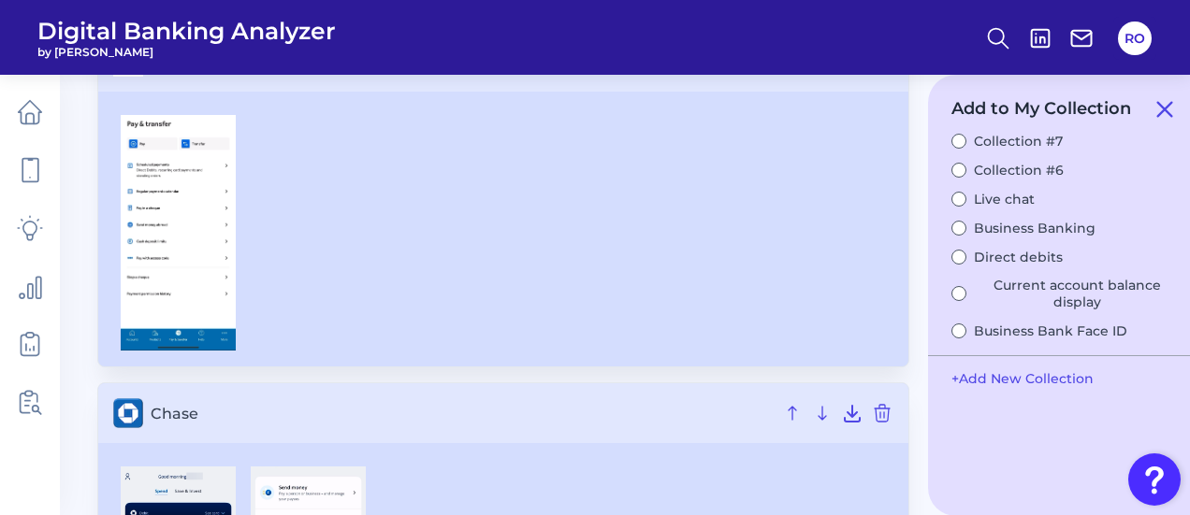
scroll to position [187, 0]
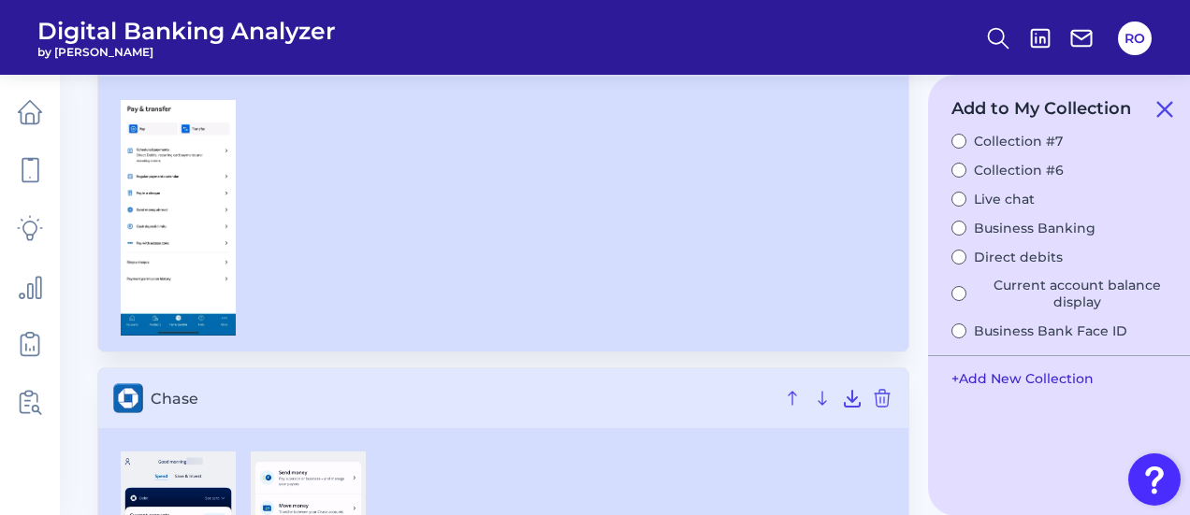
click at [1026, 384] on button "+ Add New Collection" at bounding box center [1022, 379] width 161 height 36
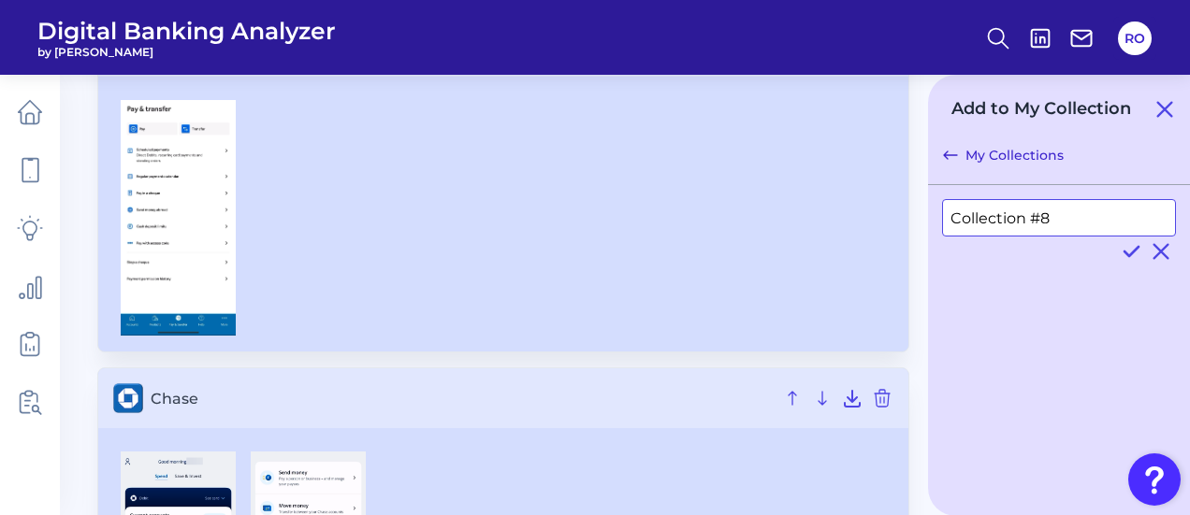
click at [1002, 224] on input "Collection #8" at bounding box center [1059, 217] width 234 height 37
type input "Barclays"
click at [1130, 256] on icon at bounding box center [1131, 251] width 22 height 22
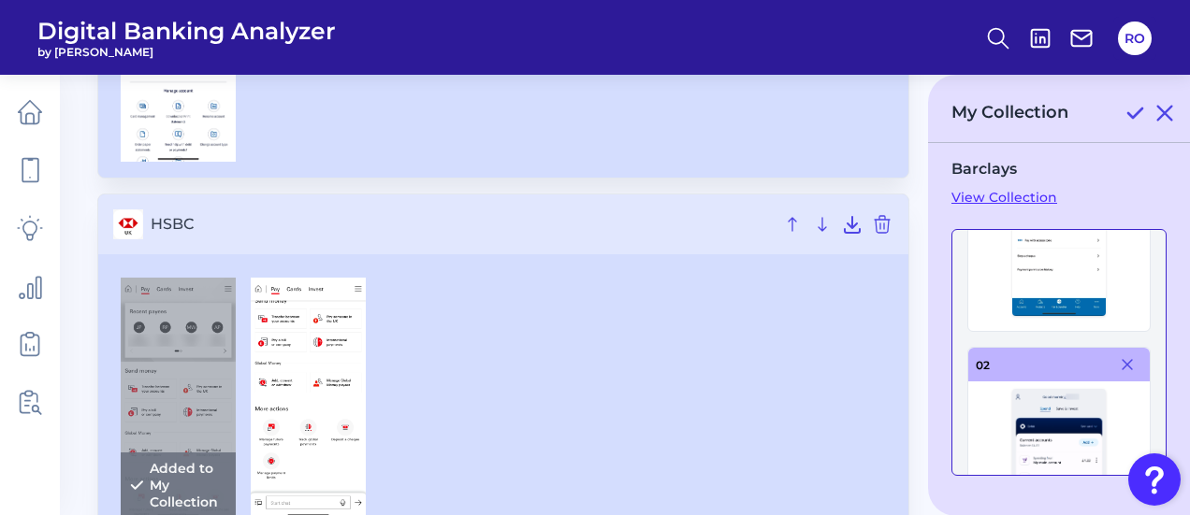
scroll to position [281, 0]
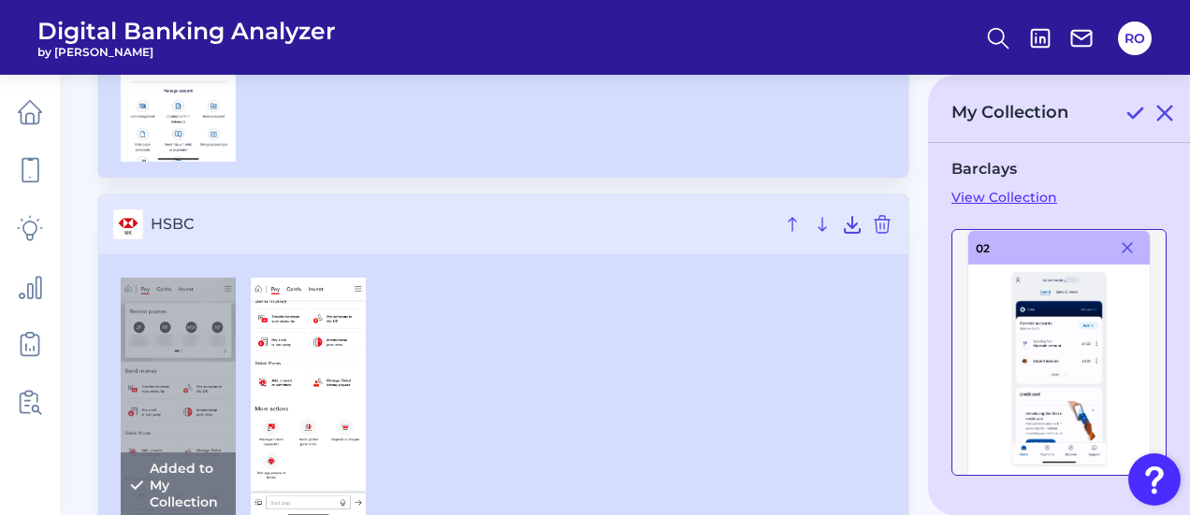
click at [1137, 106] on icon at bounding box center [1134, 113] width 22 height 22
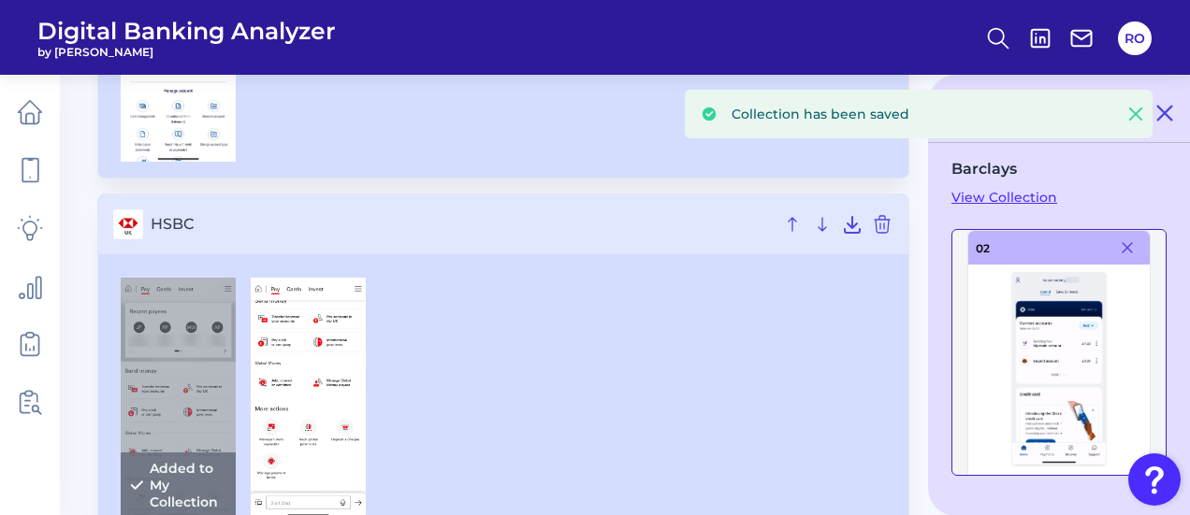
click at [1014, 198] on link "View Collection" at bounding box center [1058, 197] width 215 height 17
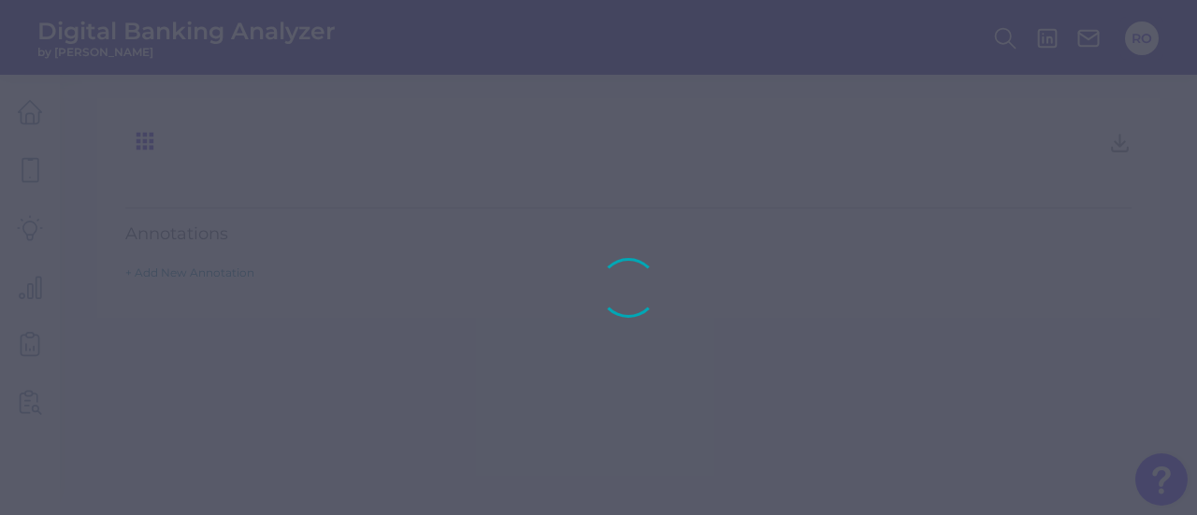
type input "Barclays"
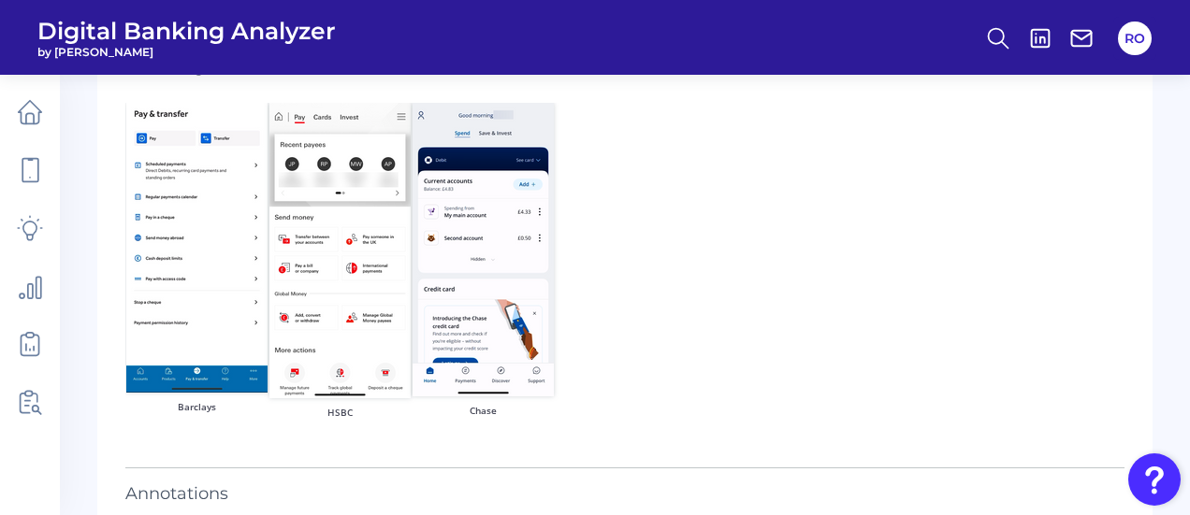
scroll to position [174, 0]
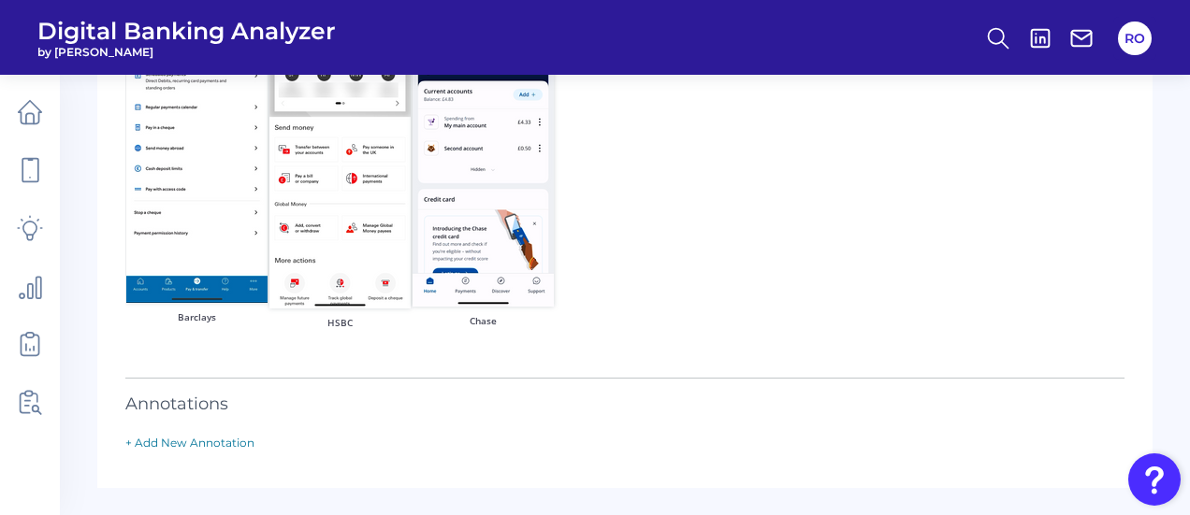
click at [217, 401] on div "Annotations" at bounding box center [624, 396] width 999 height 36
click at [226, 433] on div "+ Add New Annotation" at bounding box center [624, 442] width 999 height 18
click at [225, 437] on link "+ Add New Annotation" at bounding box center [189, 443] width 129 height 14
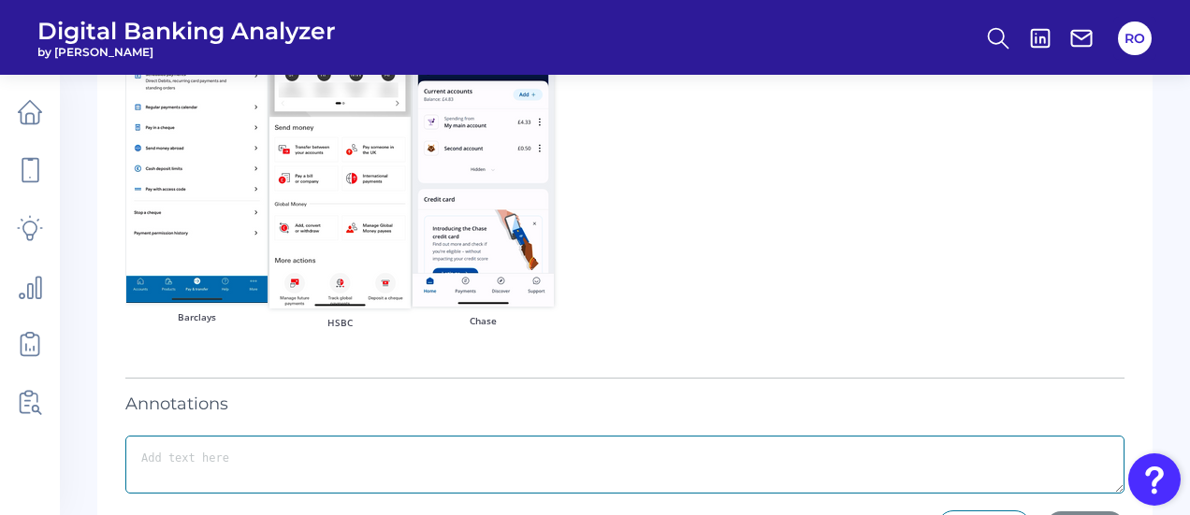
click at [215, 463] on textarea at bounding box center [624, 465] width 999 height 58
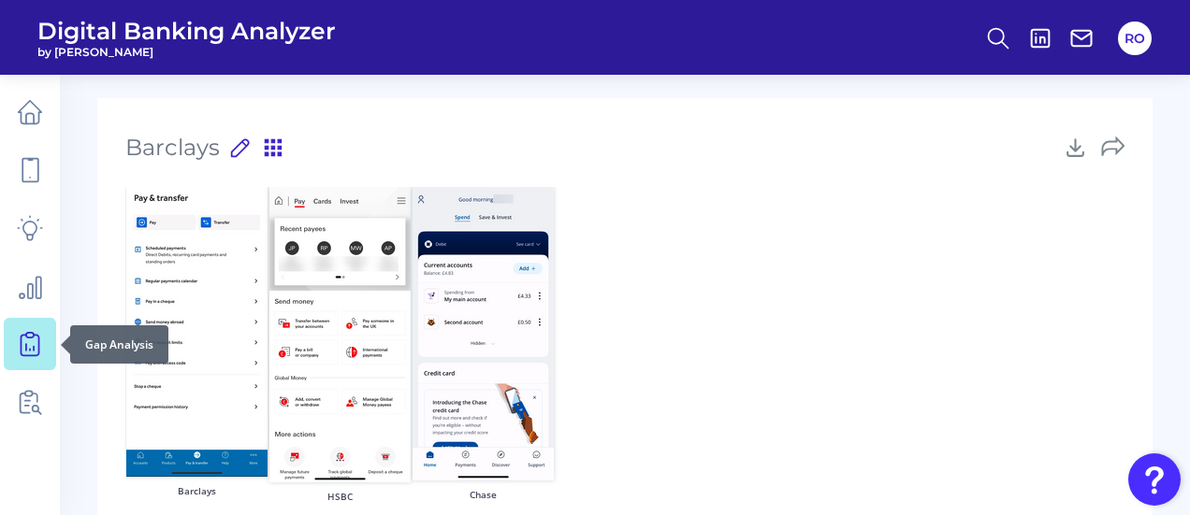
click at [22, 323] on link at bounding box center [30, 344] width 52 height 52
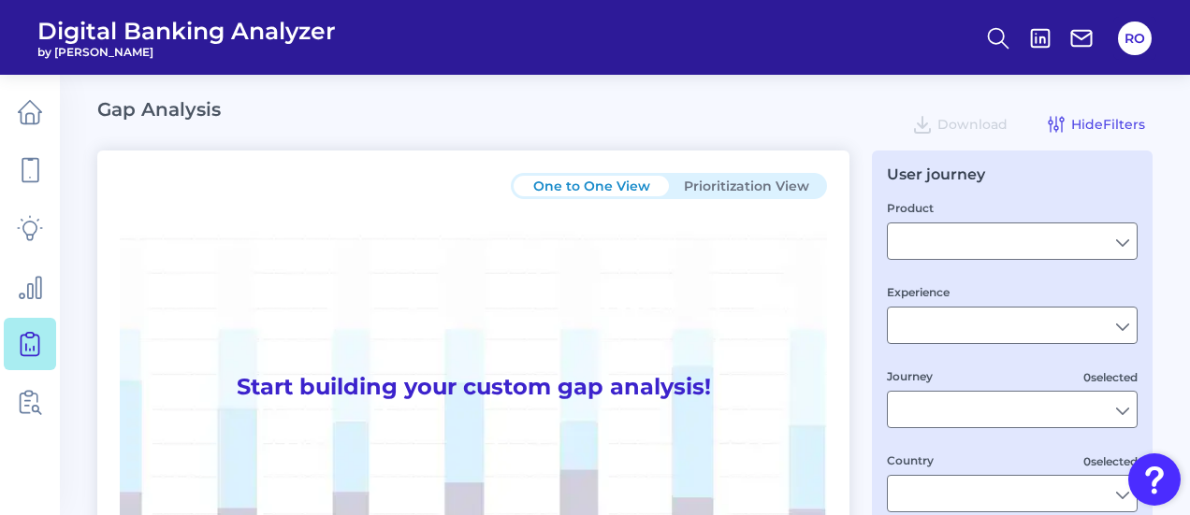
type input "Checking / Current Account"
type input "Mobile Servicing"
type input "Pre-Login Area, New Customer Onboarding, Login & Authentication, Accounts and t…"
type input "[GEOGRAPHIC_DATA]"
type input "All Select individual brands"
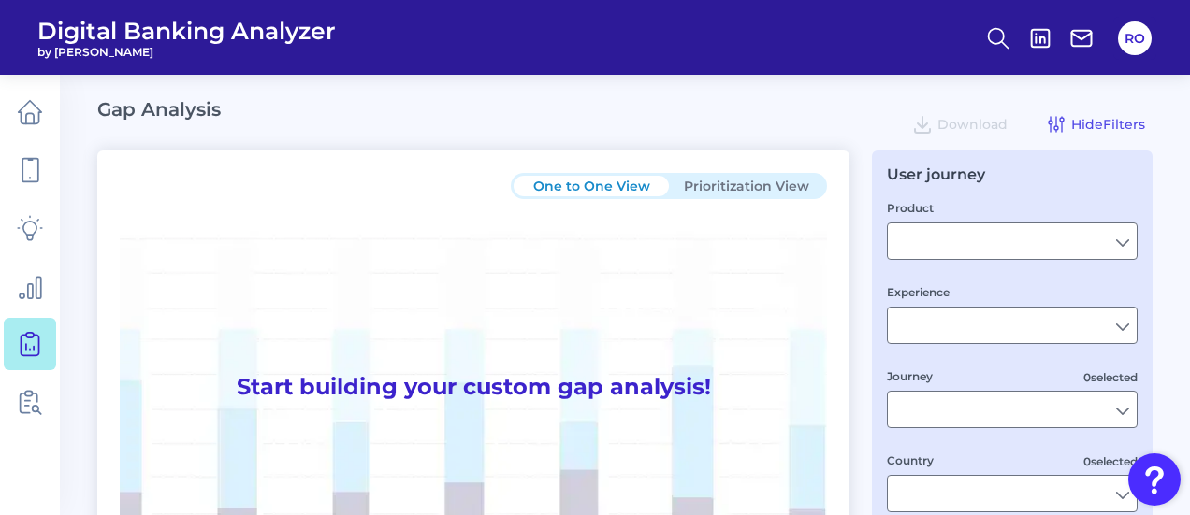
type input "All Journeys"
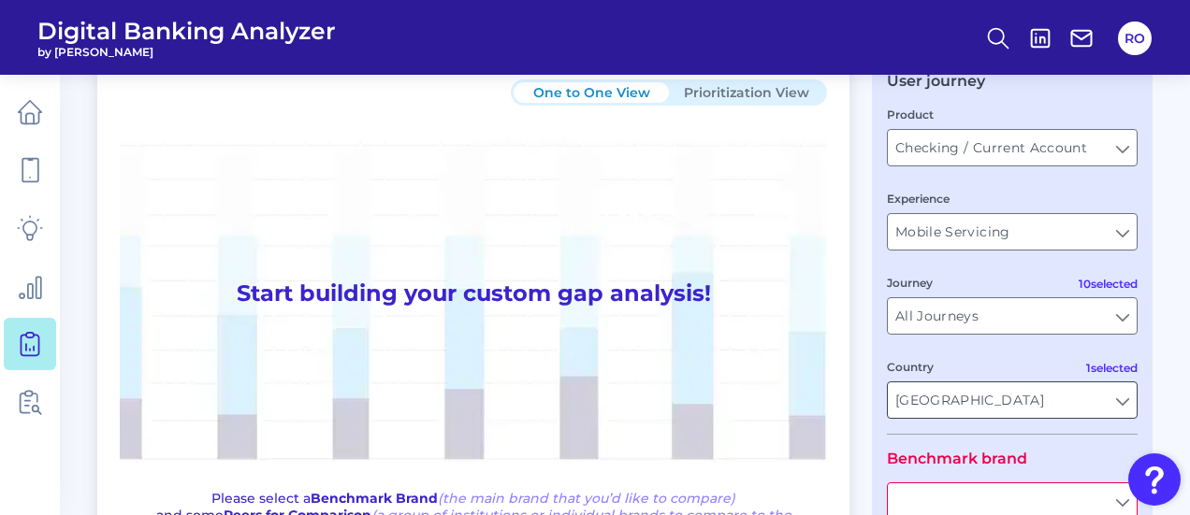
scroll to position [419, 0]
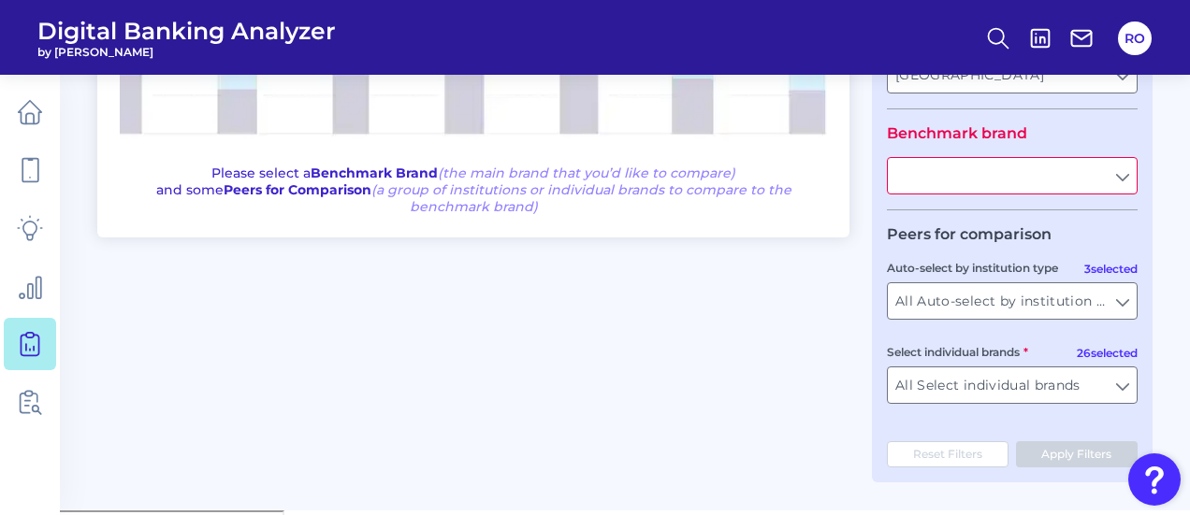
click at [1113, 185] on input "text" at bounding box center [1012, 176] width 249 height 36
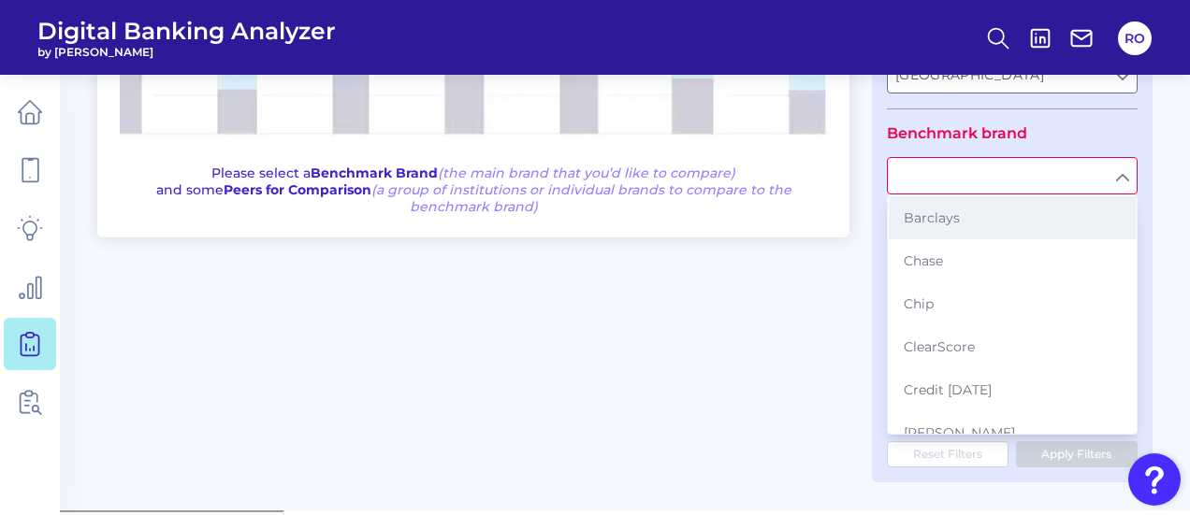
click at [911, 225] on span "Barclays" at bounding box center [932, 218] width 56 height 17
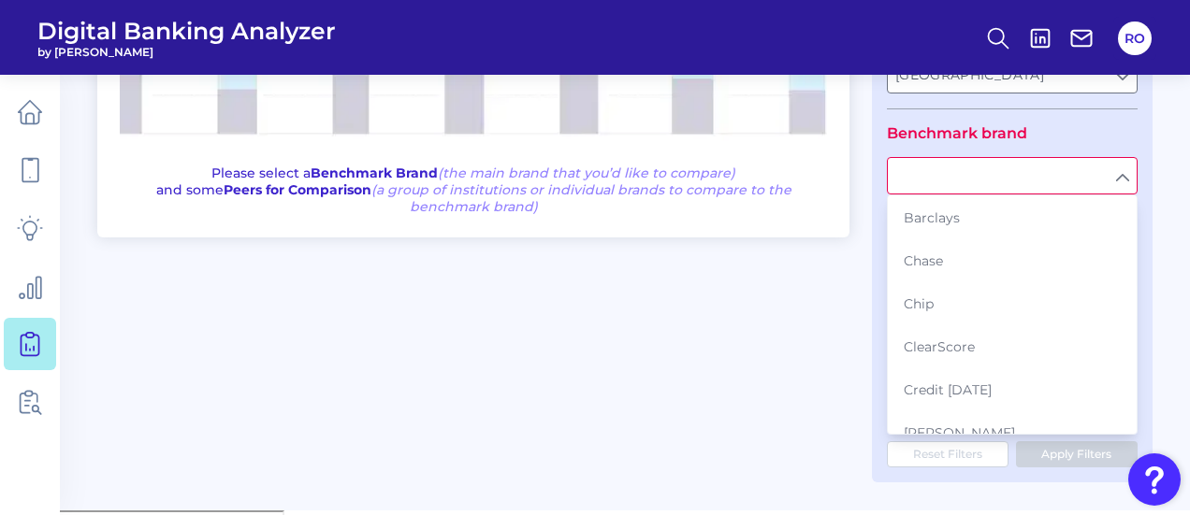
type input "Barclays"
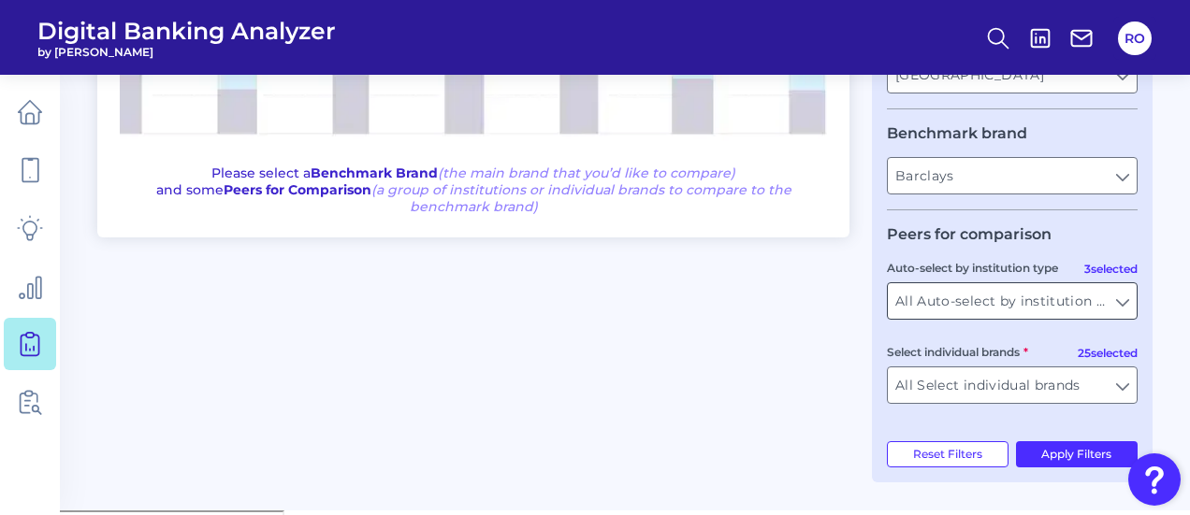
click at [1123, 307] on input "All Auto-select by institution types" at bounding box center [1012, 301] width 249 height 36
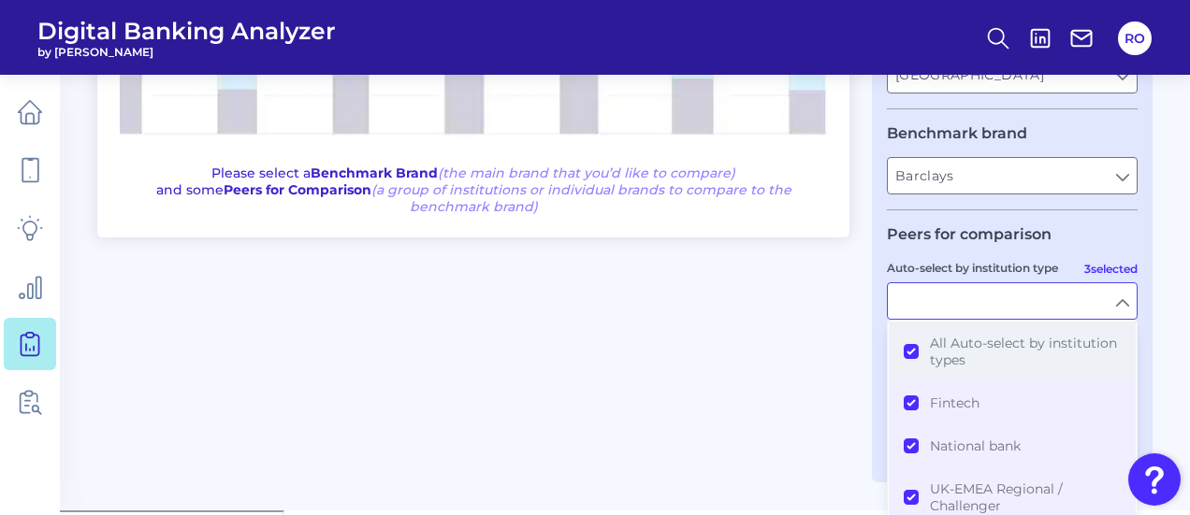
click at [909, 355] on button "All Auto-select by institution types" at bounding box center [1012, 352] width 247 height 60
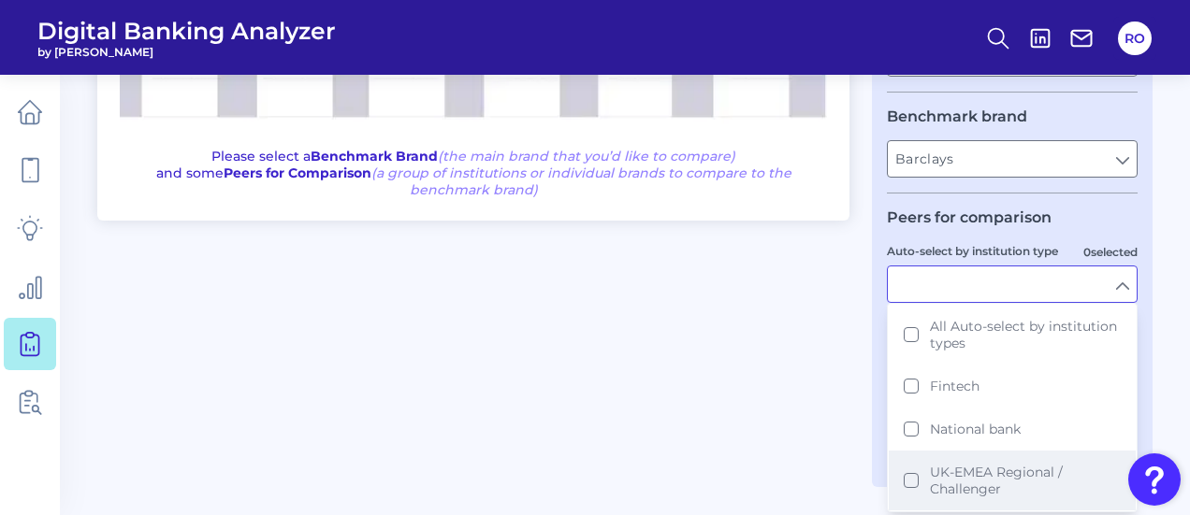
scroll to position [441, 0]
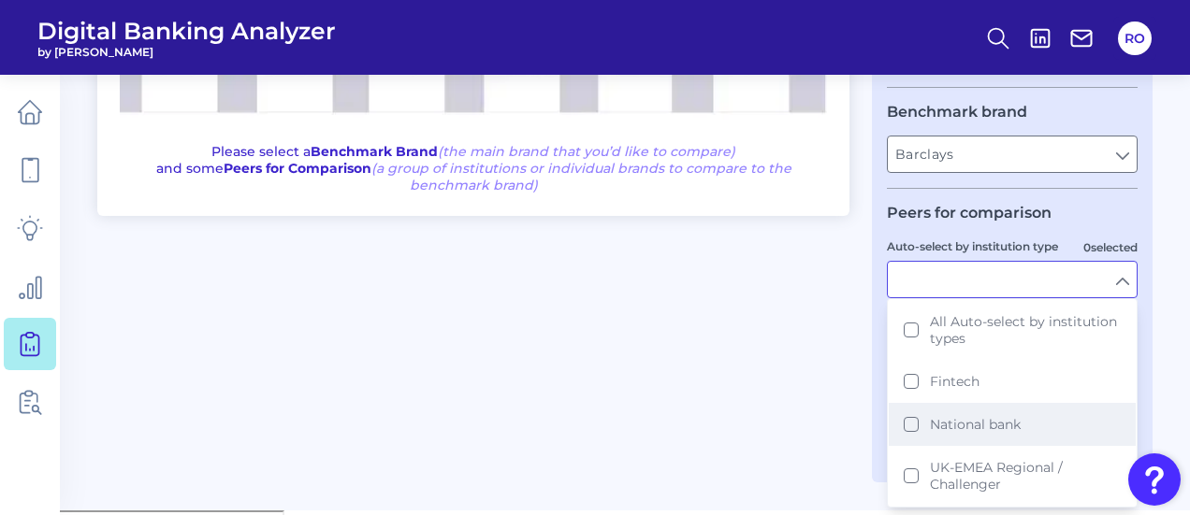
click at [961, 424] on span "National bank" at bounding box center [975, 424] width 91 height 17
type input "First Direct, [GEOGRAPHIC_DATA], HSBC, Lloyds Bank, Nationwide Building Society…"
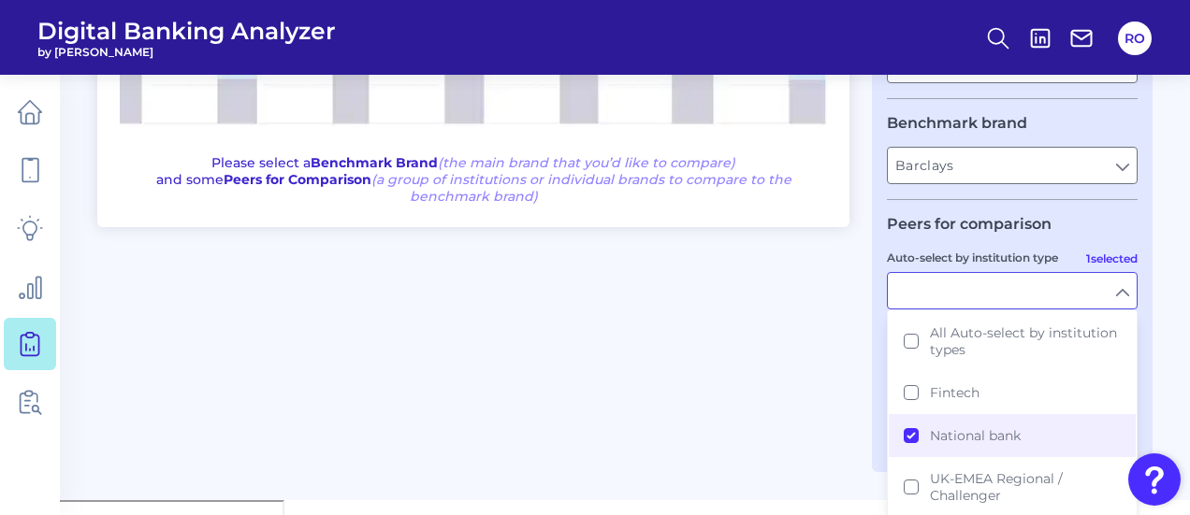
click at [791, 370] on div "One to One View Prioritization View Start building your custom gap analysis! Pl…" at bounding box center [624, 96] width 1055 height 751
type input "National bank"
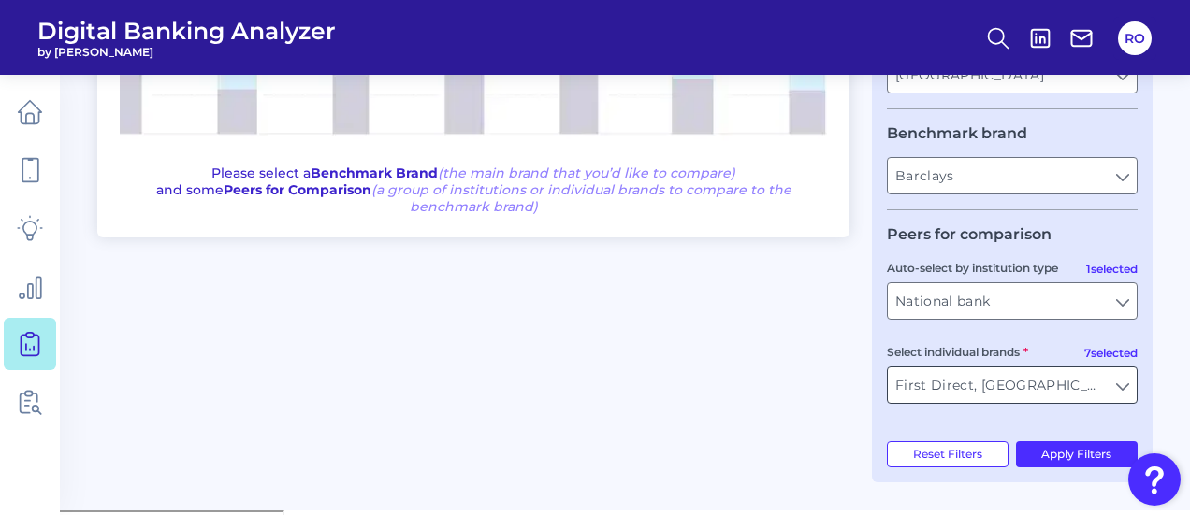
click at [1123, 389] on input "First Direct, [GEOGRAPHIC_DATA], HSBC, Lloyds Bank, Nationwide Building Society…" at bounding box center [1012, 386] width 249 height 36
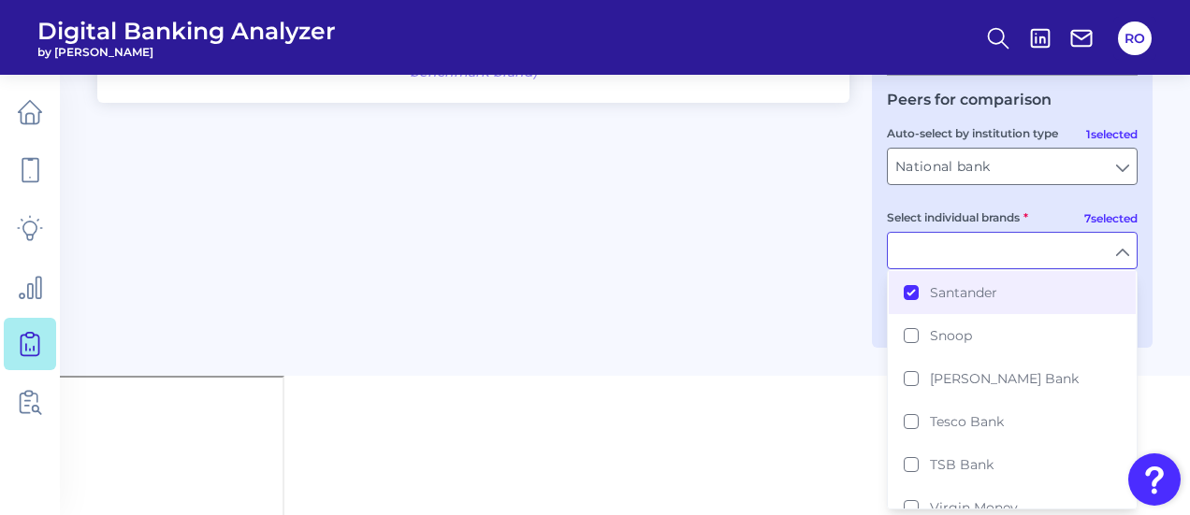
scroll to position [864, 0]
type input "First Direct, [GEOGRAPHIC_DATA], HSBC, Lloyds Bank, Nationwide Building Society…"
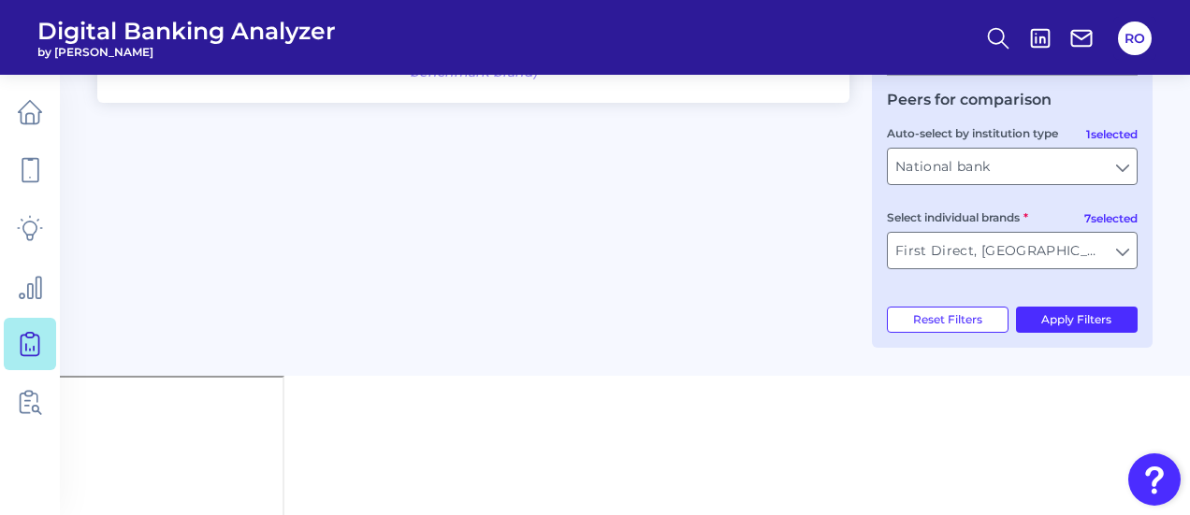
scroll to position [419, 0]
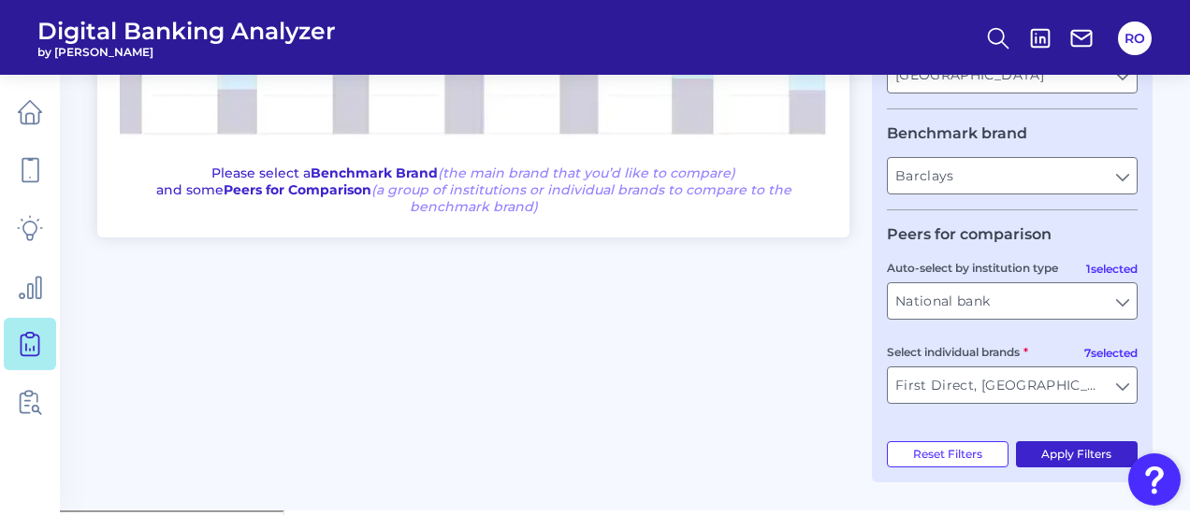
click at [1074, 458] on button "Apply Filters" at bounding box center [1077, 455] width 123 height 26
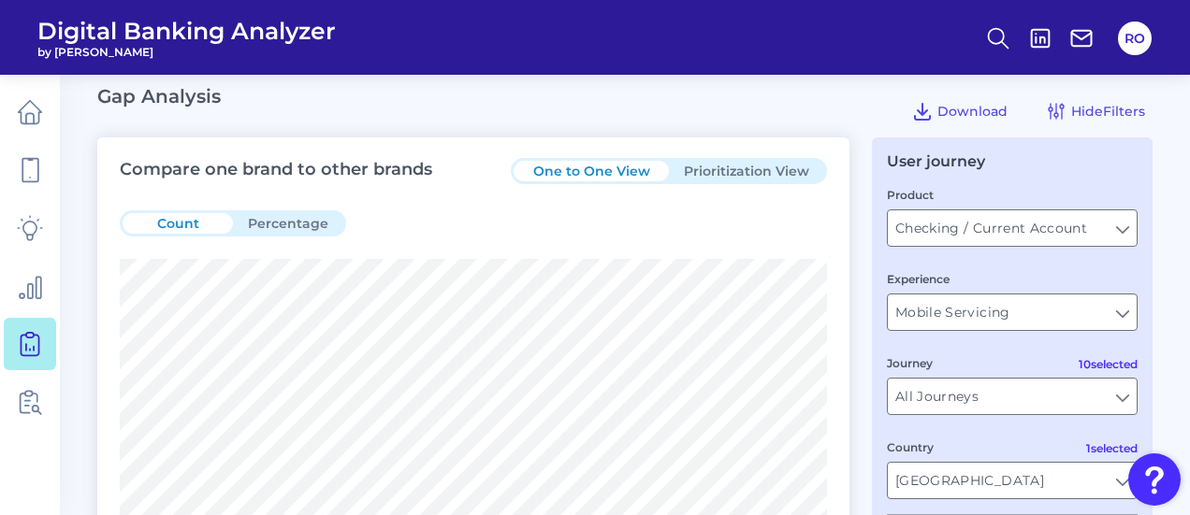
scroll to position [0, 0]
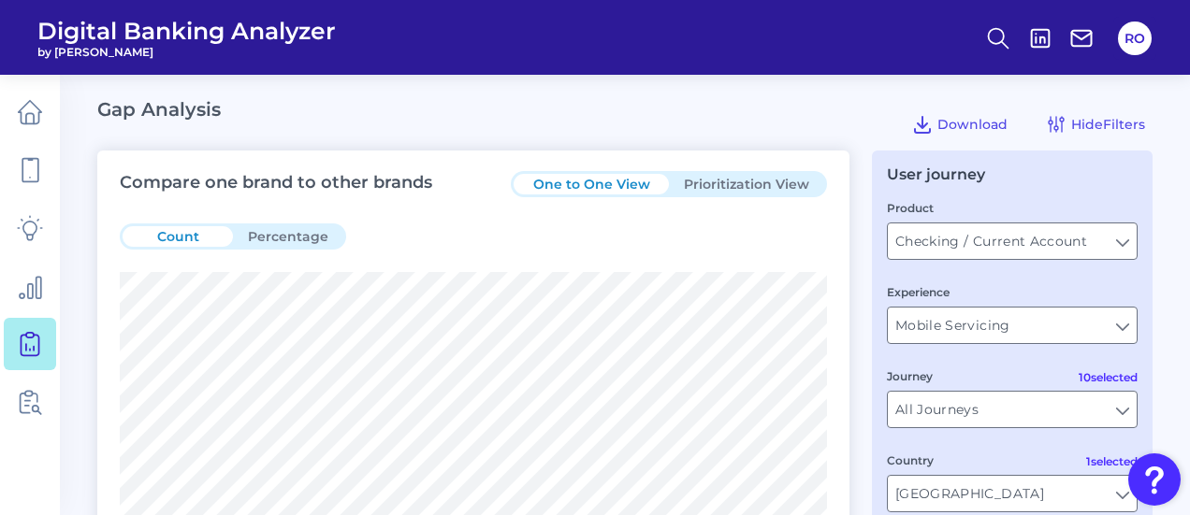
click at [760, 181] on button "Prioritization View" at bounding box center [746, 184] width 155 height 21
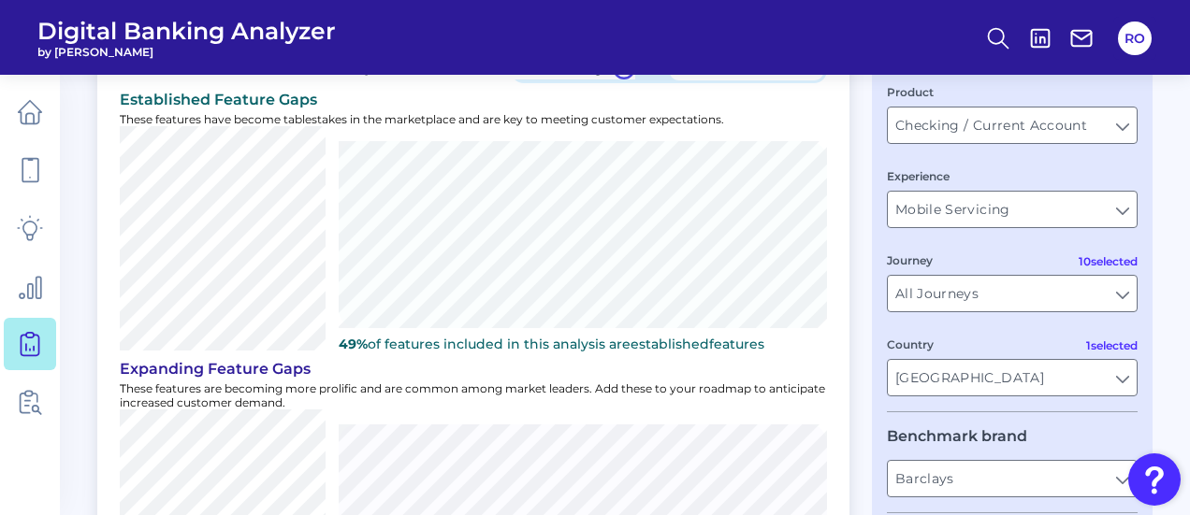
scroll to position [187, 0]
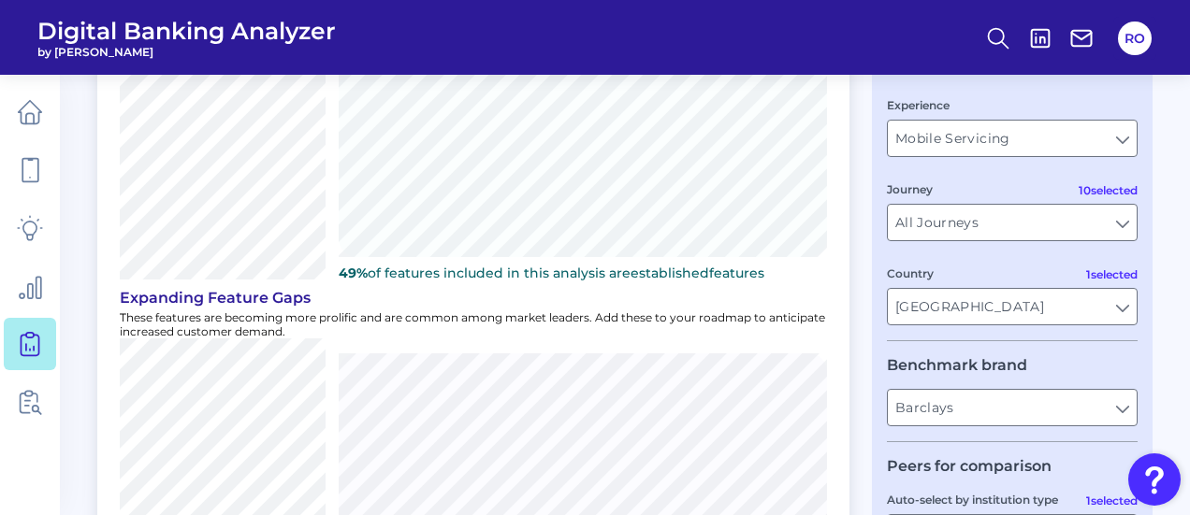
click at [414, 6] on header "Digital Banking Analyzer by [PERSON_NAME]" at bounding box center [595, 37] width 1190 height 75
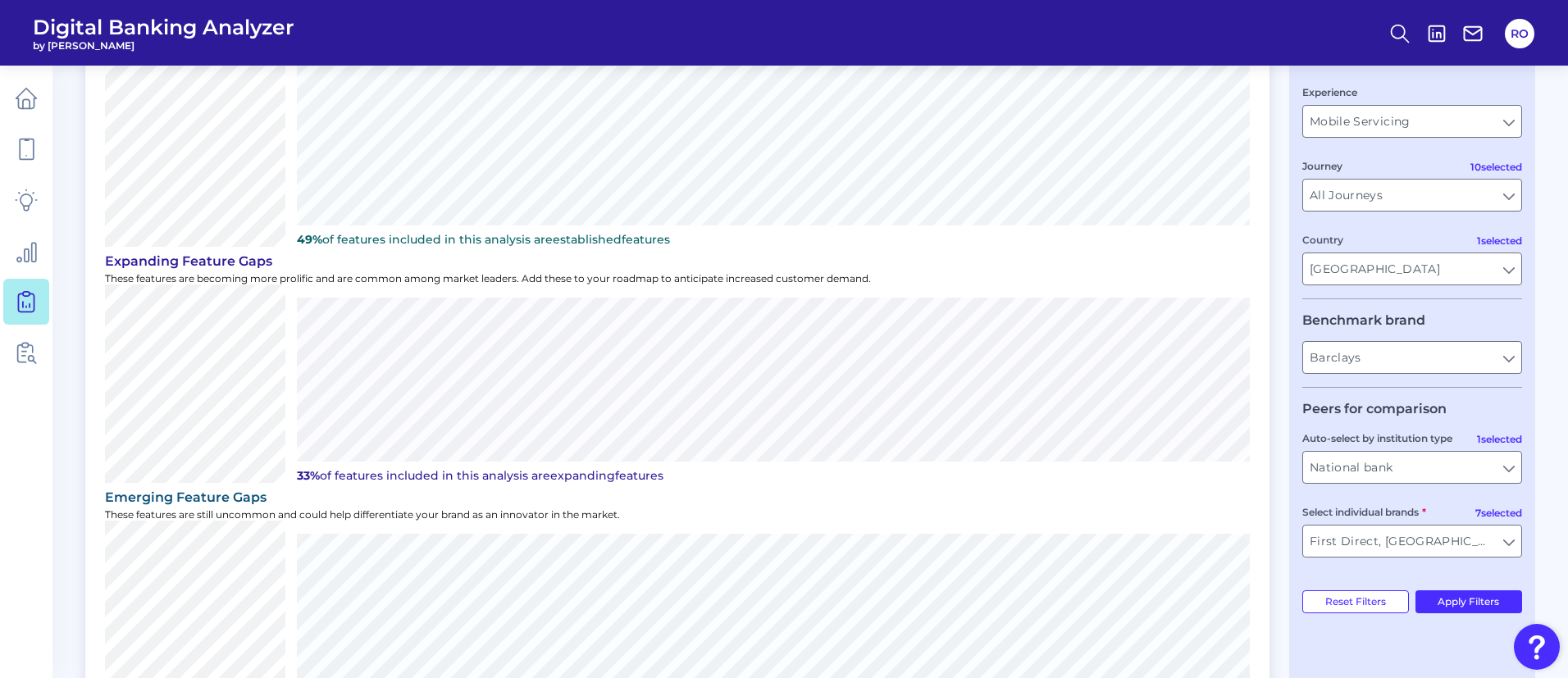
click at [1004, 272] on p "These features are becoming more prolific and are common among market leaders. …" at bounding box center [678, 279] width 1145 height 12
click at [25, 140] on icon at bounding box center [26, 149] width 14 height 20
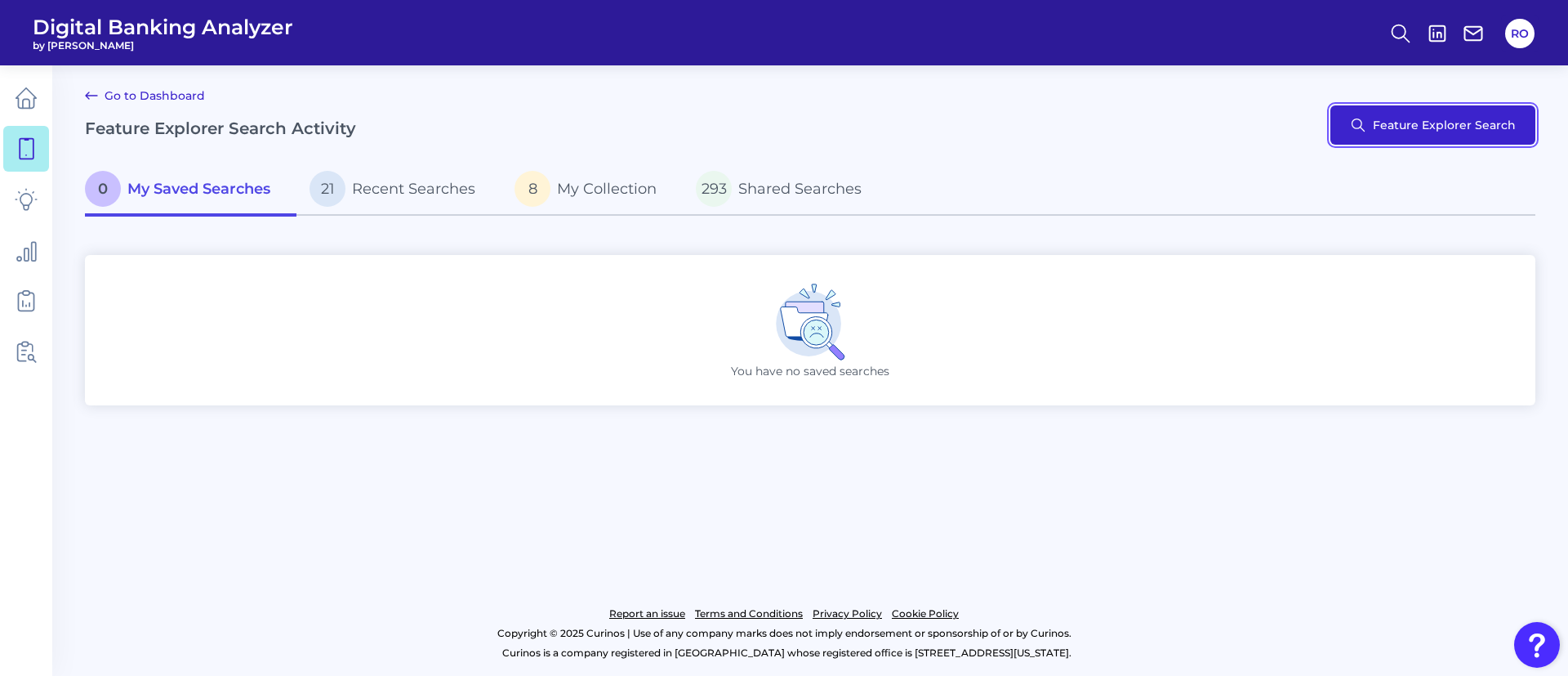
click at [1044, 135] on button "Feature Explorer Search" at bounding box center [1433, 125] width 205 height 39
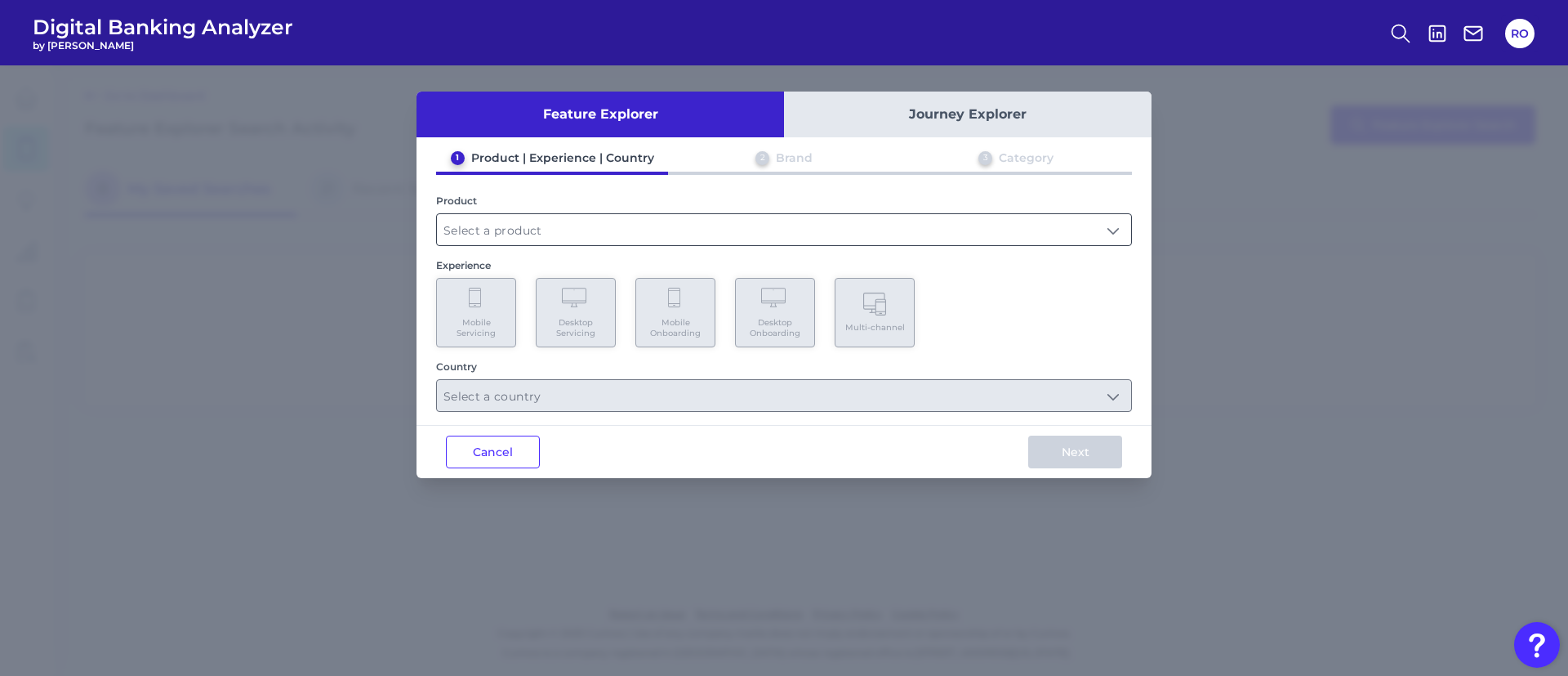
click at [595, 214] on input "text" at bounding box center [783, 230] width 694 height 31
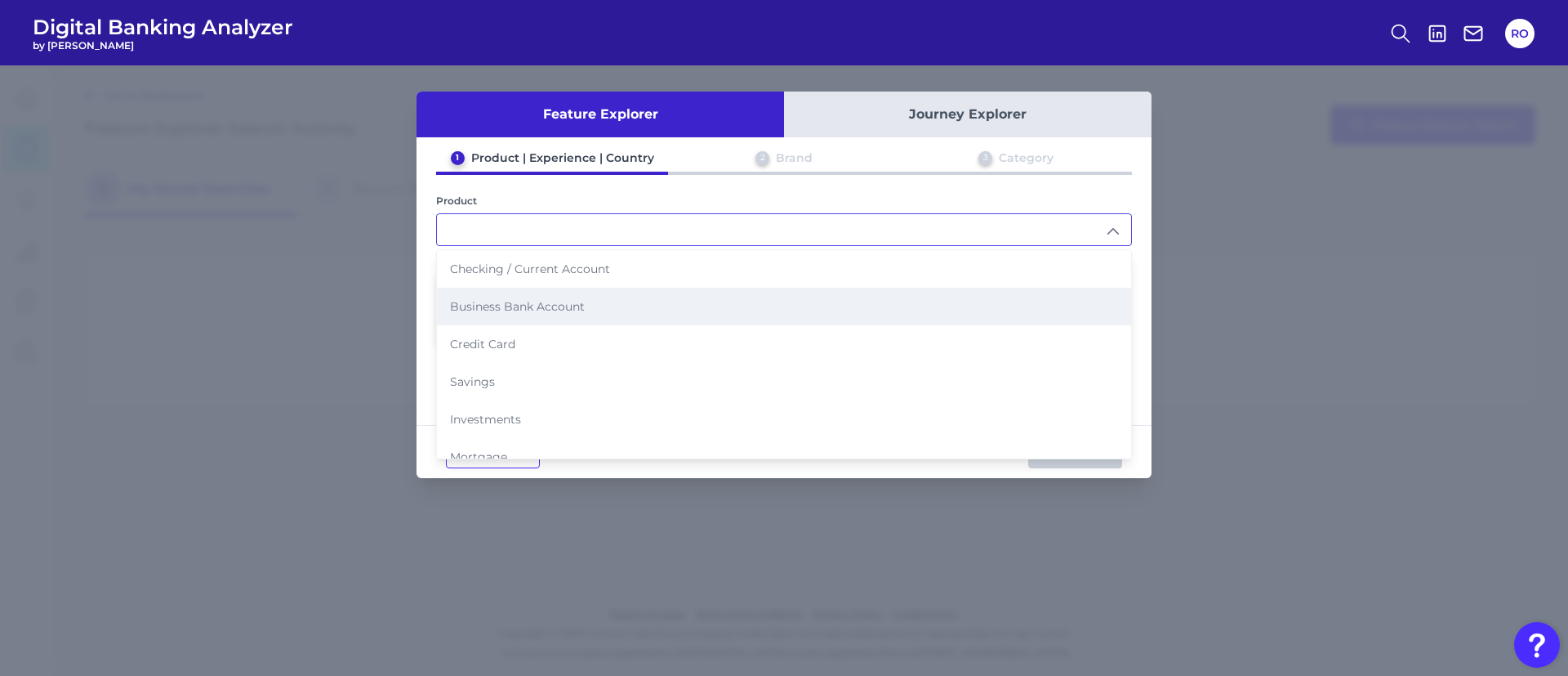
click at [554, 296] on li "Business Bank Account" at bounding box center [783, 306] width 694 height 38
type input "Business Bank Account"
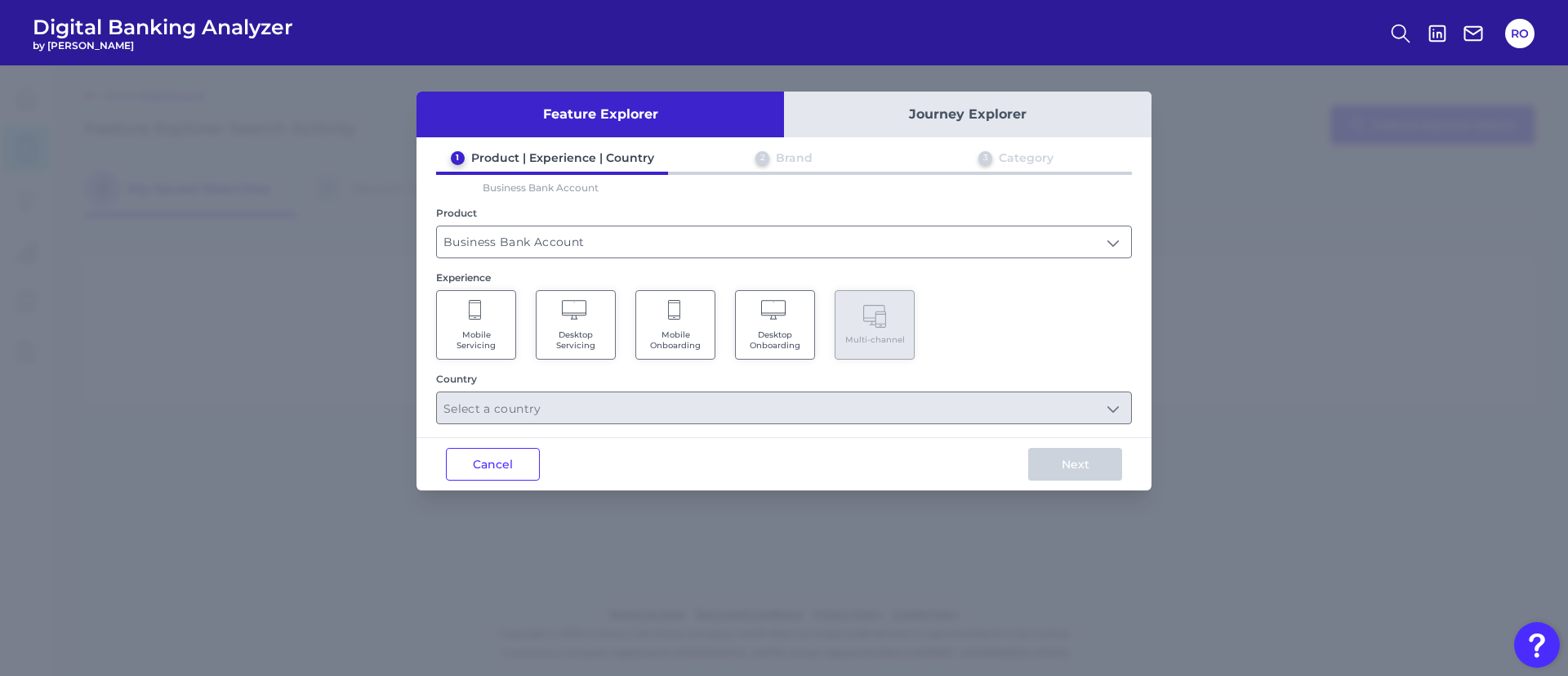
click at [471, 328] on Servicing "Mobile Servicing" at bounding box center [477, 325] width 80 height 70
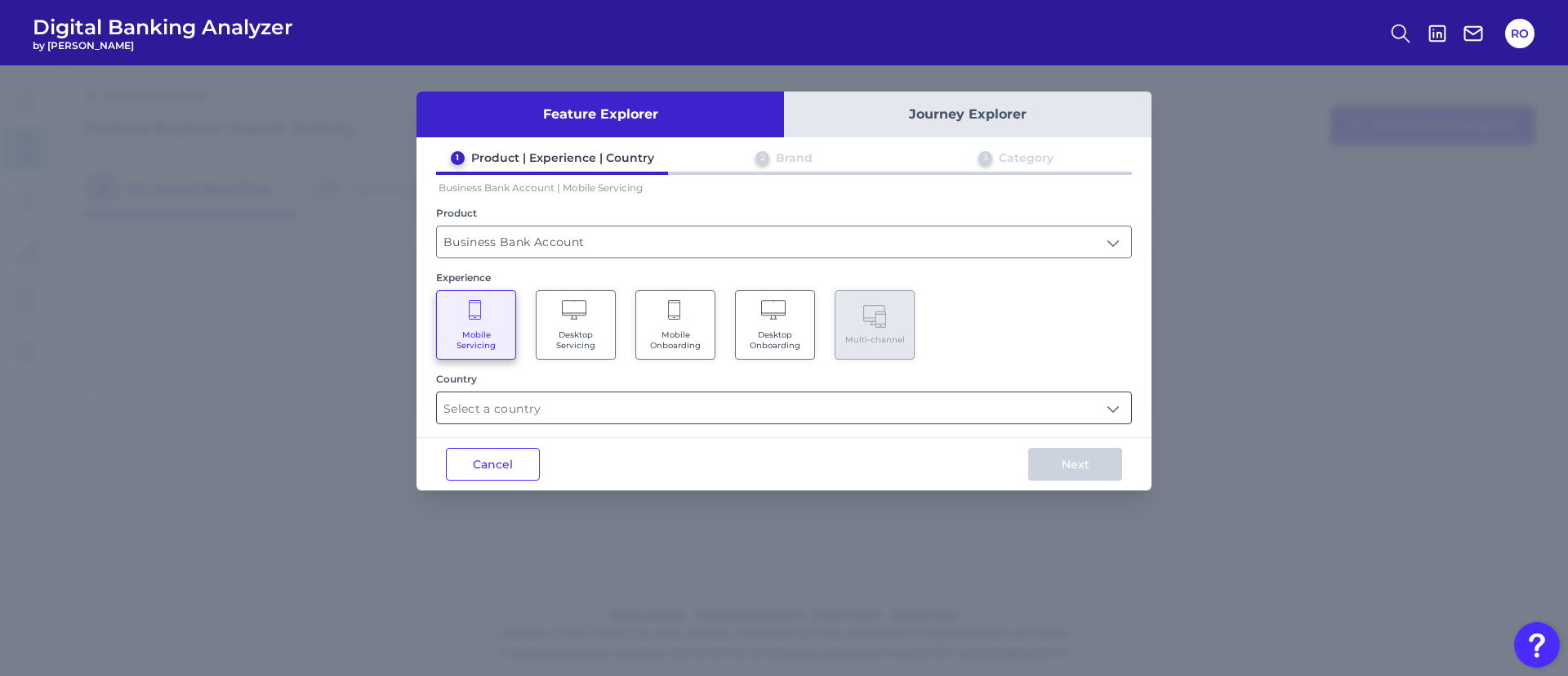
click at [898, 408] on input "text" at bounding box center [783, 408] width 694 height 31
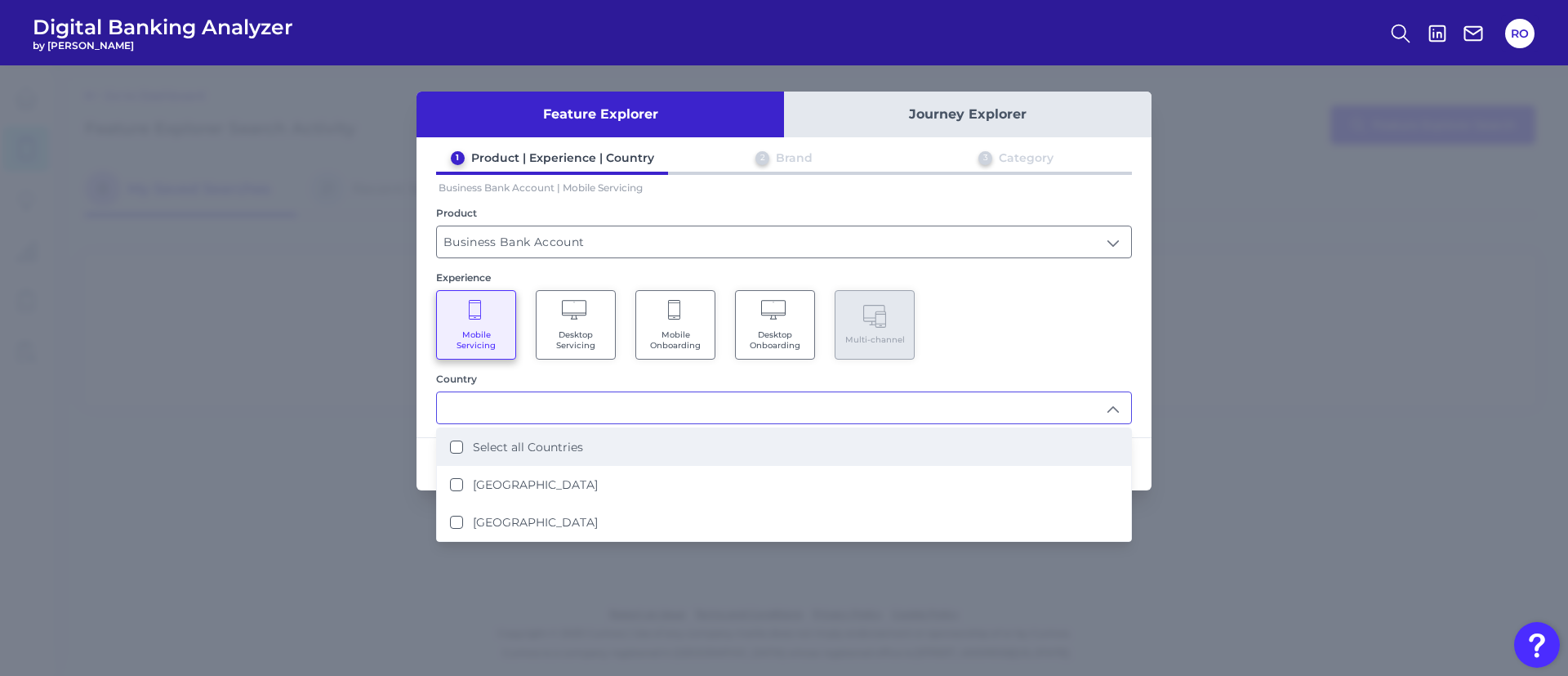
click at [781, 436] on li "Select all Countries" at bounding box center [783, 446] width 694 height 38
type input "Select all Countries"
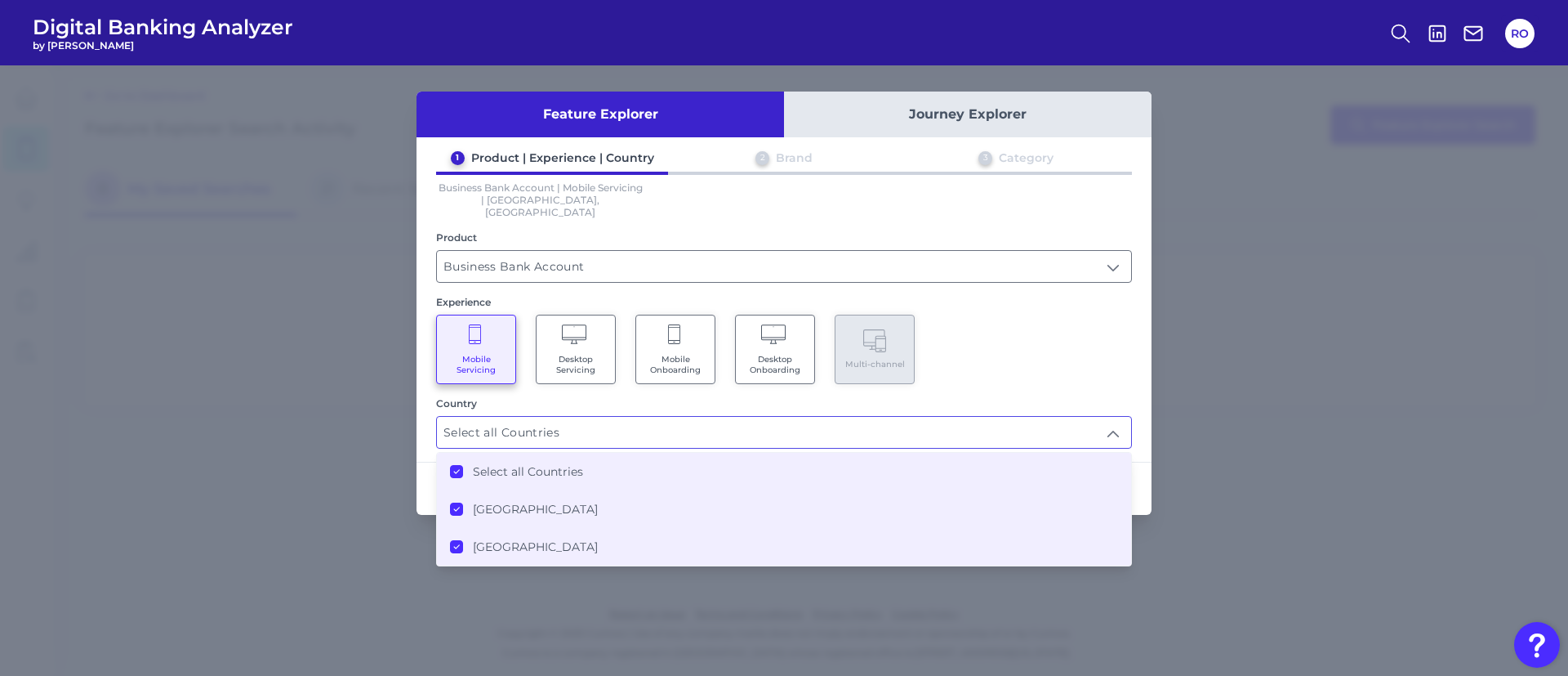
click at [544, 449] on label "Select all Countries" at bounding box center [528, 471] width 110 height 15
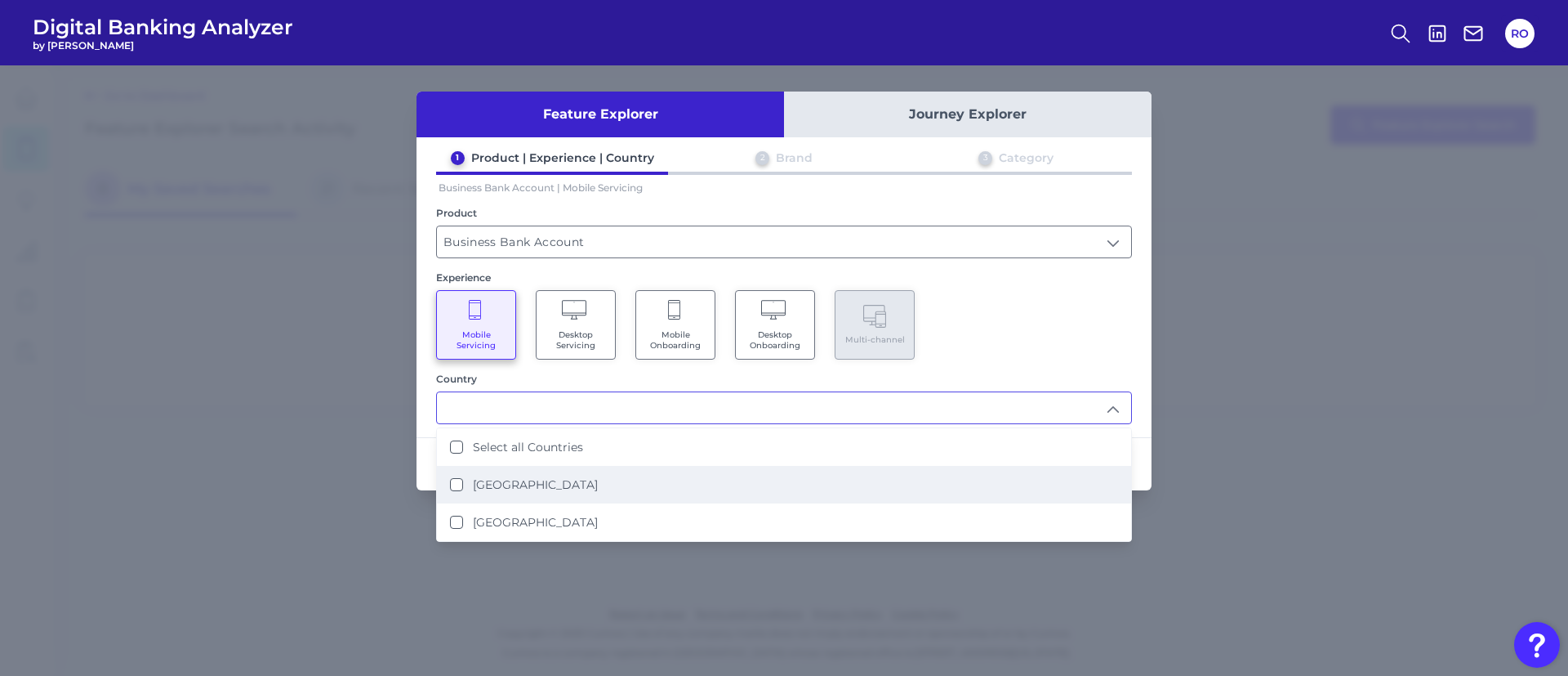
click at [538, 449] on label "[GEOGRAPHIC_DATA]" at bounding box center [535, 484] width 125 height 15
type input "[GEOGRAPHIC_DATA]"
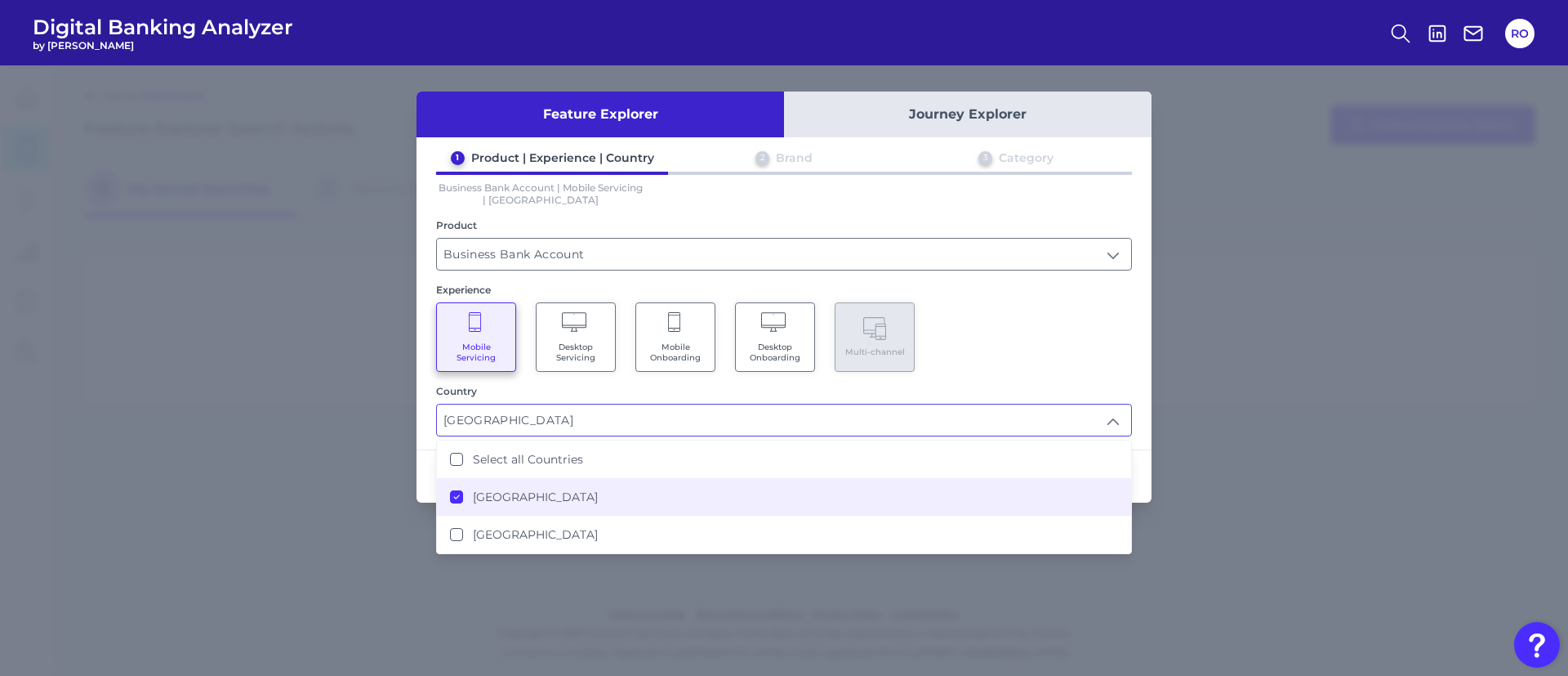
click at [1044, 336] on div "Mobile Servicing Desktop Servicing Mobile Onboarding Desktop Onboarding Multi-c…" at bounding box center [784, 337] width 696 height 70
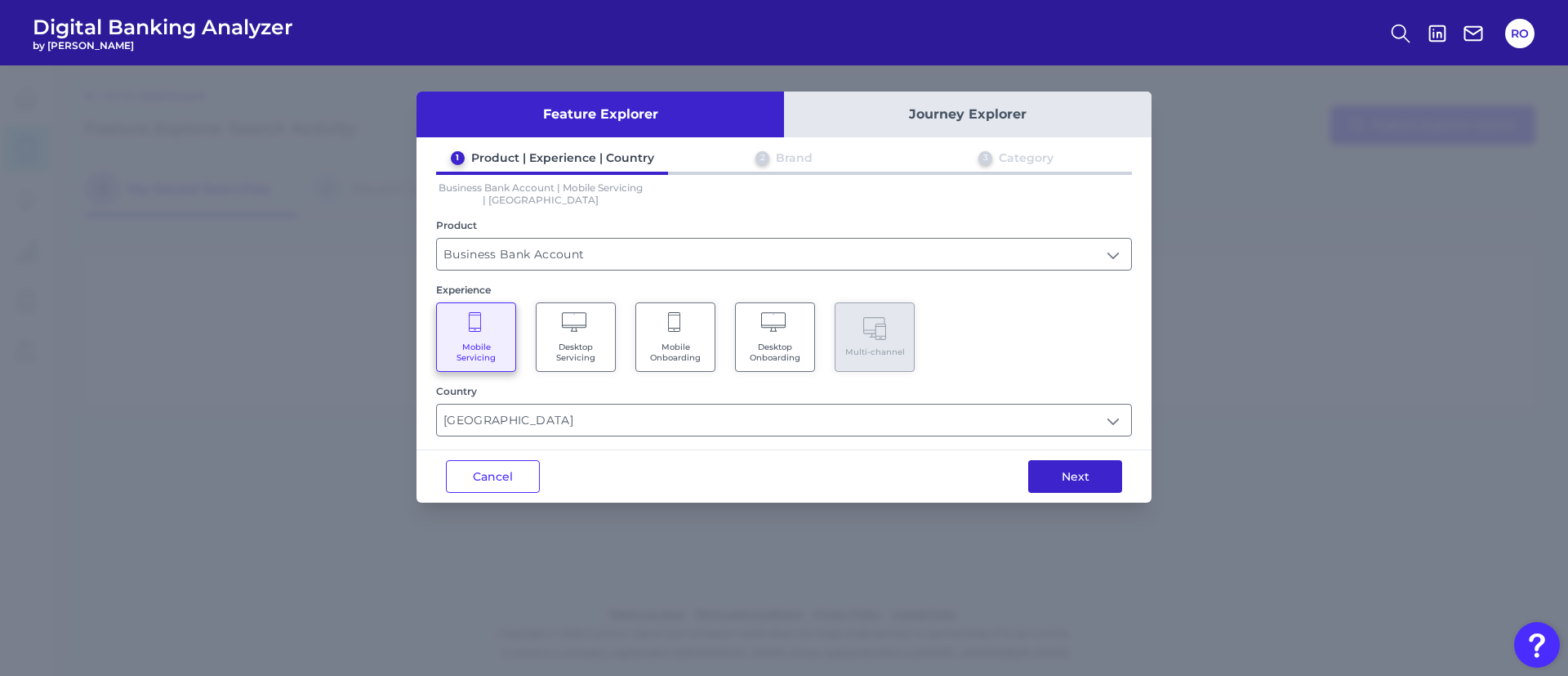
click at [1044, 449] on button "Next" at bounding box center [1076, 476] width 94 height 32
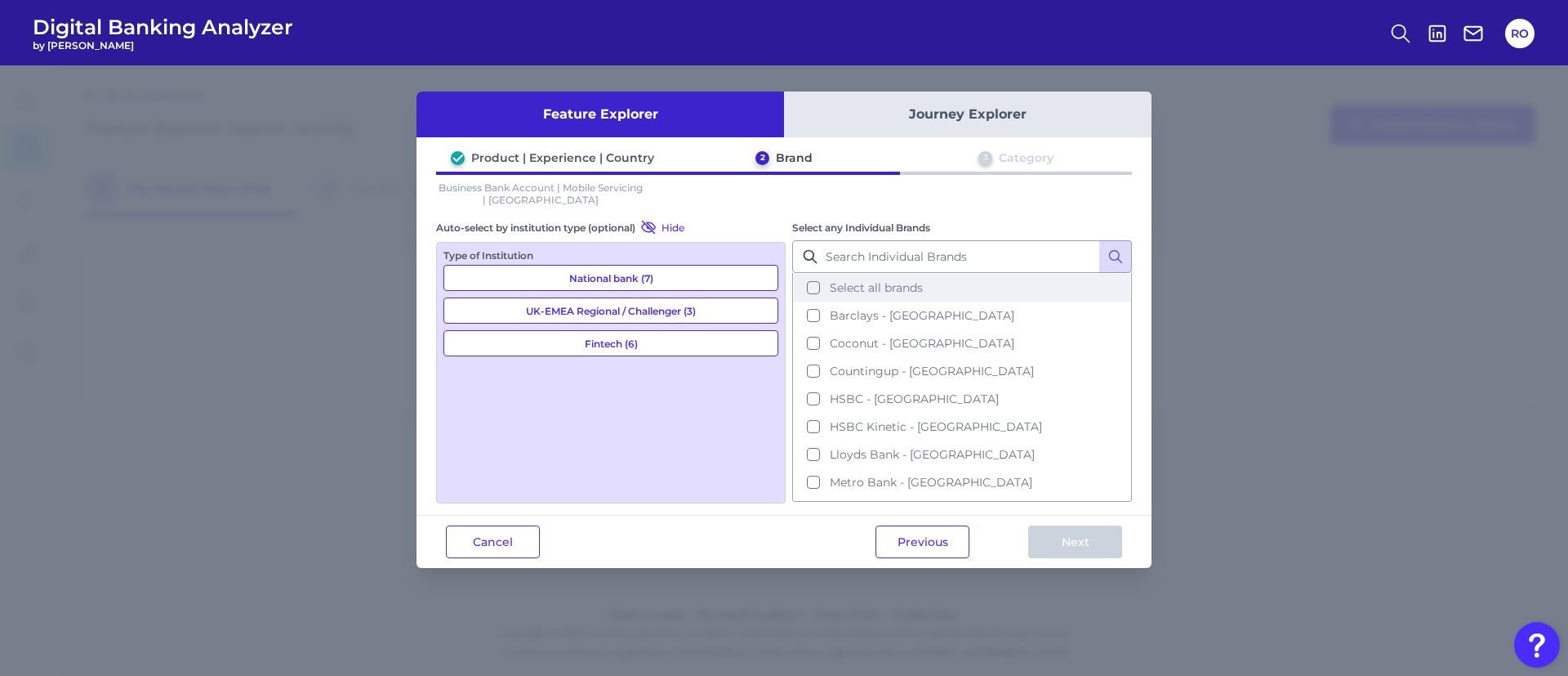
click at [873, 282] on span "Select all brands" at bounding box center [876, 287] width 93 height 15
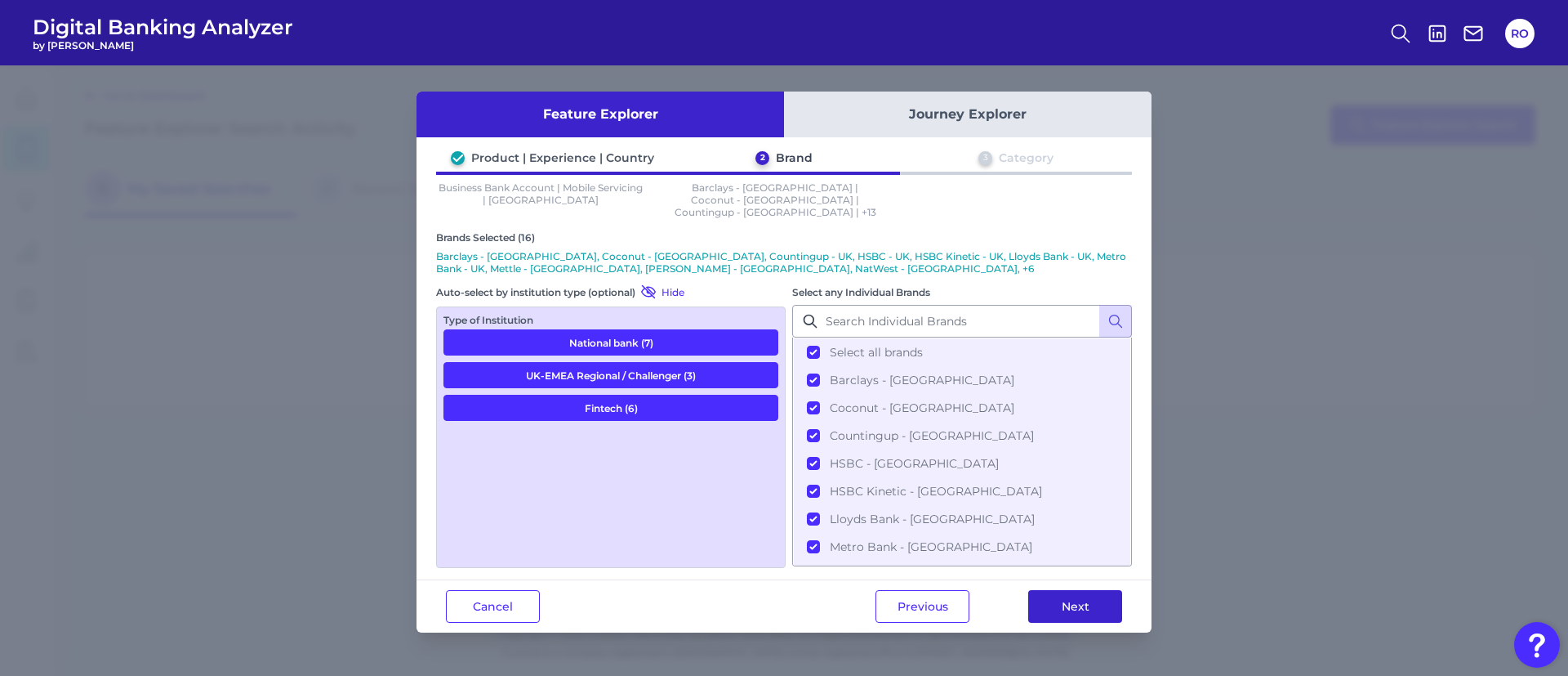
click at [1043, 449] on button "Next" at bounding box center [1076, 605] width 94 height 32
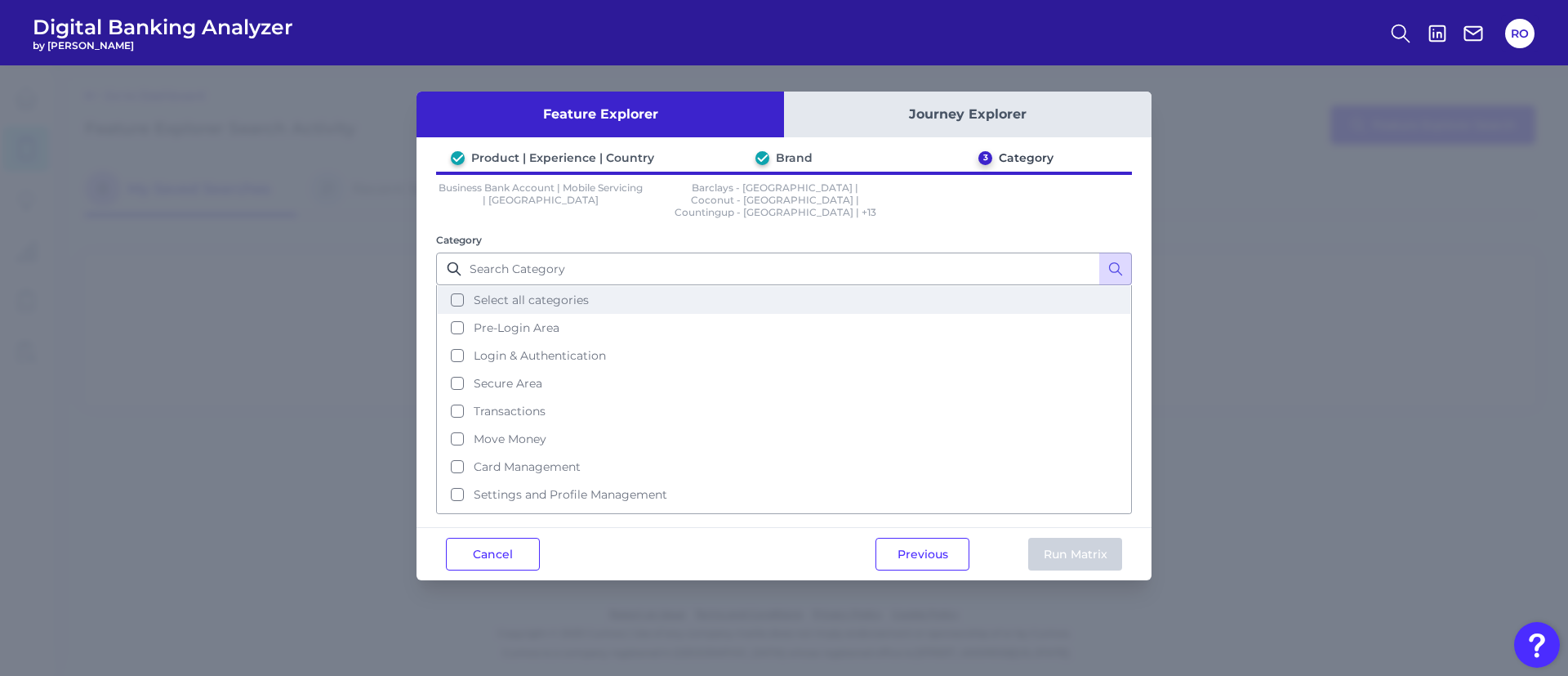
click at [551, 293] on span "Select all categories" at bounding box center [532, 300] width 115 height 15
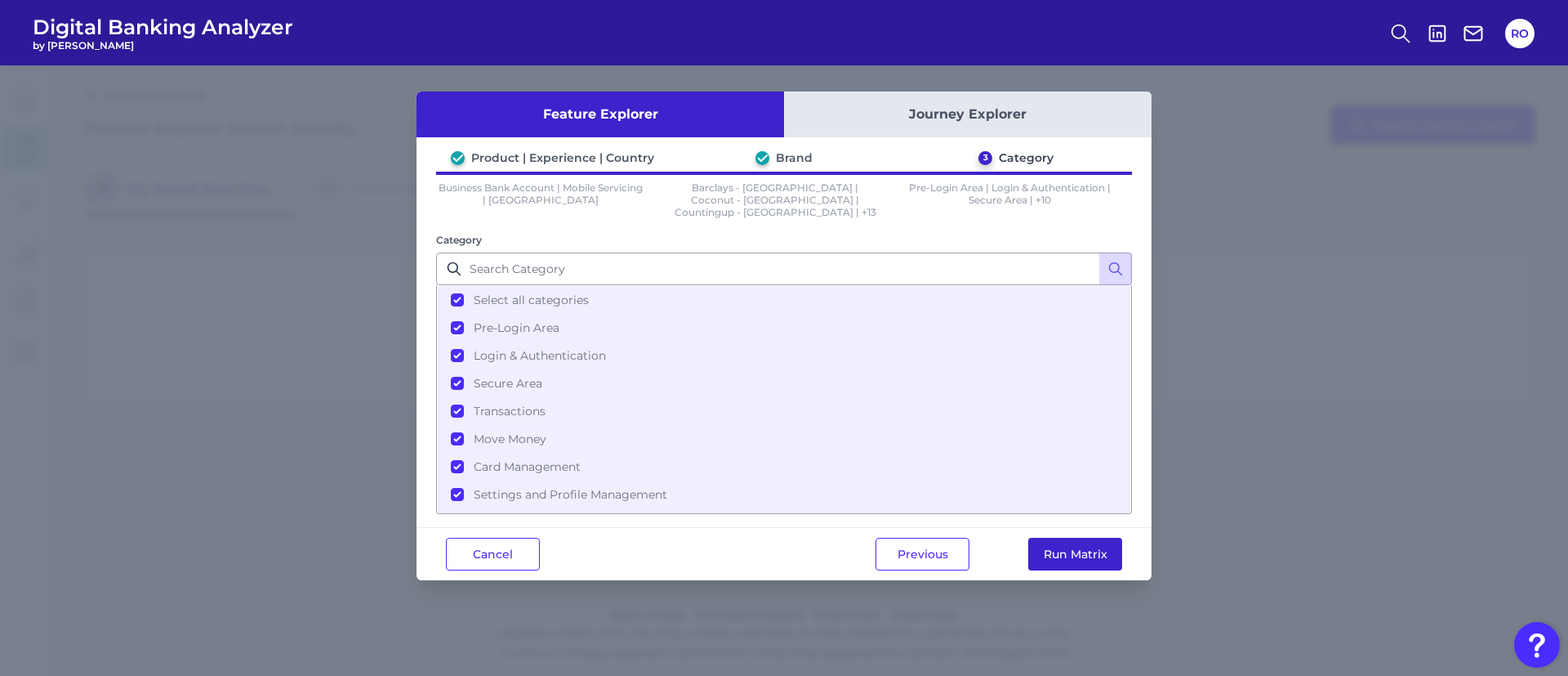
click at [1044, 449] on button "Run Matrix" at bounding box center [1076, 554] width 94 height 32
